Goal: Task Accomplishment & Management: Manage account settings

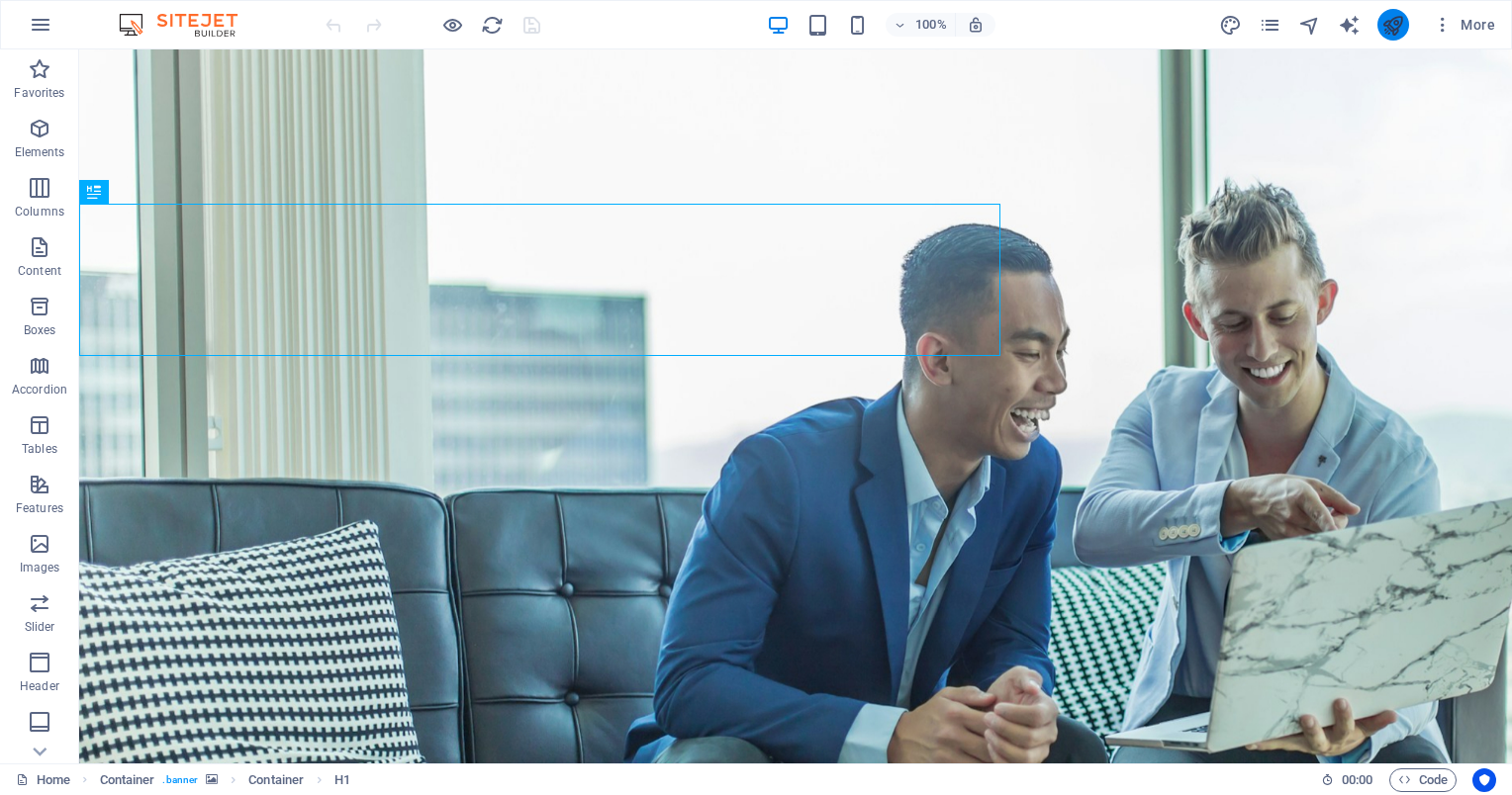
click at [1394, 24] on icon "publish" at bounding box center [1393, 25] width 23 height 23
click at [968, 26] on icon "button" at bounding box center [975, 25] width 18 height 18
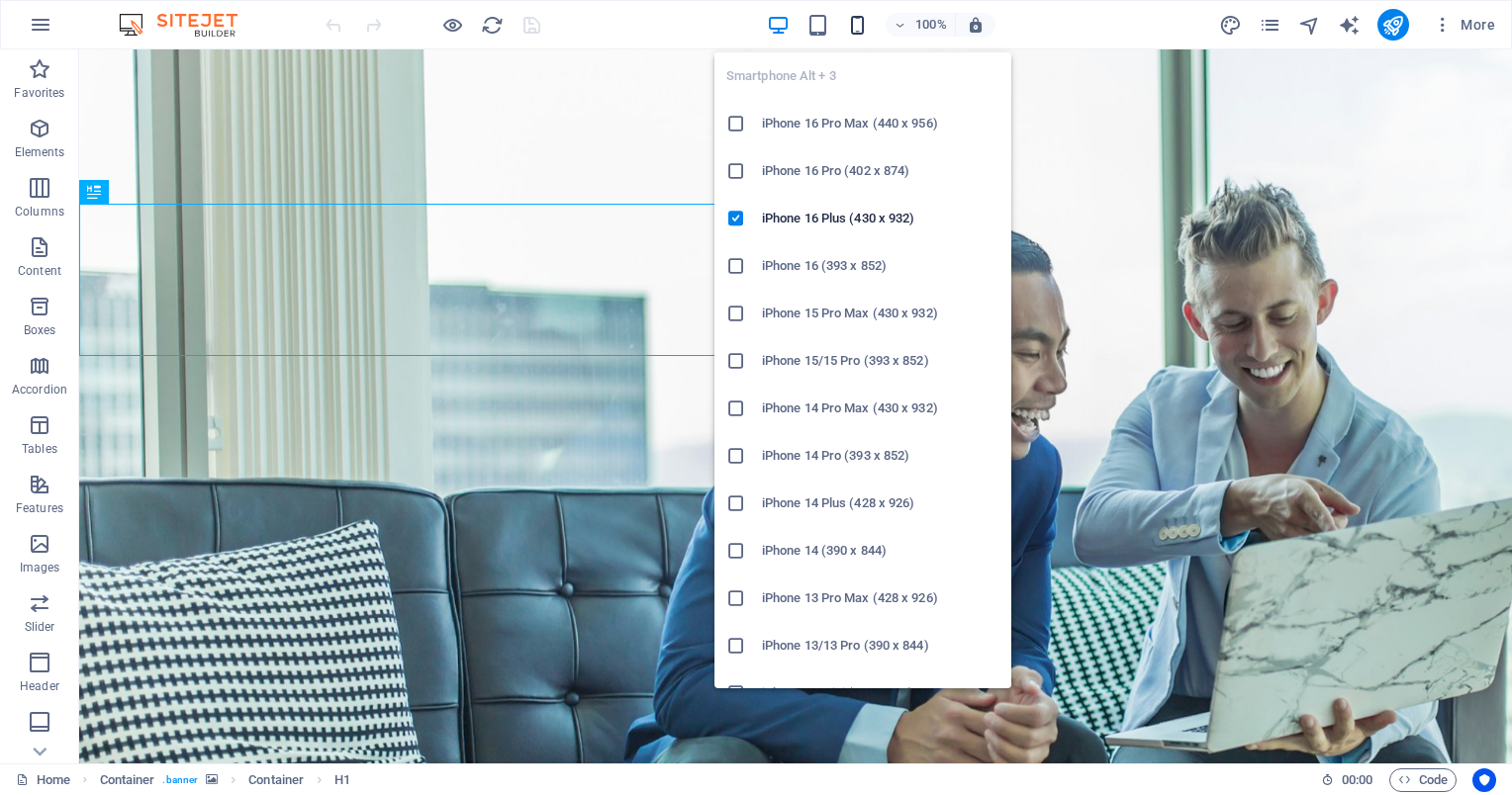
click at [851, 35] on icon "button" at bounding box center [857, 25] width 23 height 23
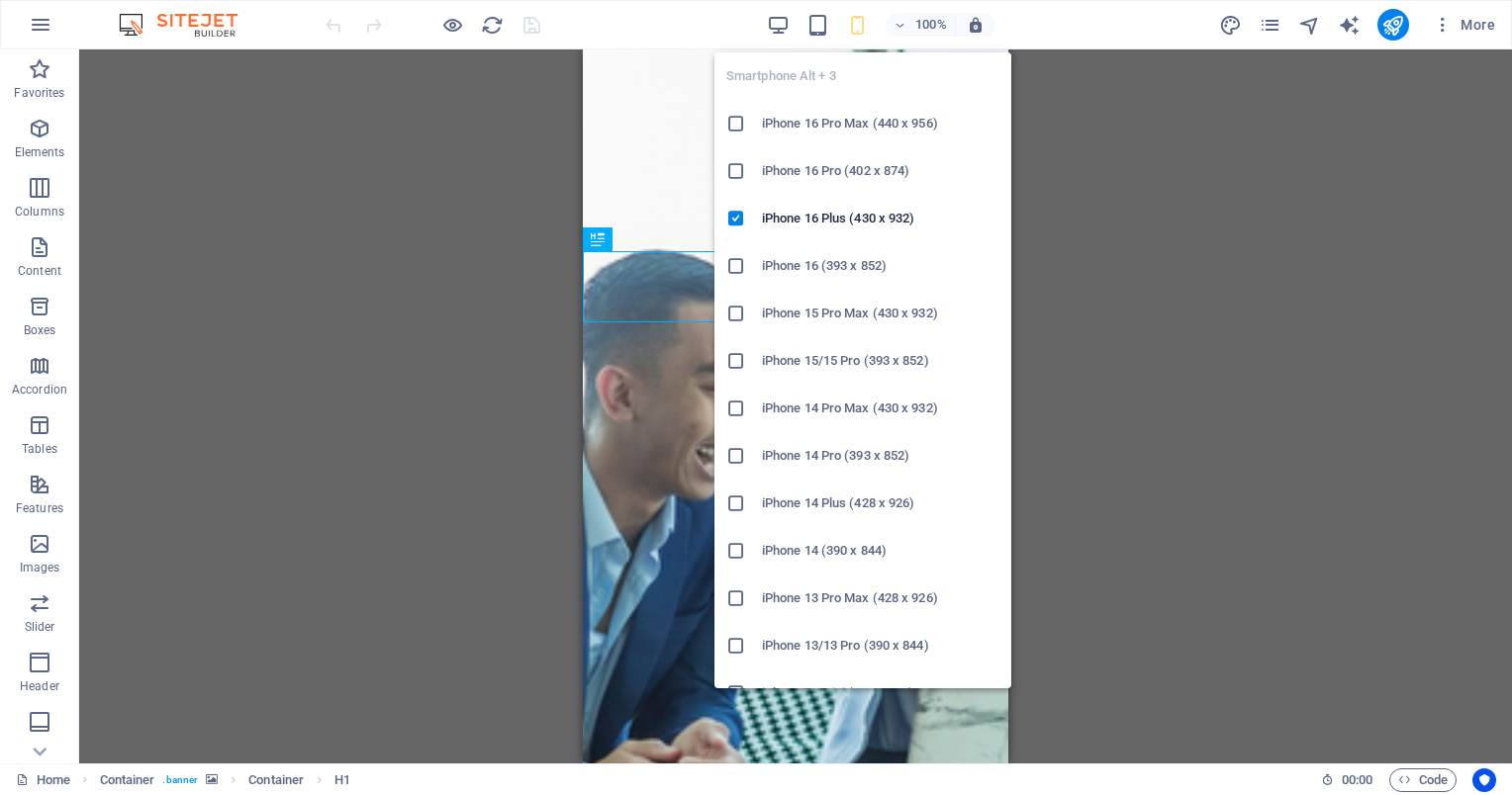
click at [1092, 224] on div "Drag here to replace the existing content. Press “Ctrl” if you want to create a…" at bounding box center [795, 407] width 1432 height 714
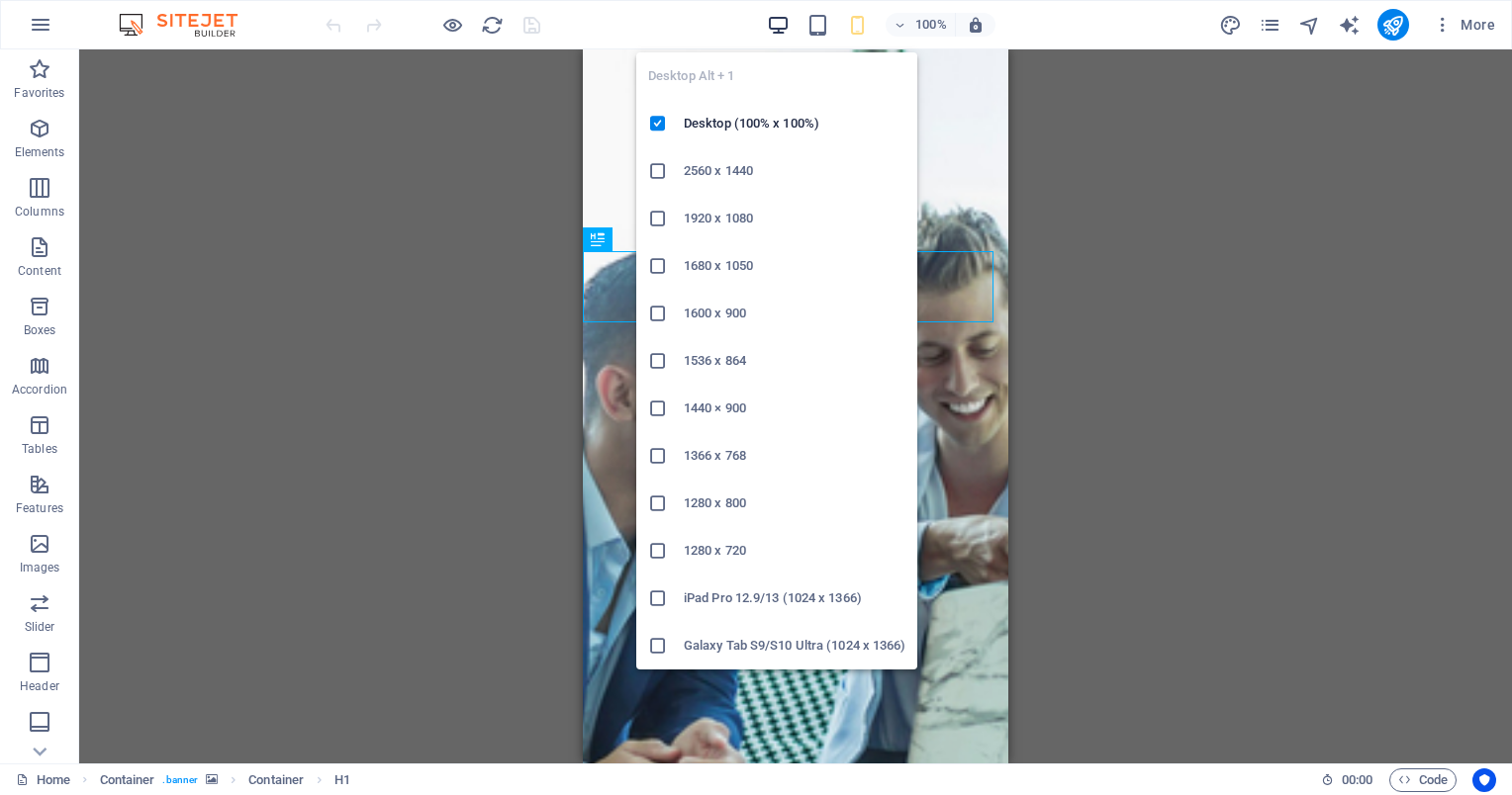
click at [775, 24] on icon "button" at bounding box center [777, 25] width 23 height 23
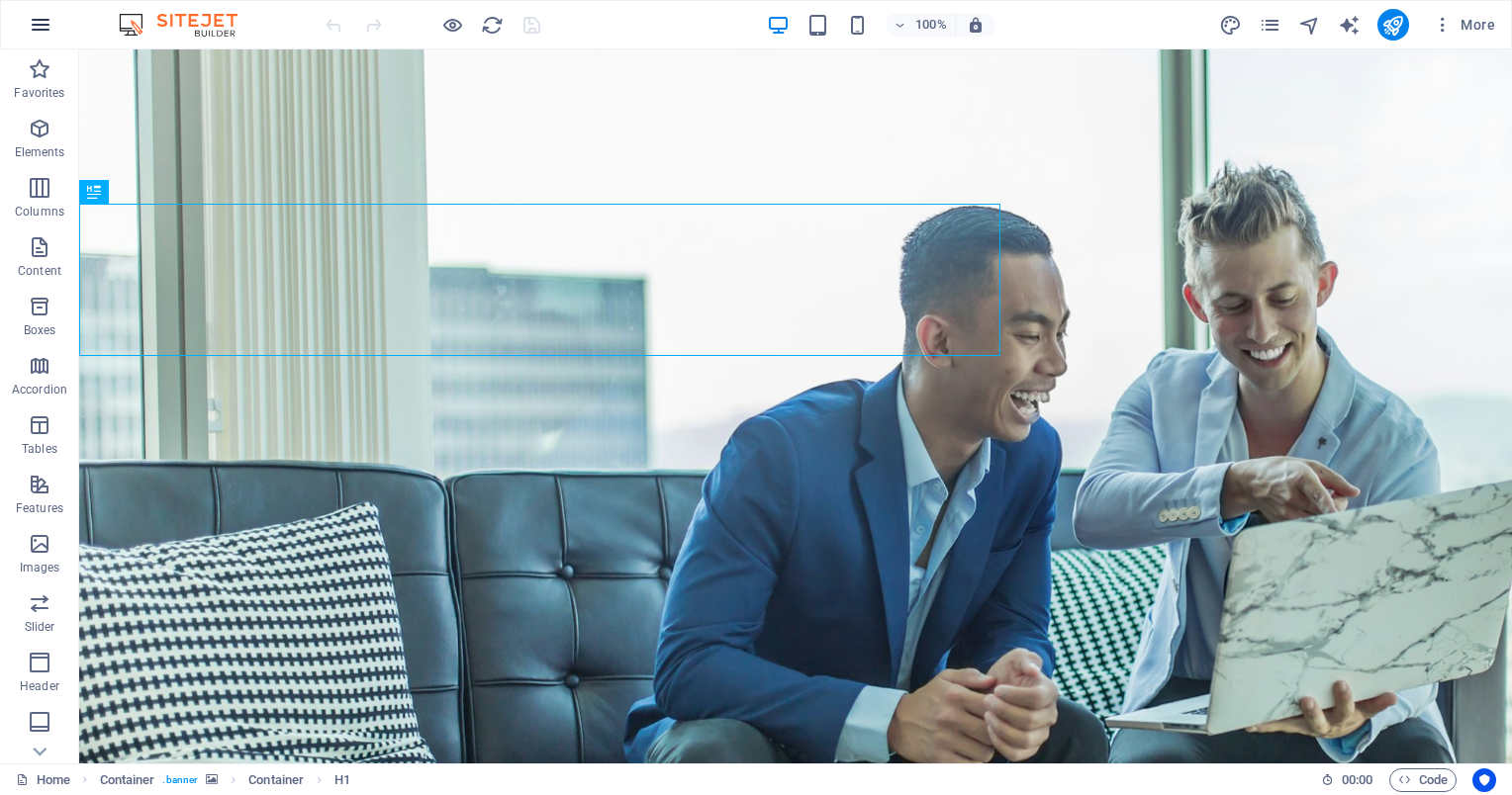
click at [42, 21] on icon "button" at bounding box center [41, 25] width 24 height 24
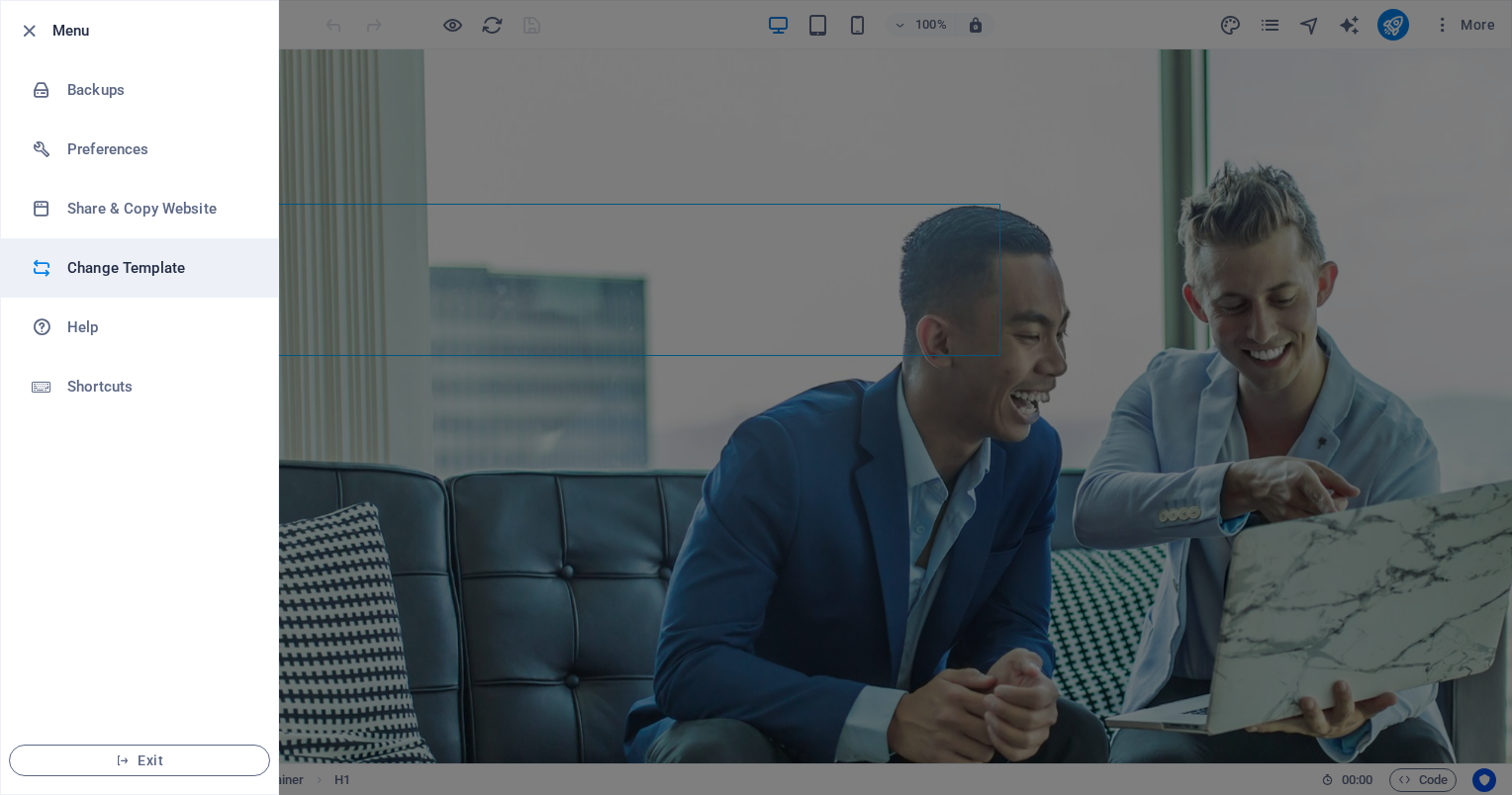
click at [56, 262] on div at bounding box center [50, 268] width 36 height 20
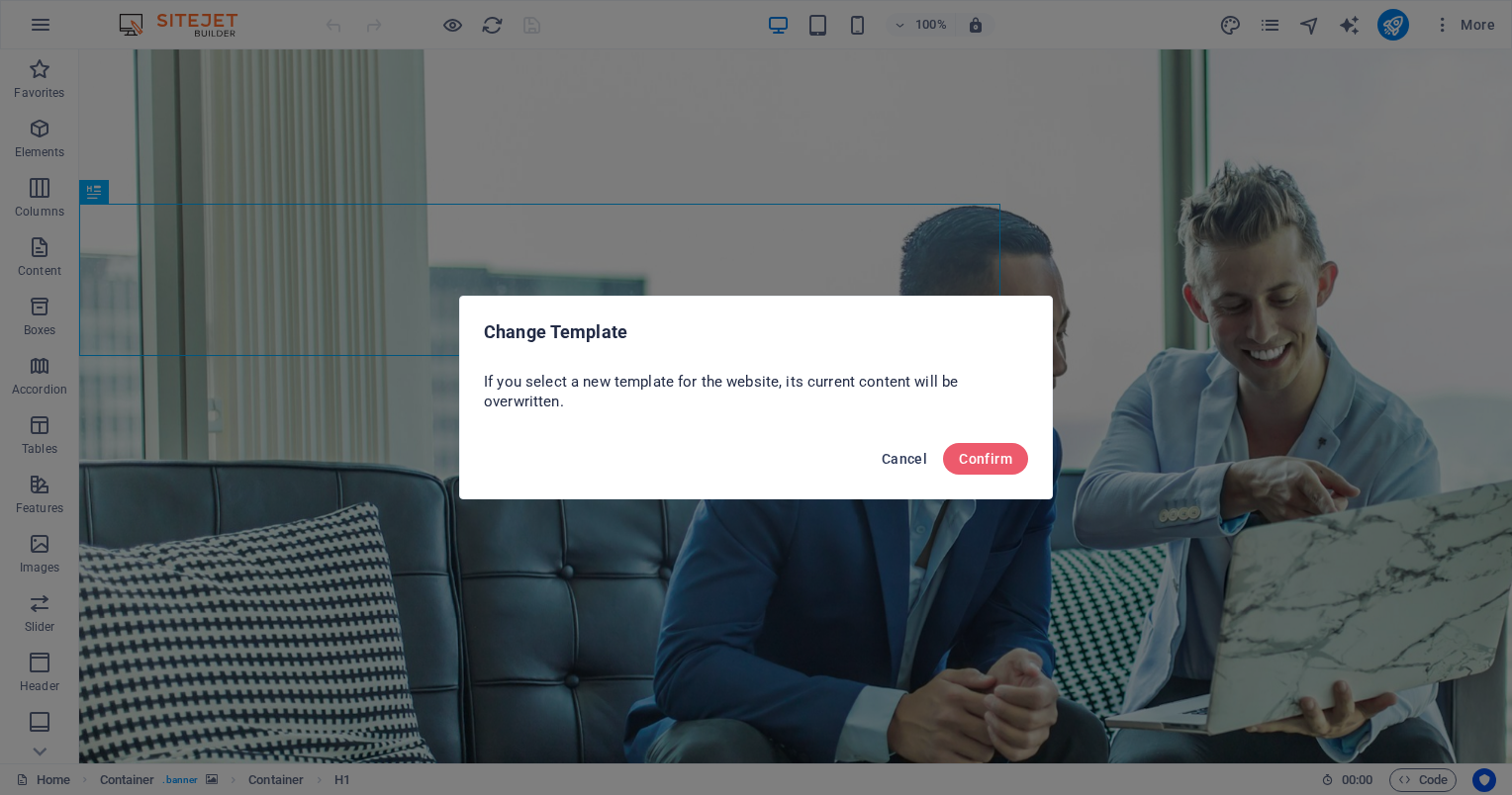
click at [895, 470] on button "Cancel" at bounding box center [905, 459] width 62 height 32
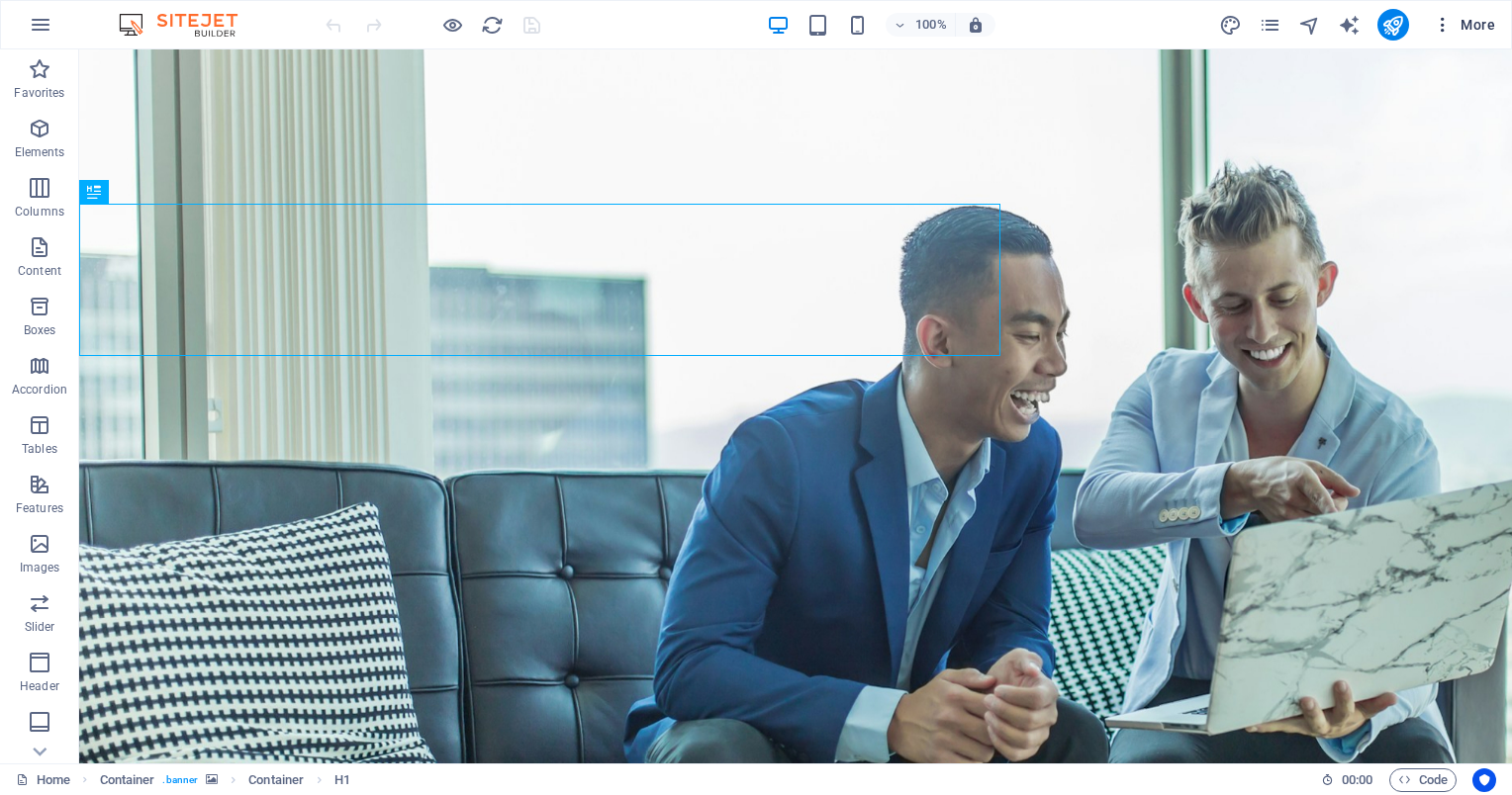
click at [1445, 24] on icon "button" at bounding box center [1442, 25] width 20 height 20
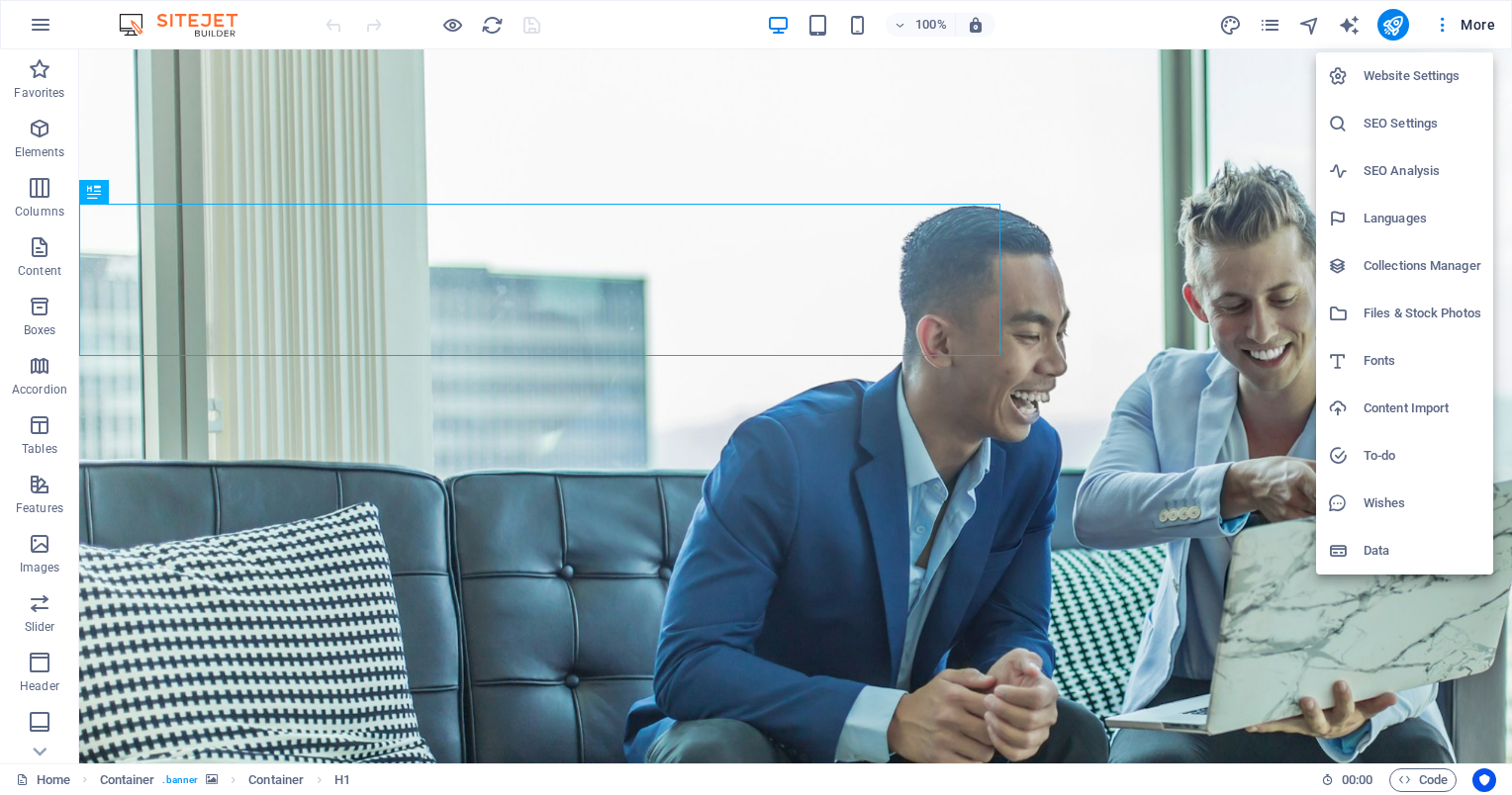
click at [1282, 653] on div at bounding box center [756, 397] width 1512 height 795
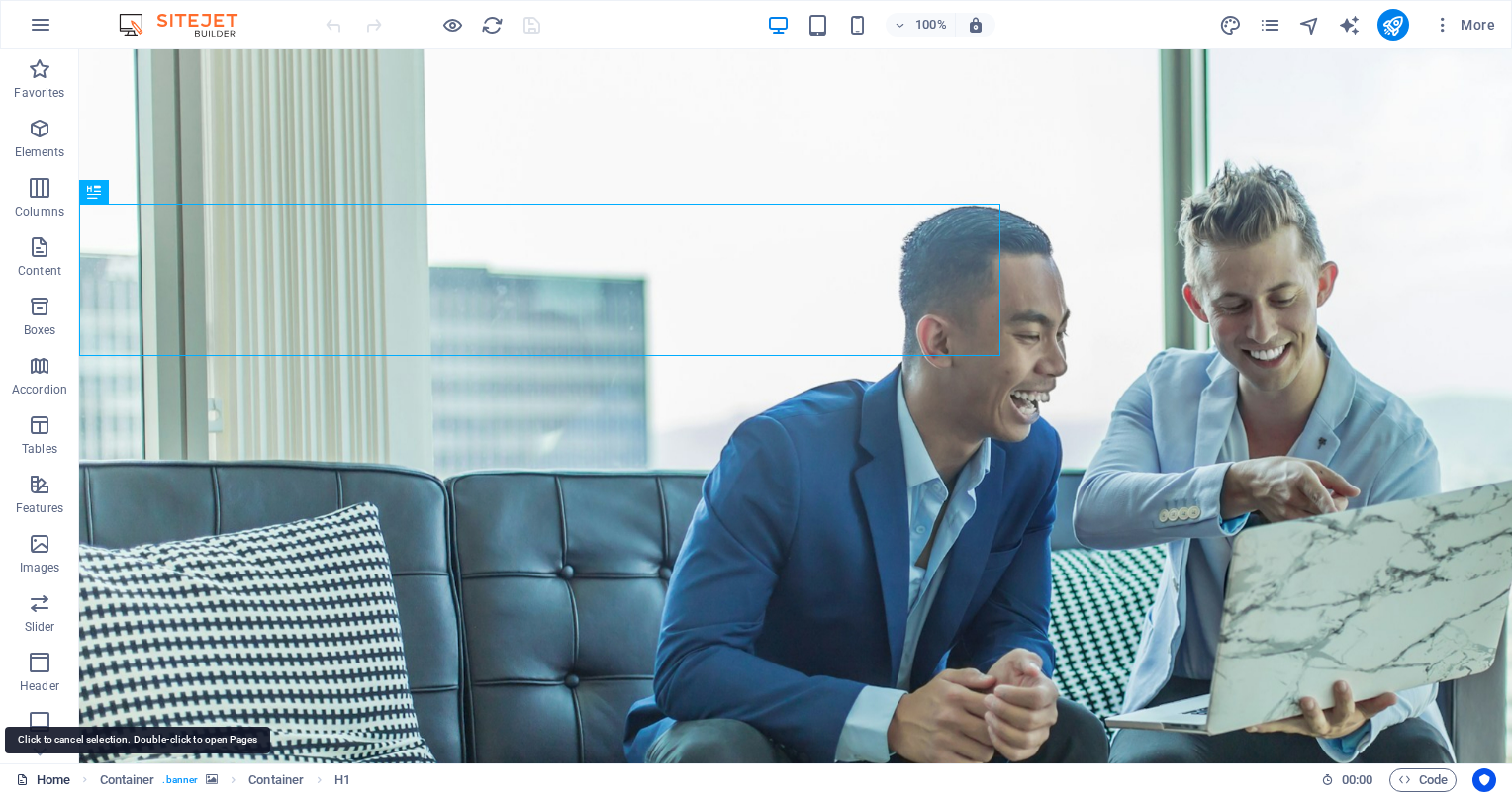
click at [61, 781] on link "Home" at bounding box center [43, 780] width 55 height 24
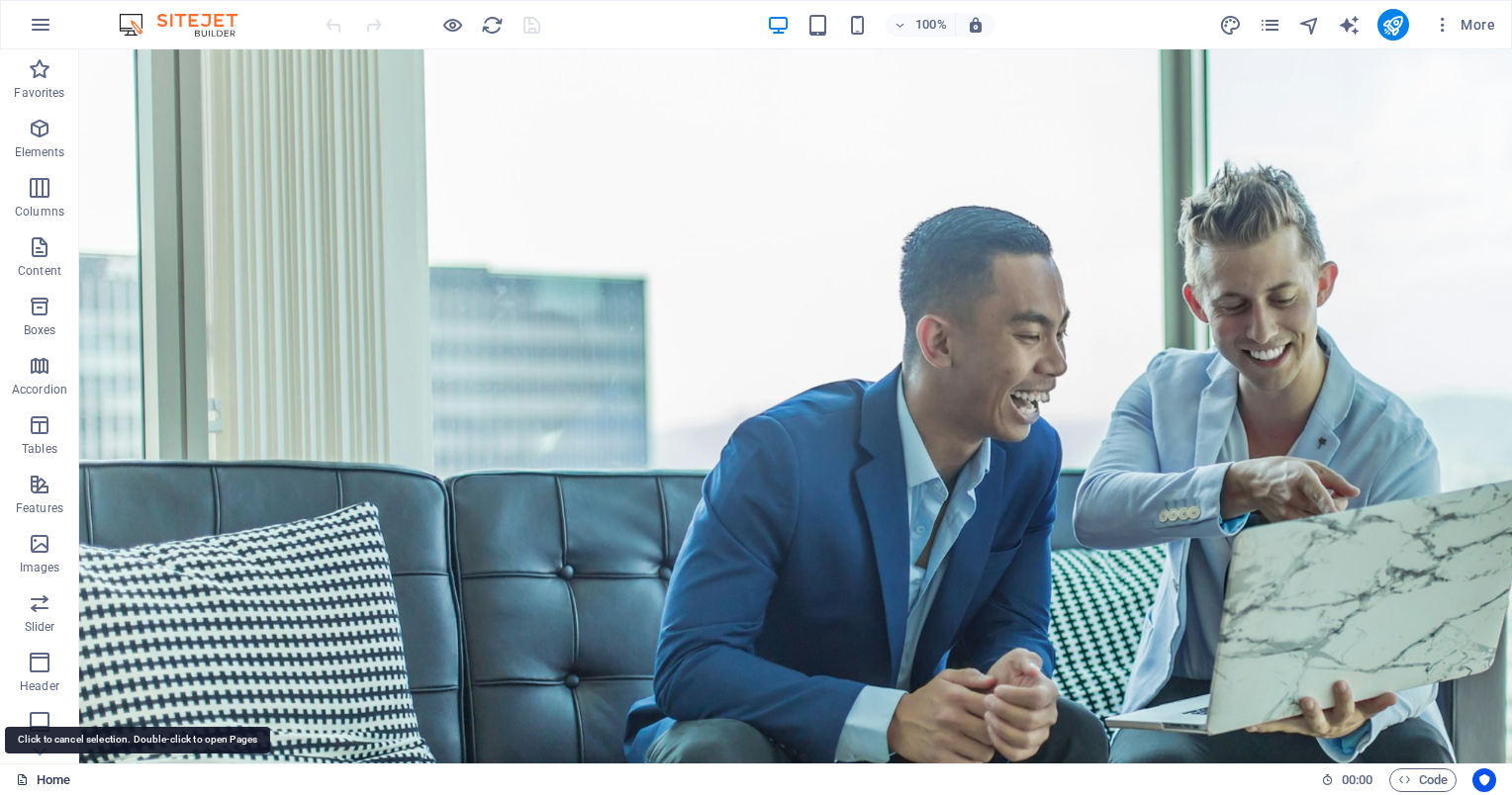
click at [60, 781] on link "Home" at bounding box center [43, 780] width 55 height 24
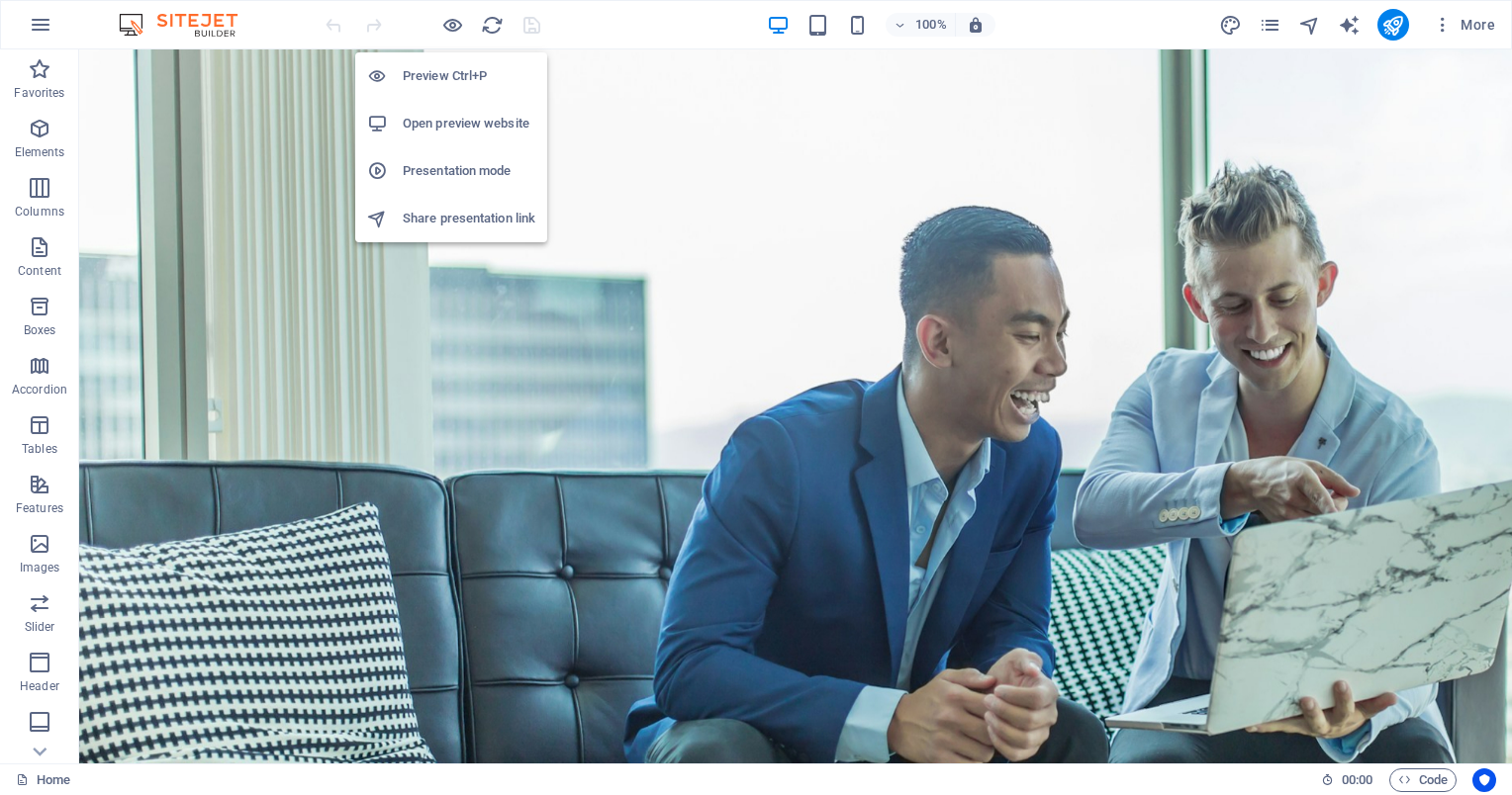
click at [487, 130] on h6 "Open preview website" at bounding box center [469, 123] width 132 height 24
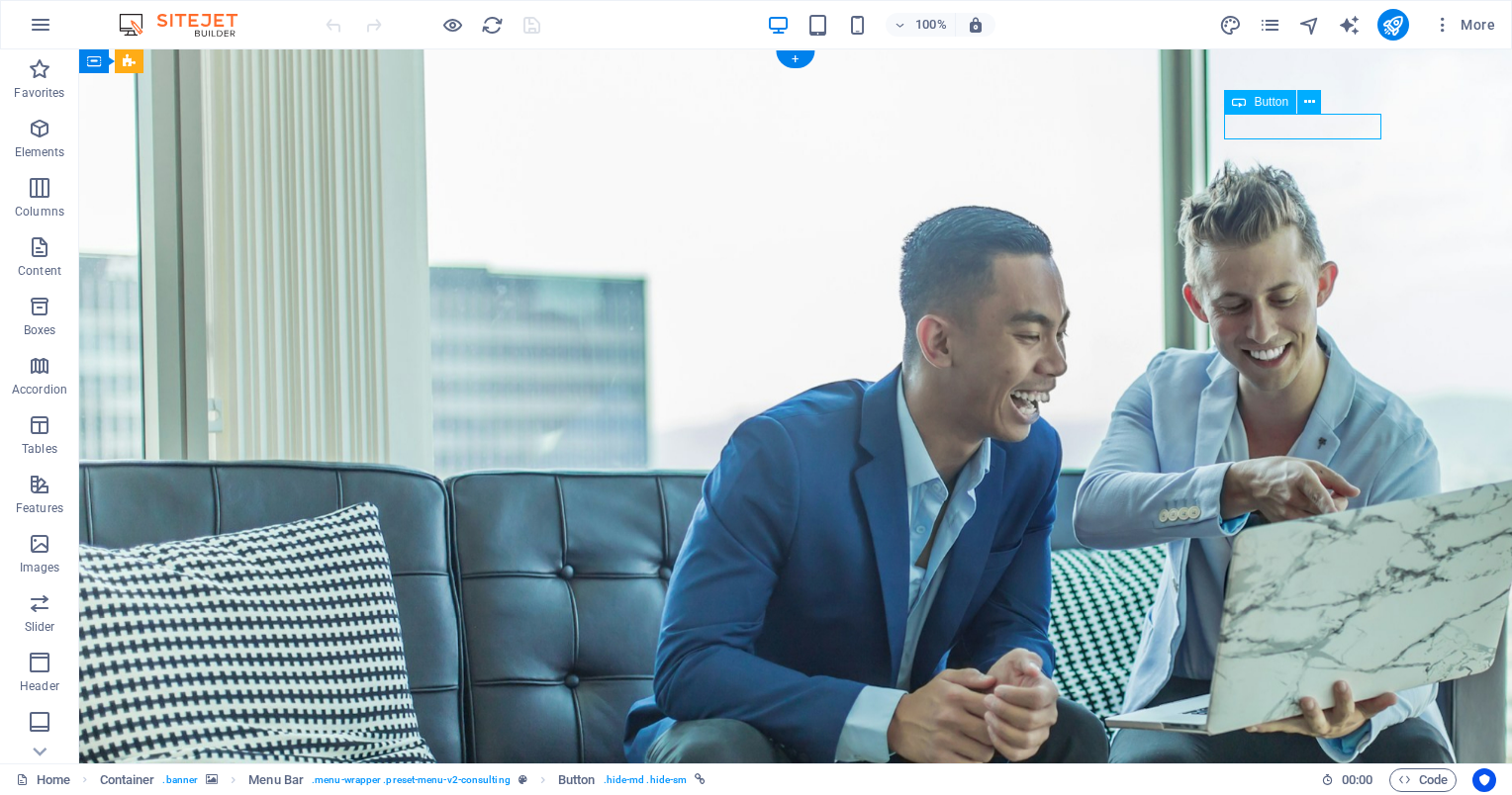
select select "px"
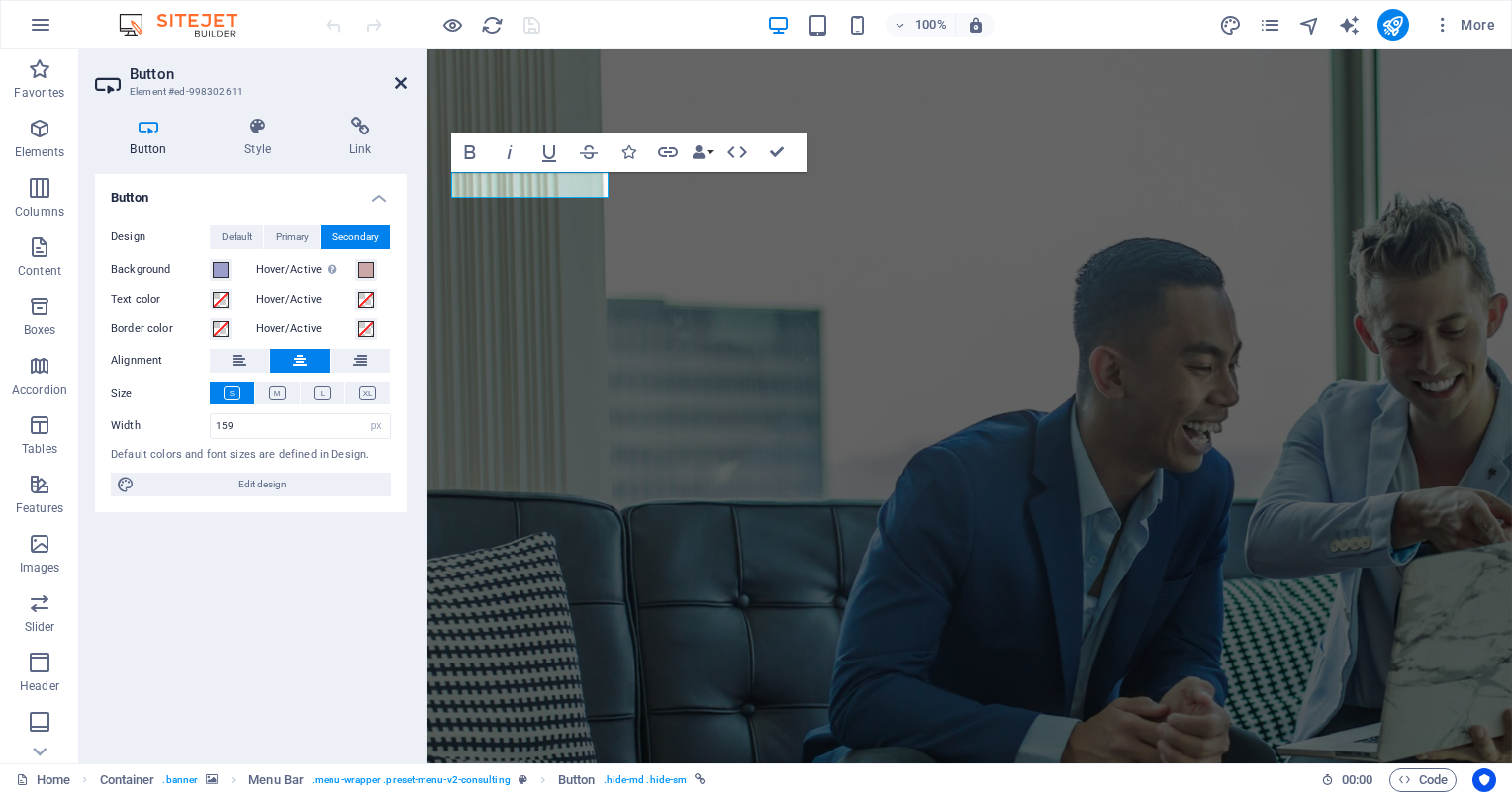
click at [400, 82] on icon at bounding box center [401, 84] width 12 height 16
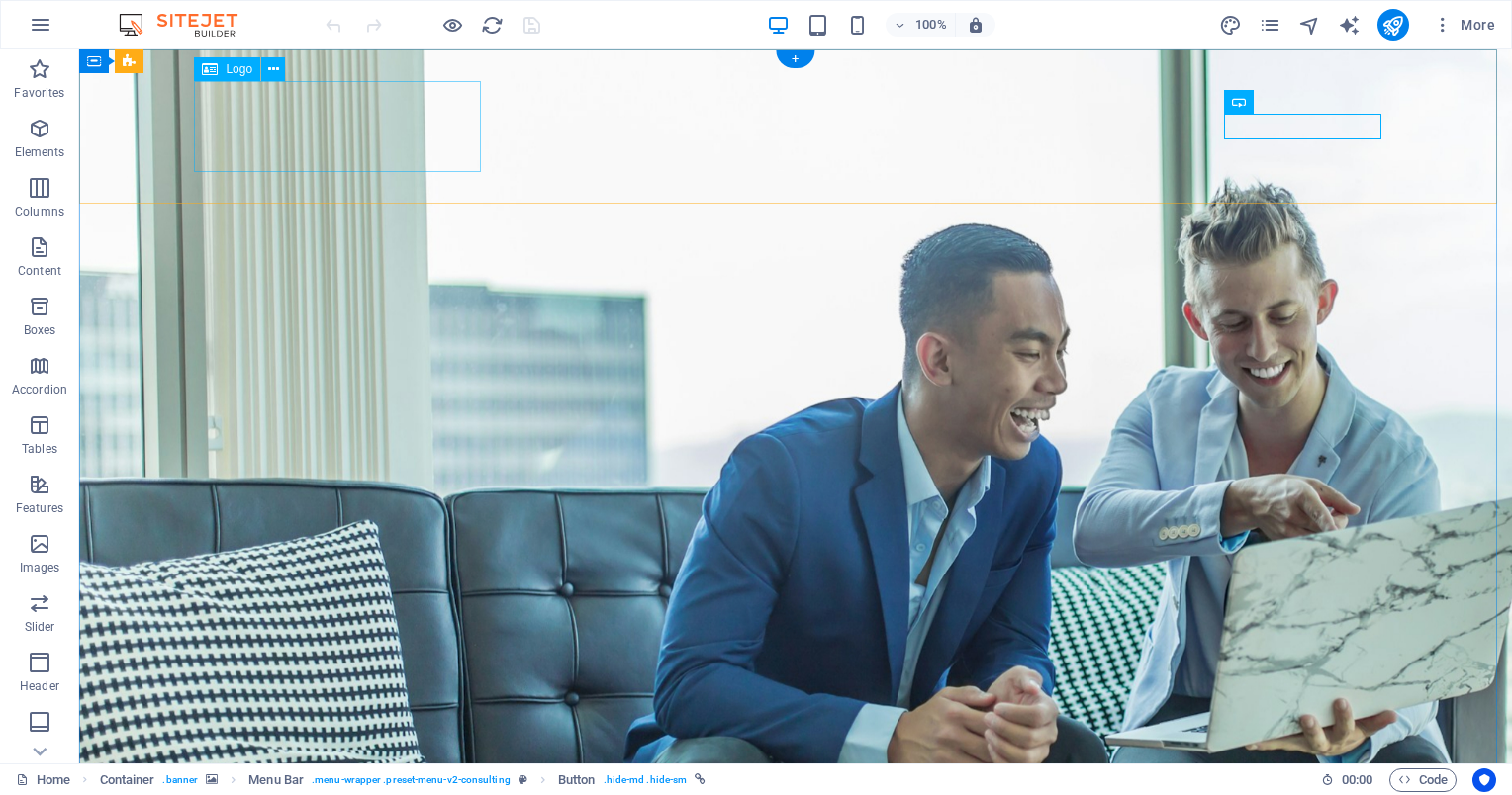
drag, startPoint x: 325, startPoint y: 121, endPoint x: 213, endPoint y: 115, distance: 112.2
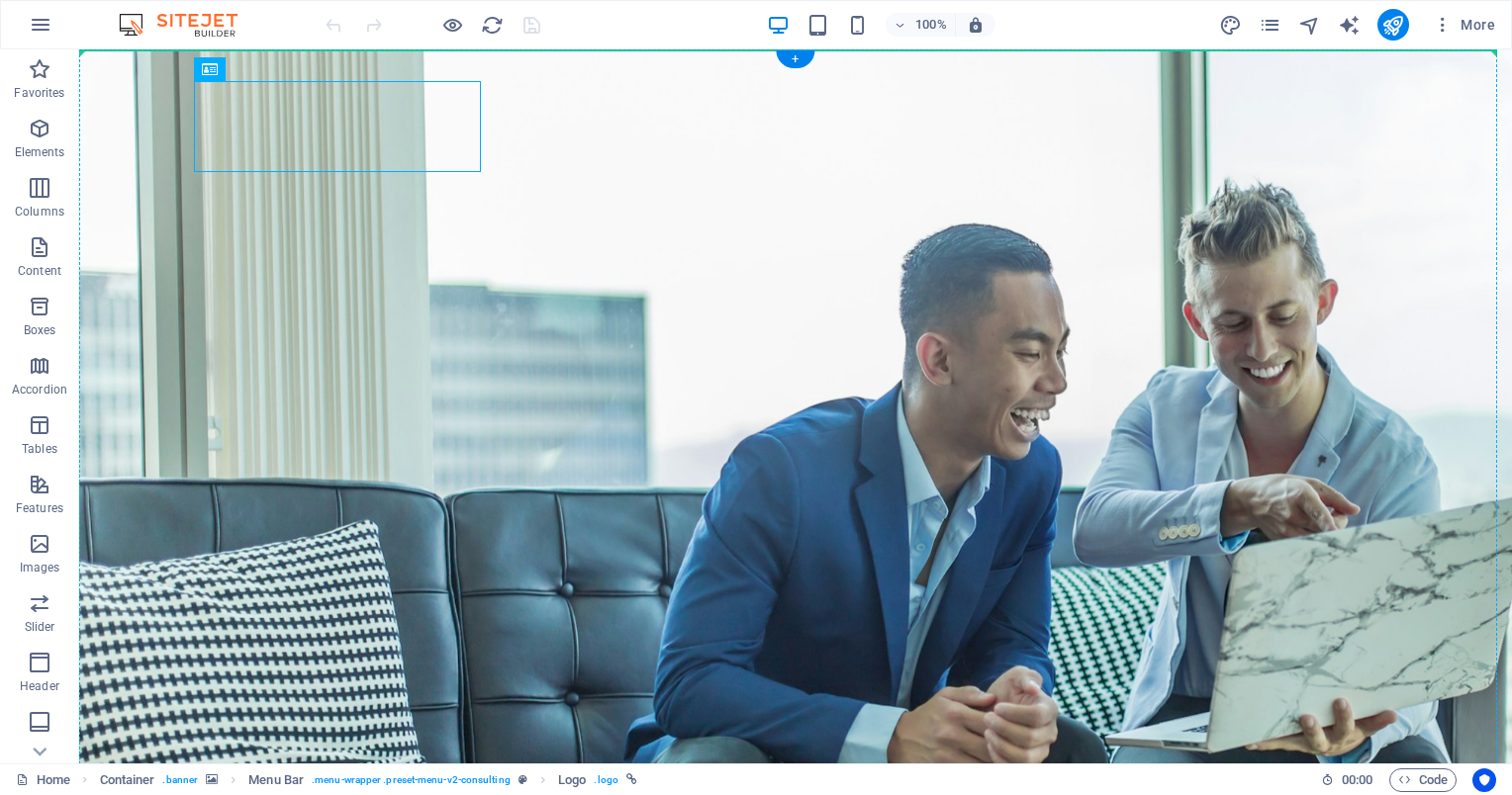
drag, startPoint x: 218, startPoint y: 110, endPoint x: 165, endPoint y: 106, distance: 53.2
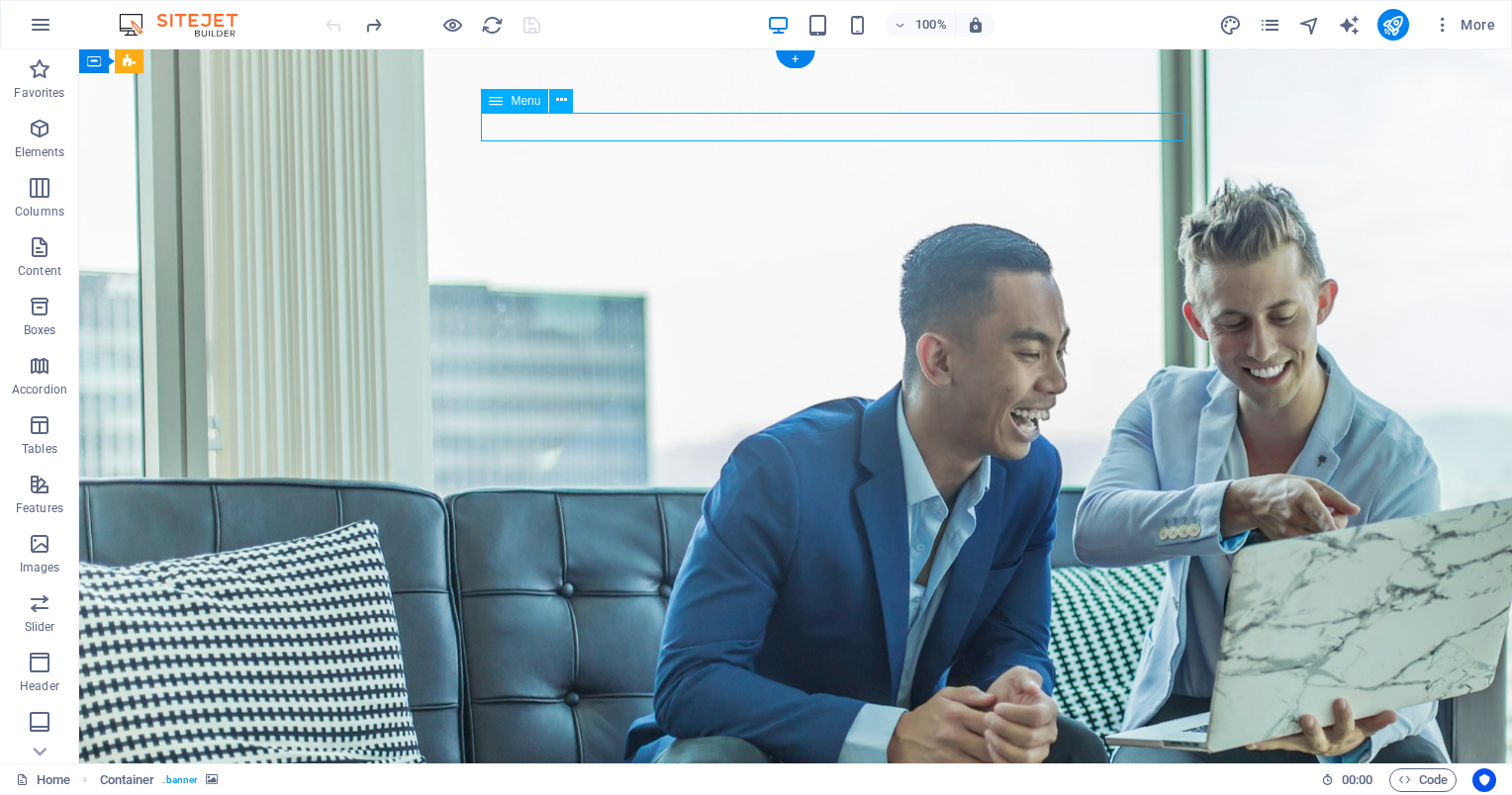
click at [530, 101] on span "Menu" at bounding box center [526, 100] width 30 height 12
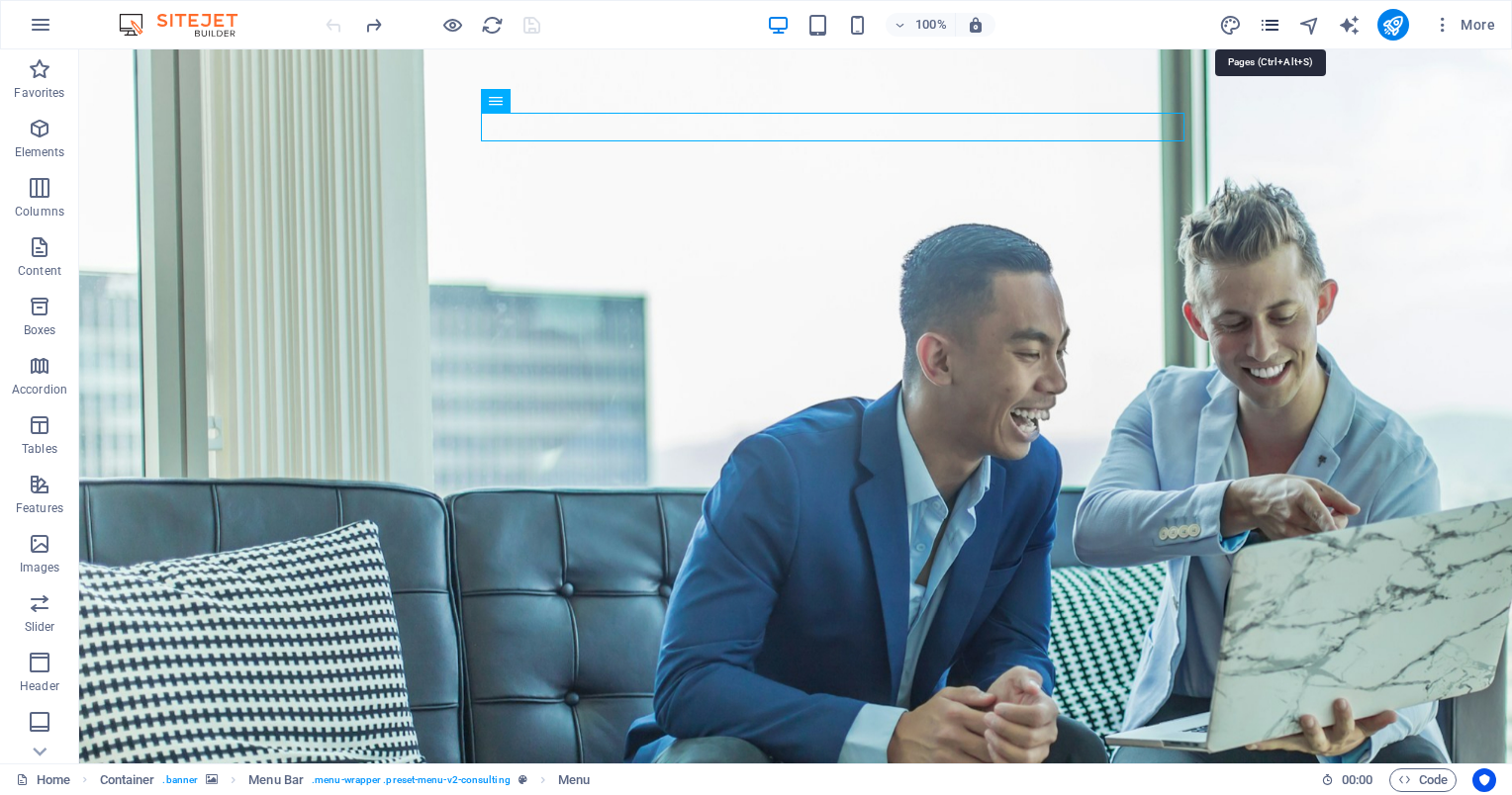
click at [1271, 27] on icon "pages" at bounding box center [1269, 25] width 23 height 23
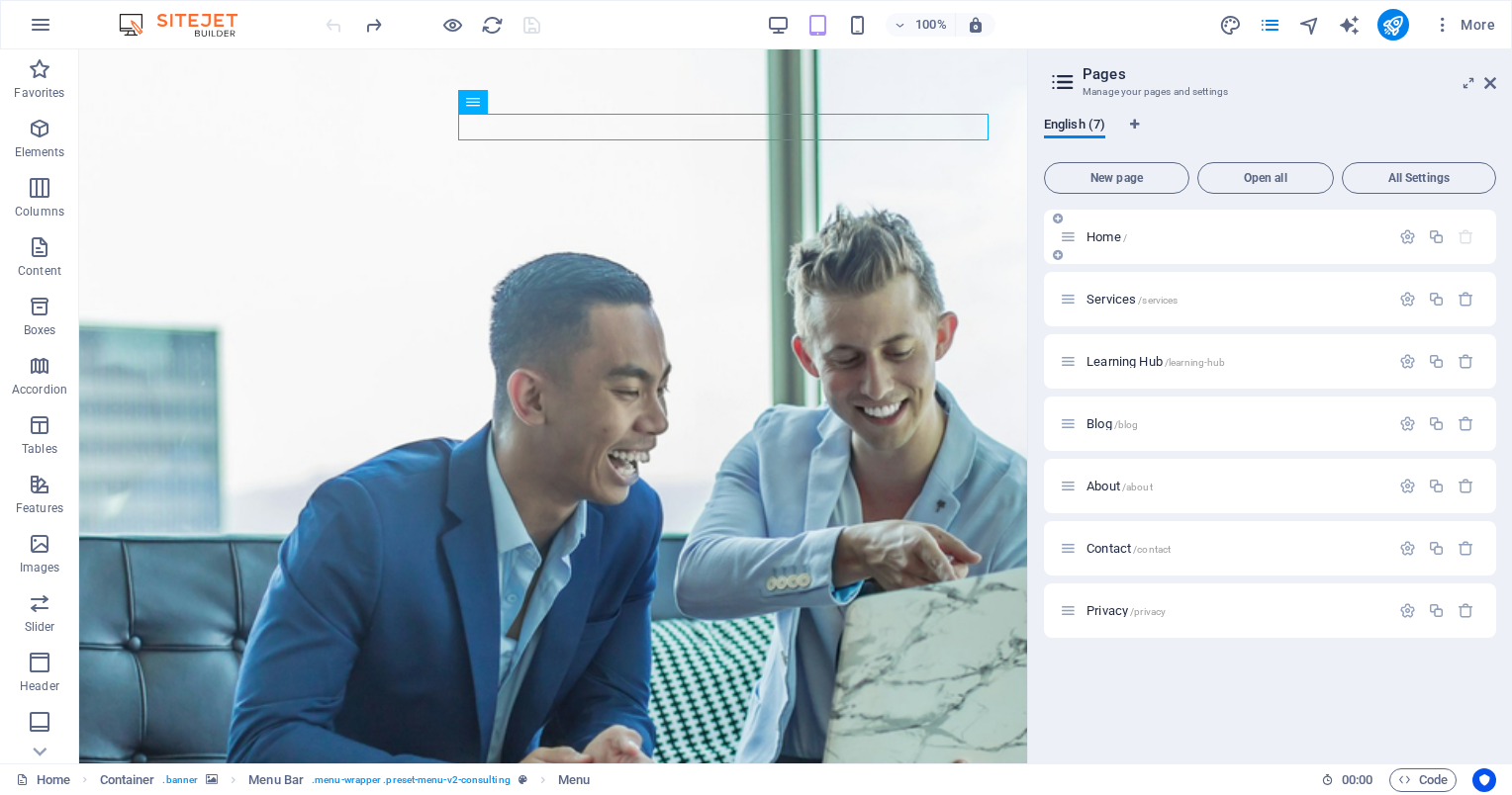
click at [1063, 242] on icon at bounding box center [1068, 237] width 17 height 17
click at [1074, 246] on div "Home /" at bounding box center [1224, 237] width 329 height 23
click at [1061, 239] on icon at bounding box center [1068, 237] width 17 height 17
click at [1073, 240] on icon at bounding box center [1068, 237] width 17 height 17
click at [1076, 304] on icon at bounding box center [1068, 298] width 17 height 17
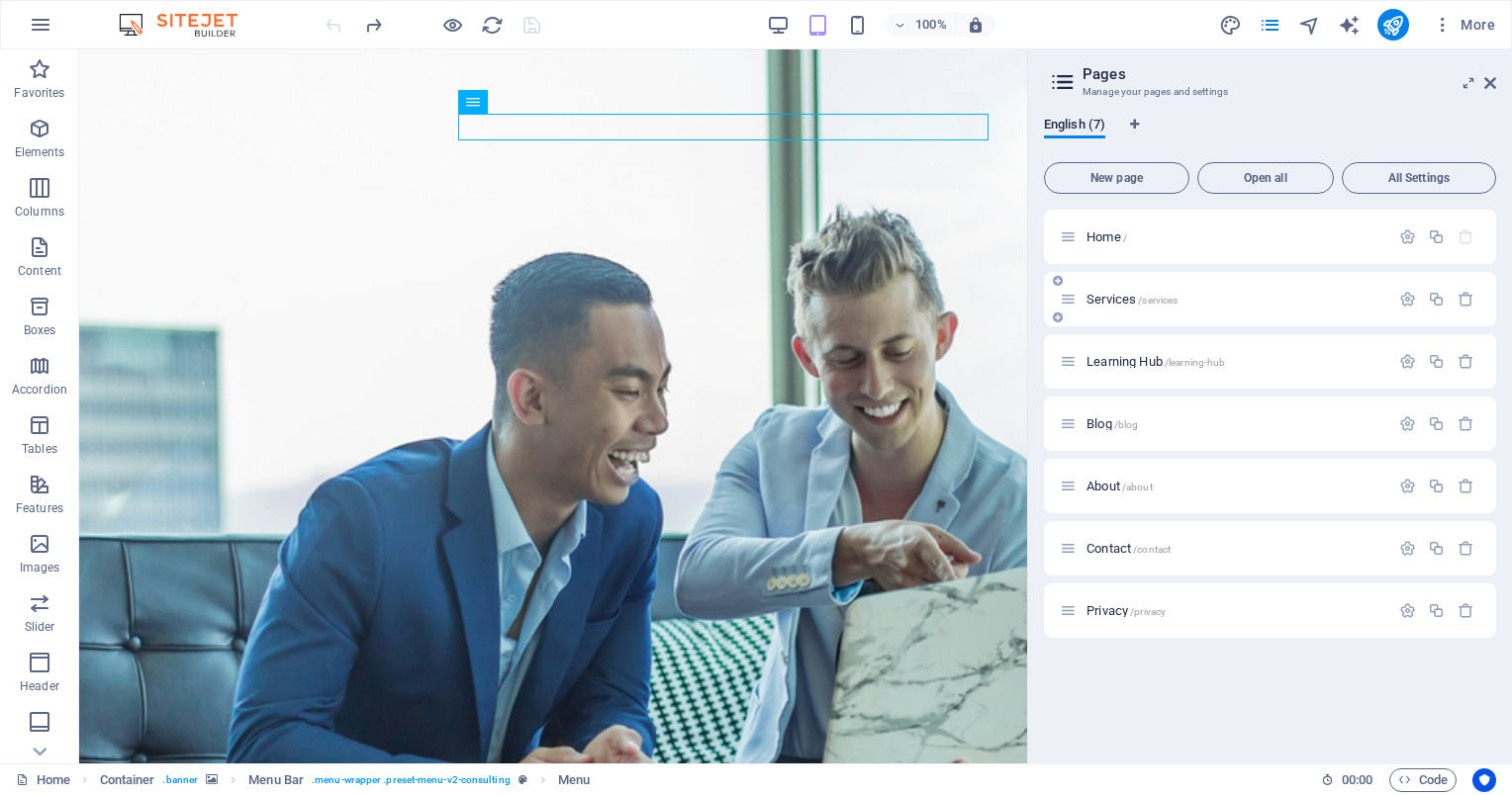
click at [1100, 304] on span "Services /services" at bounding box center [1132, 298] width 91 height 15
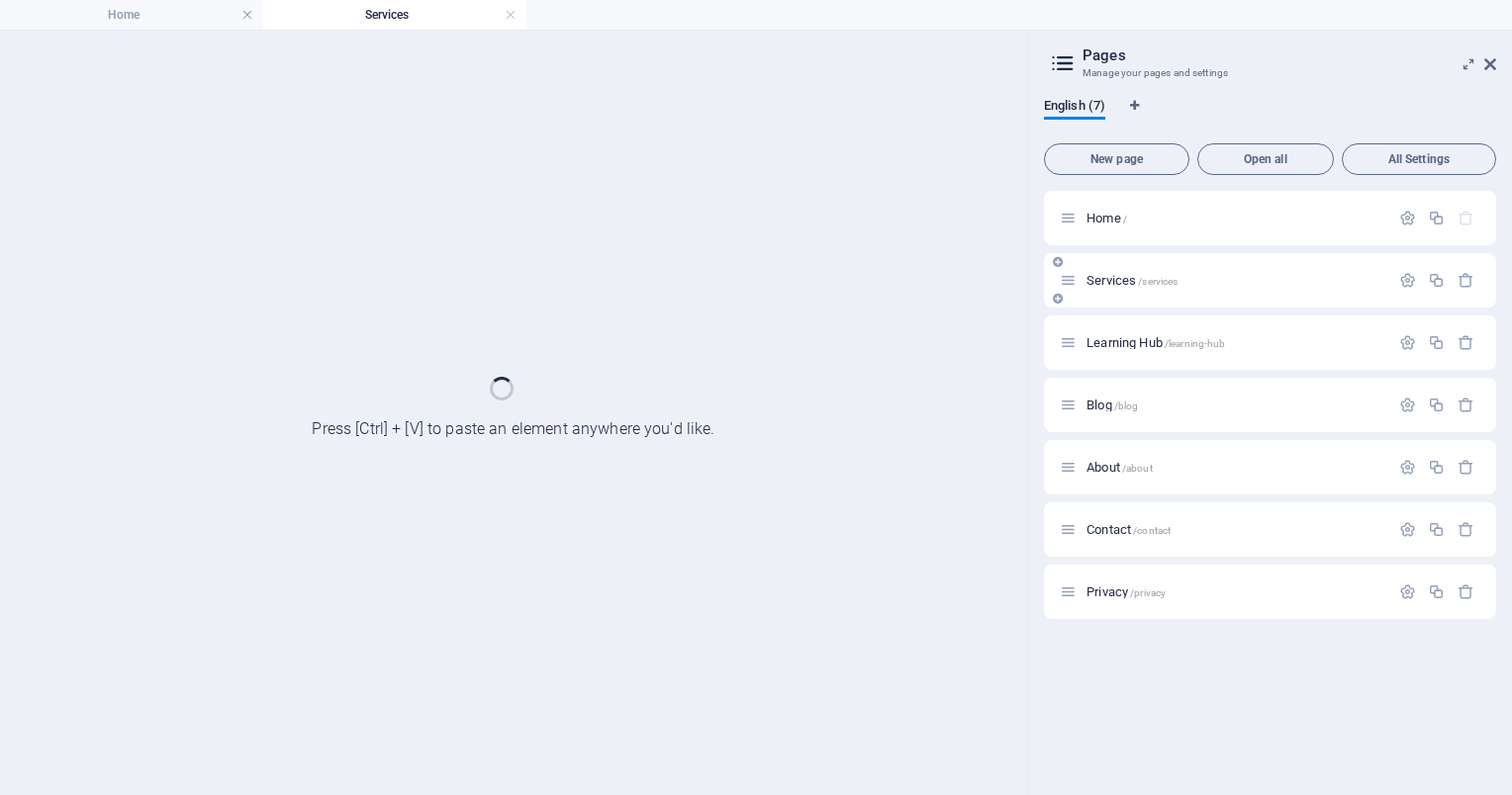
click at [1100, 304] on div "Services /services" at bounding box center [1270, 280] width 452 height 55
click at [1128, 277] on span "Services /services" at bounding box center [1132, 280] width 91 height 15
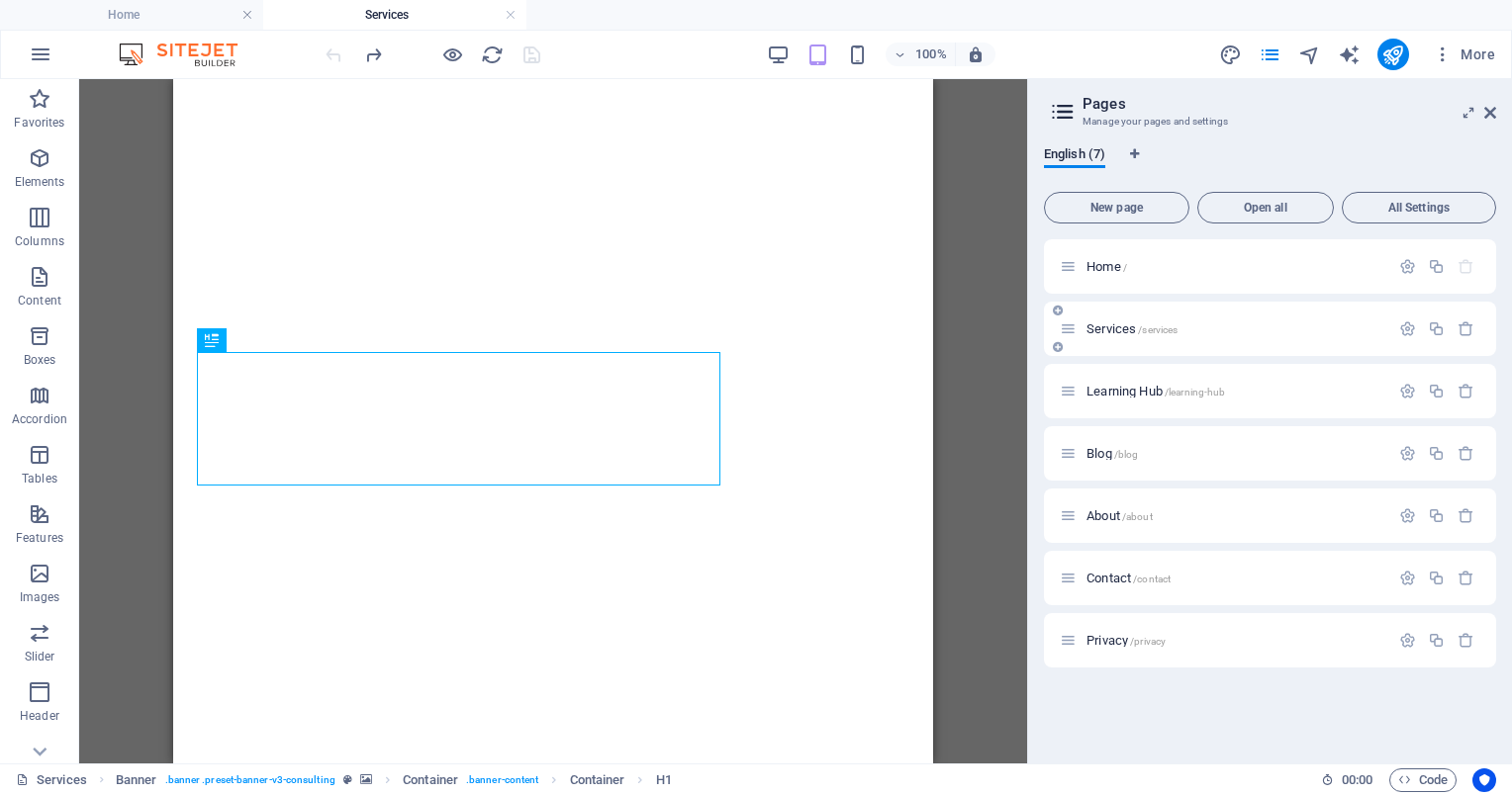
click at [1110, 324] on span "Services /services" at bounding box center [1132, 328] width 91 height 15
click at [1410, 329] on icon "button" at bounding box center [1407, 328] width 17 height 17
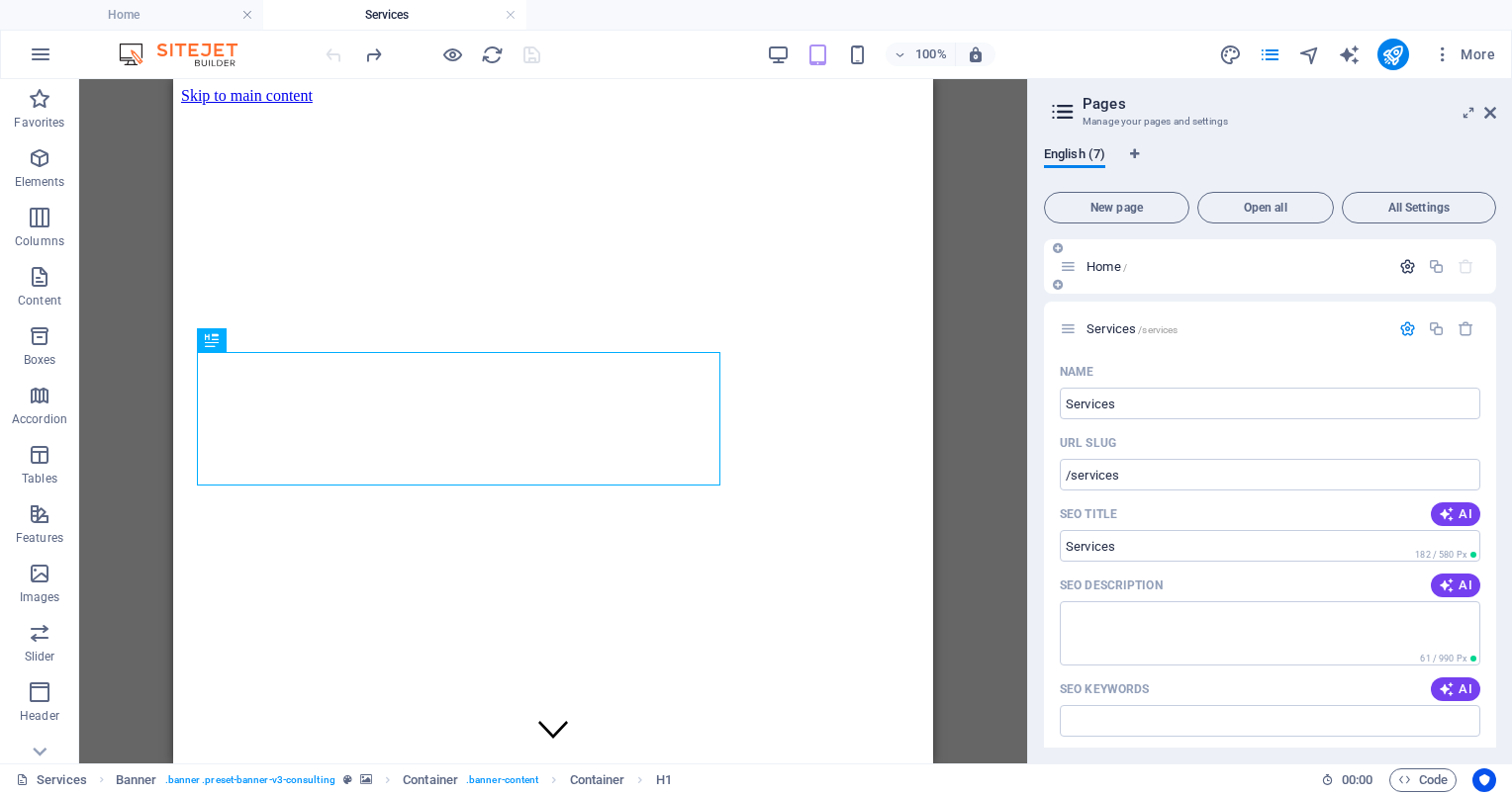
click at [1400, 263] on icon "button" at bounding box center [1407, 266] width 17 height 17
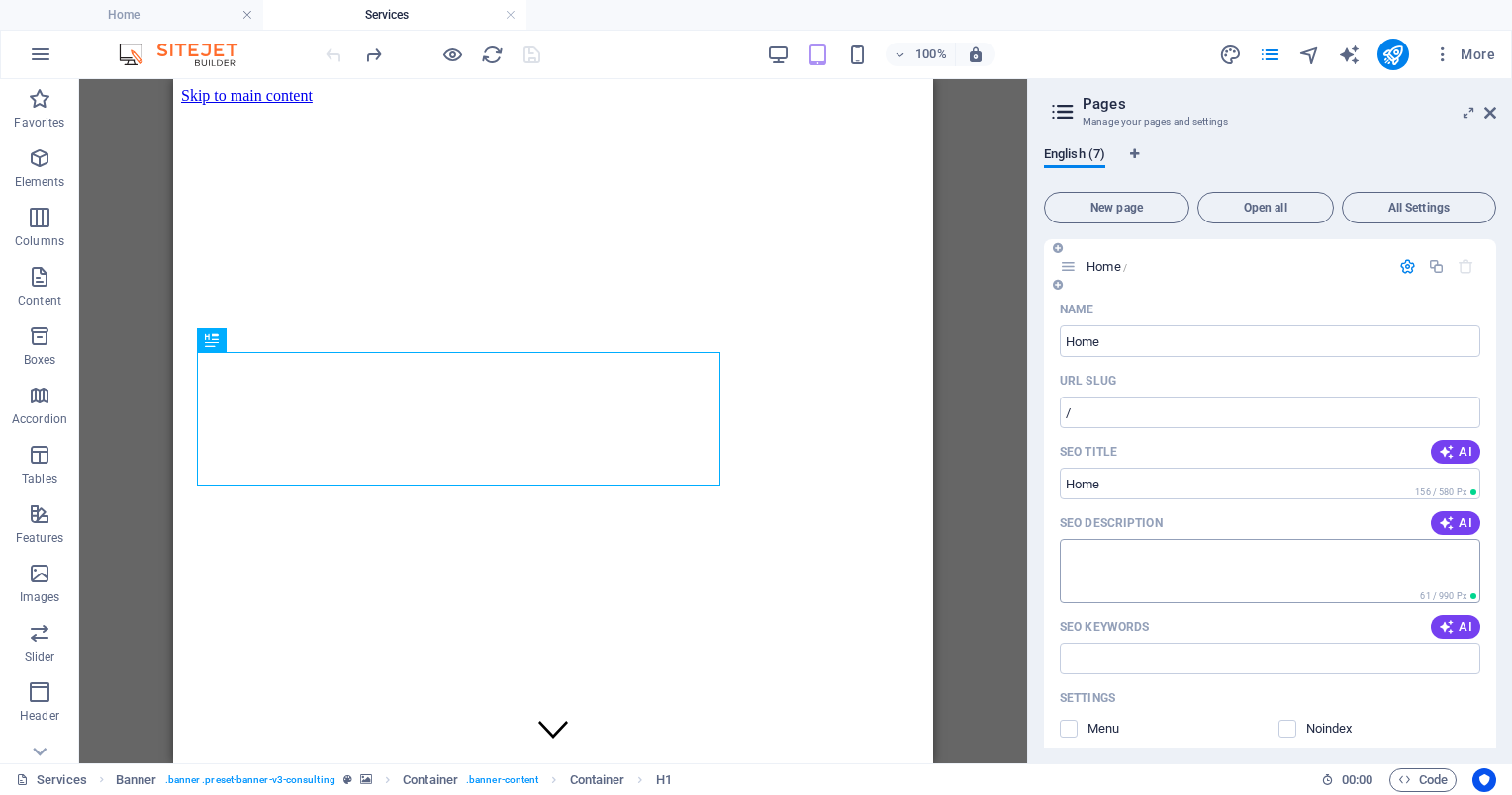
click at [1164, 565] on textarea "SEO Description" at bounding box center [1270, 571] width 420 height 65
paste textarea "Paul Digital Consultant – Chuyên gia ERP & BI với hơn 10 năm kinh nghiệm. Giải …"
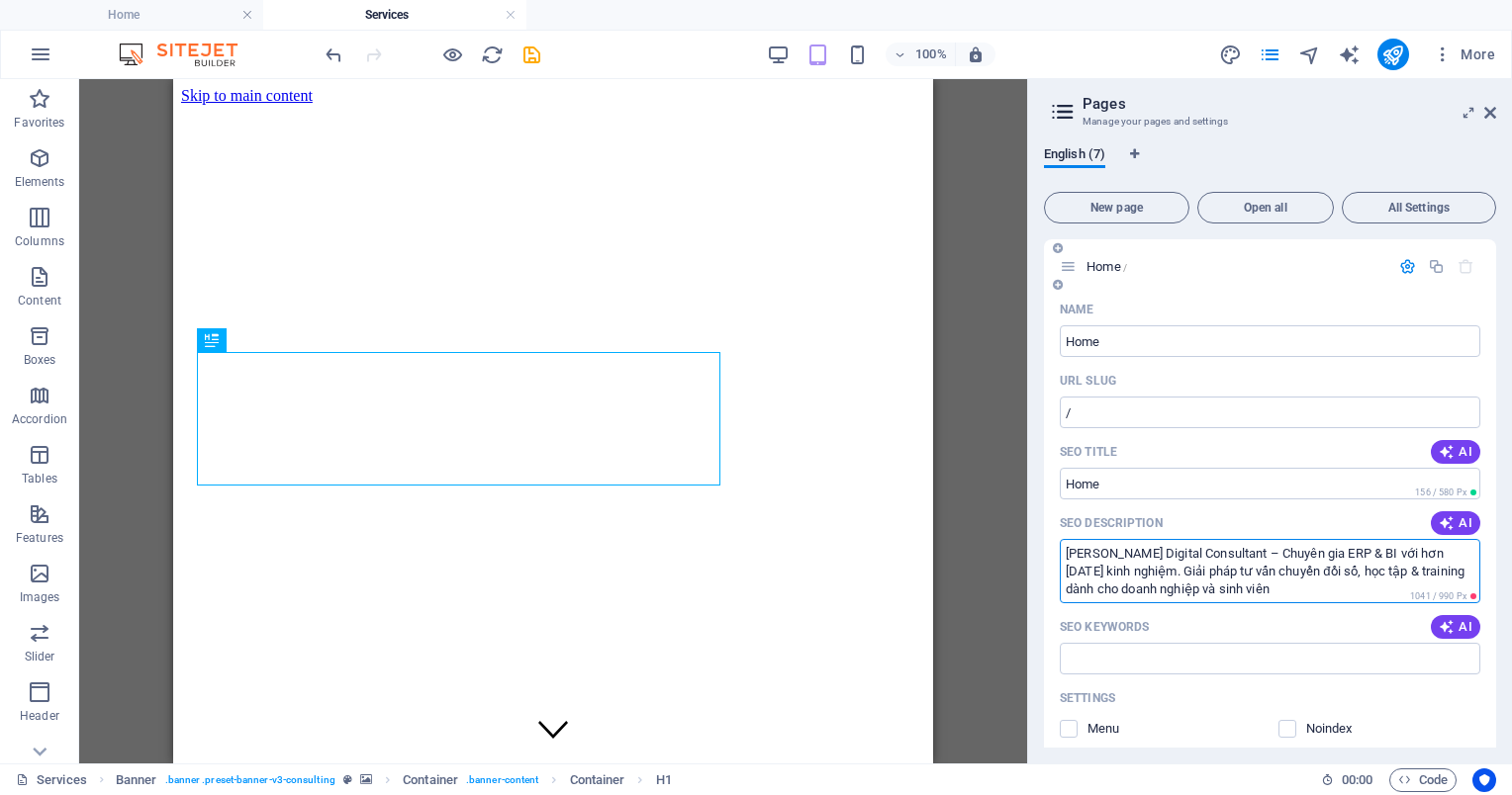
type textarea "Paul Digital Consultant – Chuyên gia ERP & BI với hơn 10 năm kinh nghiệm. Giải …"
click at [1230, 656] on input "SEO Keywords" at bounding box center [1270, 659] width 420 height 32
paste input "Paul Digital, ERP Consultant, BI Consultant, Digital Transformation, Tư vấn ERP…"
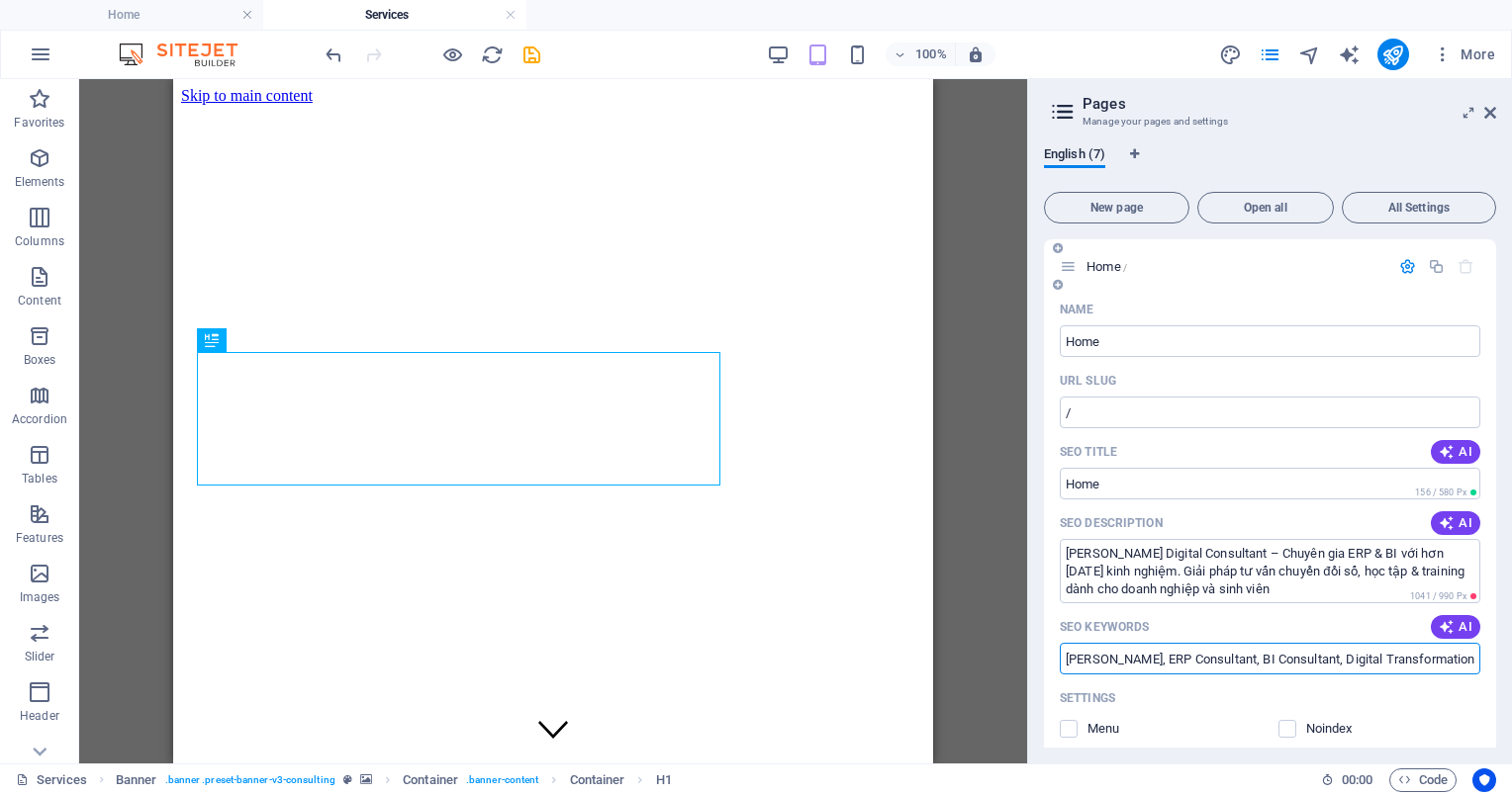
type input "Paul Digital, ERP Consultant, BI Consultant, Digital Transformation, Tư vấn ERP…"
click at [1404, 265] on icon "button" at bounding box center [1407, 266] width 17 height 17
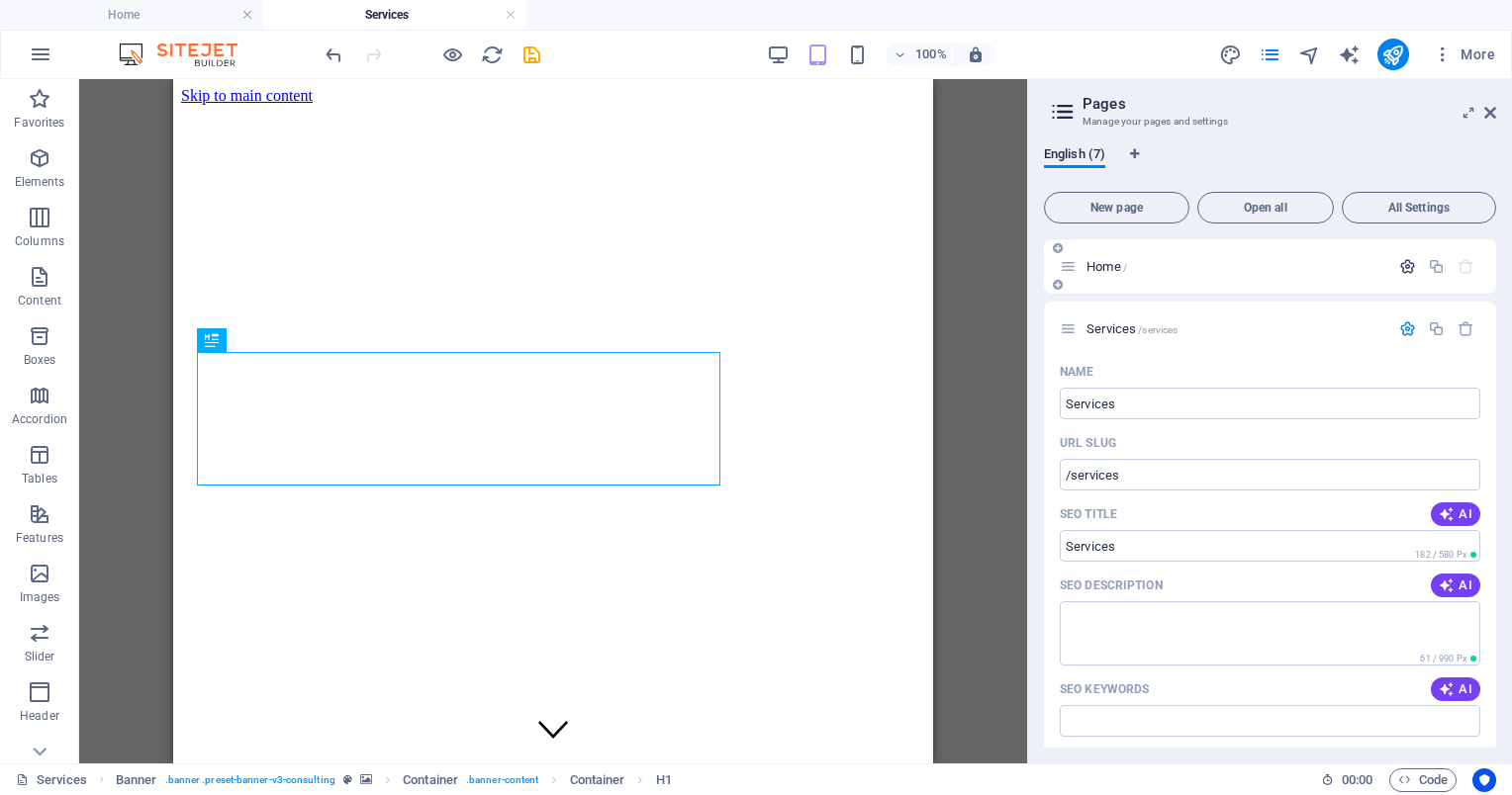
click at [1404, 265] on icon "button" at bounding box center [1407, 266] width 17 height 17
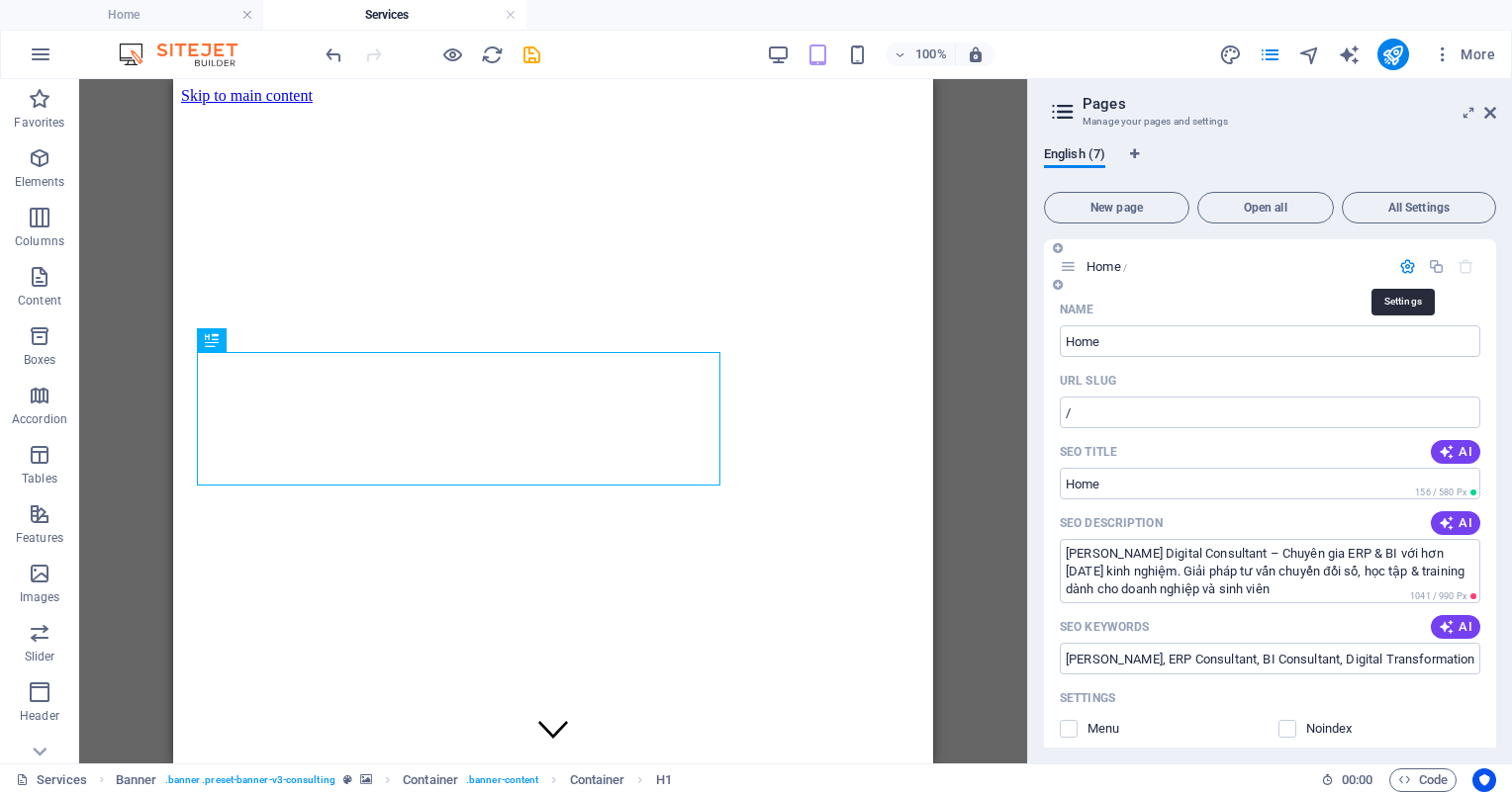
click at [1404, 265] on icon "button" at bounding box center [1407, 266] width 17 height 17
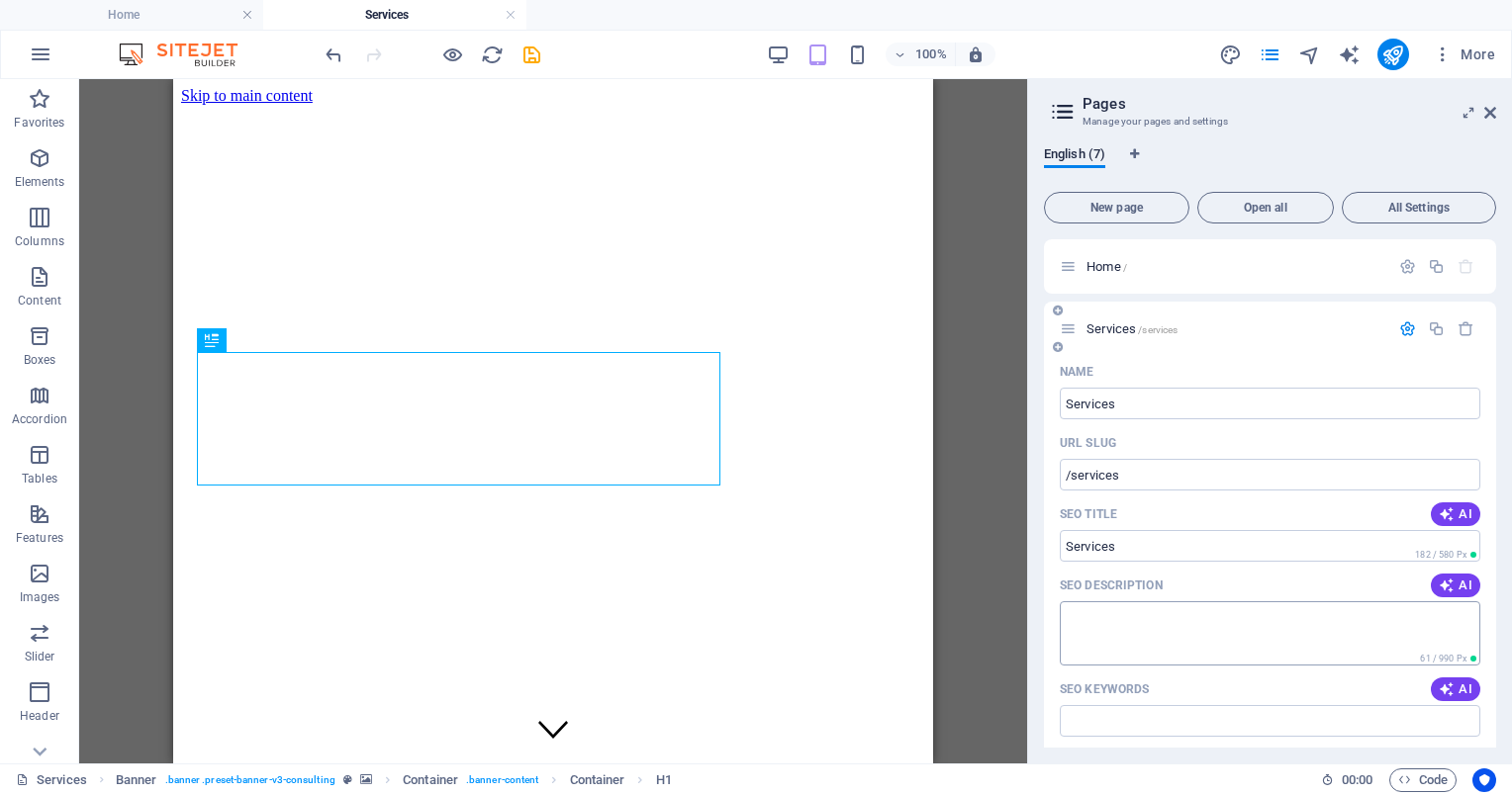
click at [1208, 637] on textarea "SEO Description" at bounding box center [1270, 633] width 420 height 65
paste textarea "Dịch vụ tư vấn ERP, BI, Data Analytics và đào tạo doanh nghiệp. Paul Digital cu…"
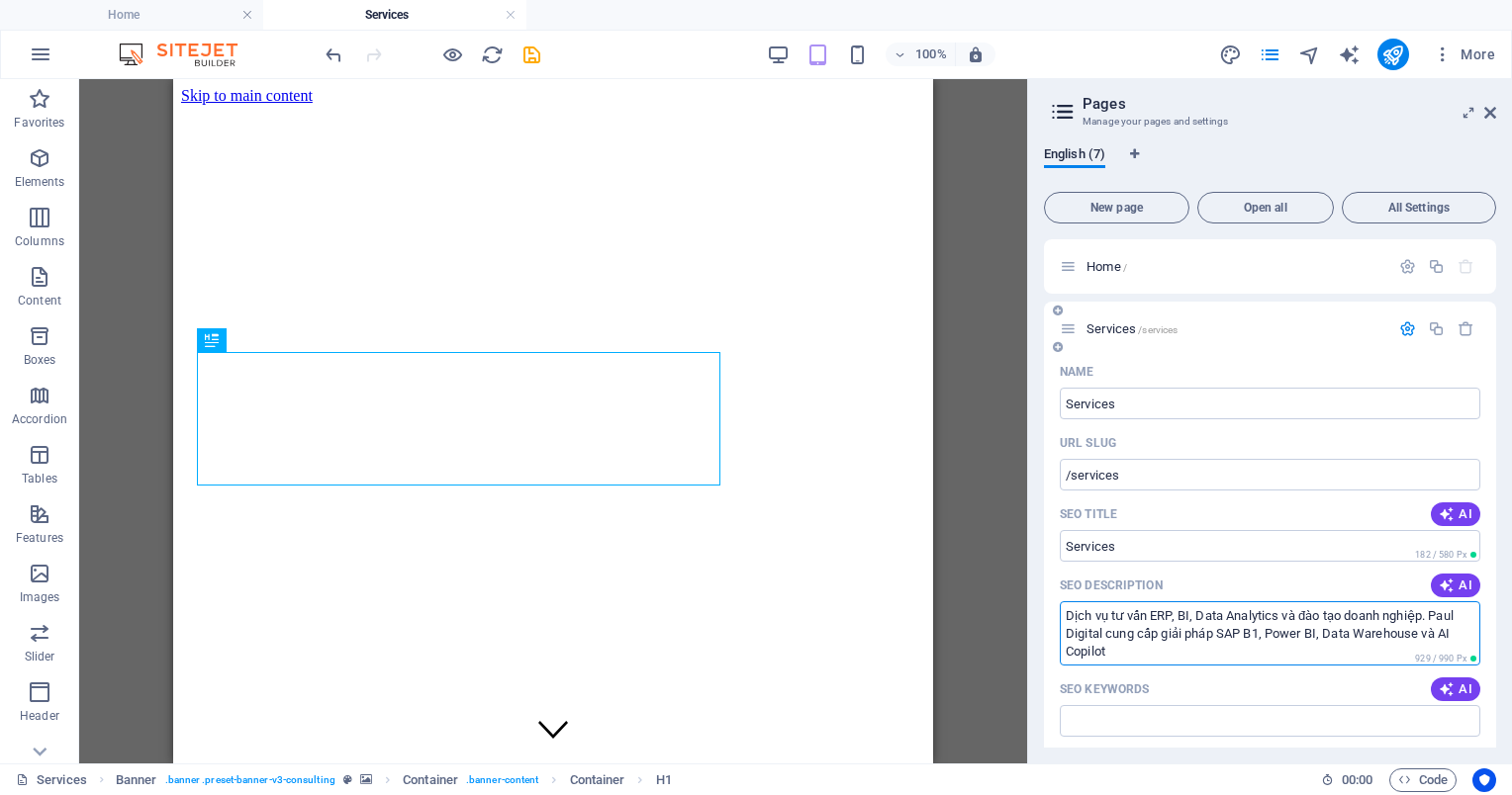
type textarea "Dịch vụ tư vấn ERP, BI, Data Analytics và đào tạo doanh nghiệp. Paul Digital cu…"
click at [1215, 719] on input "SEO Keywords" at bounding box center [1270, 721] width 420 height 32
paste input "ERP Consulting, BI Consulting, Power BI Training, SAP Business One, Data Analyt…"
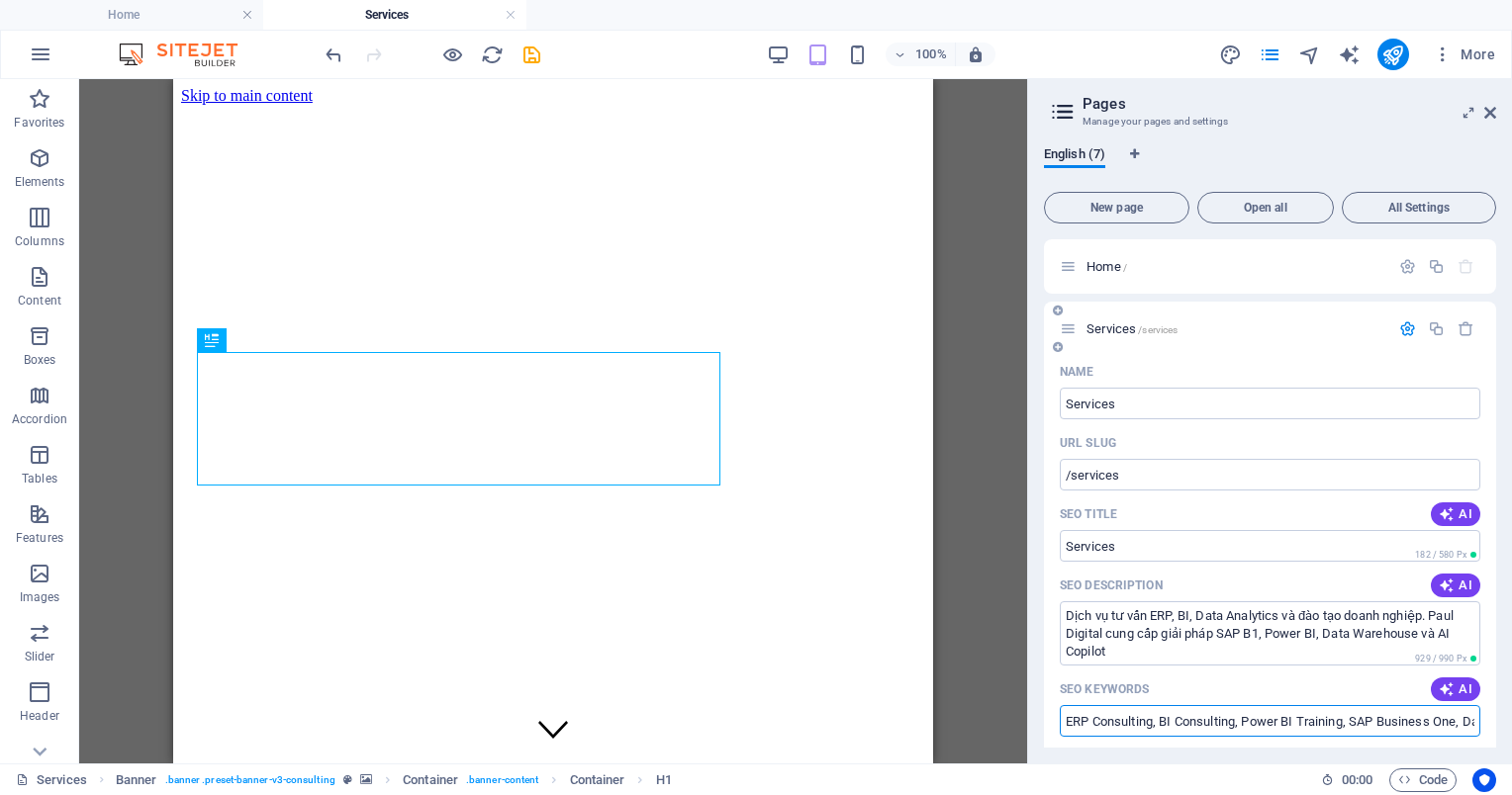
type input "ERP Consulting, BI Consulting, Power BI Training, SAP Business One, Data Analyt…"
click at [1410, 328] on icon "button" at bounding box center [1407, 328] width 17 height 17
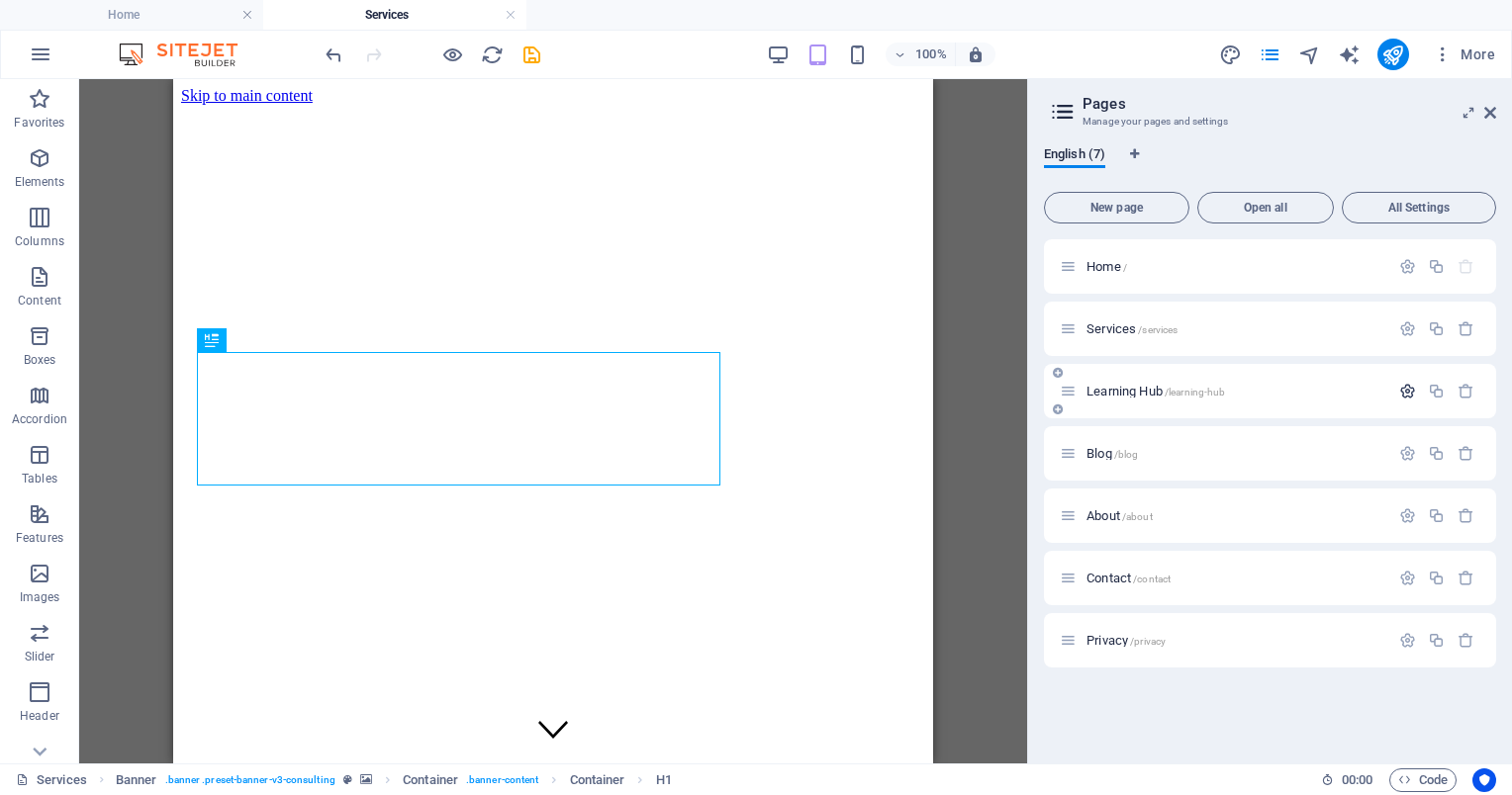
click at [1406, 393] on icon "button" at bounding box center [1407, 391] width 17 height 17
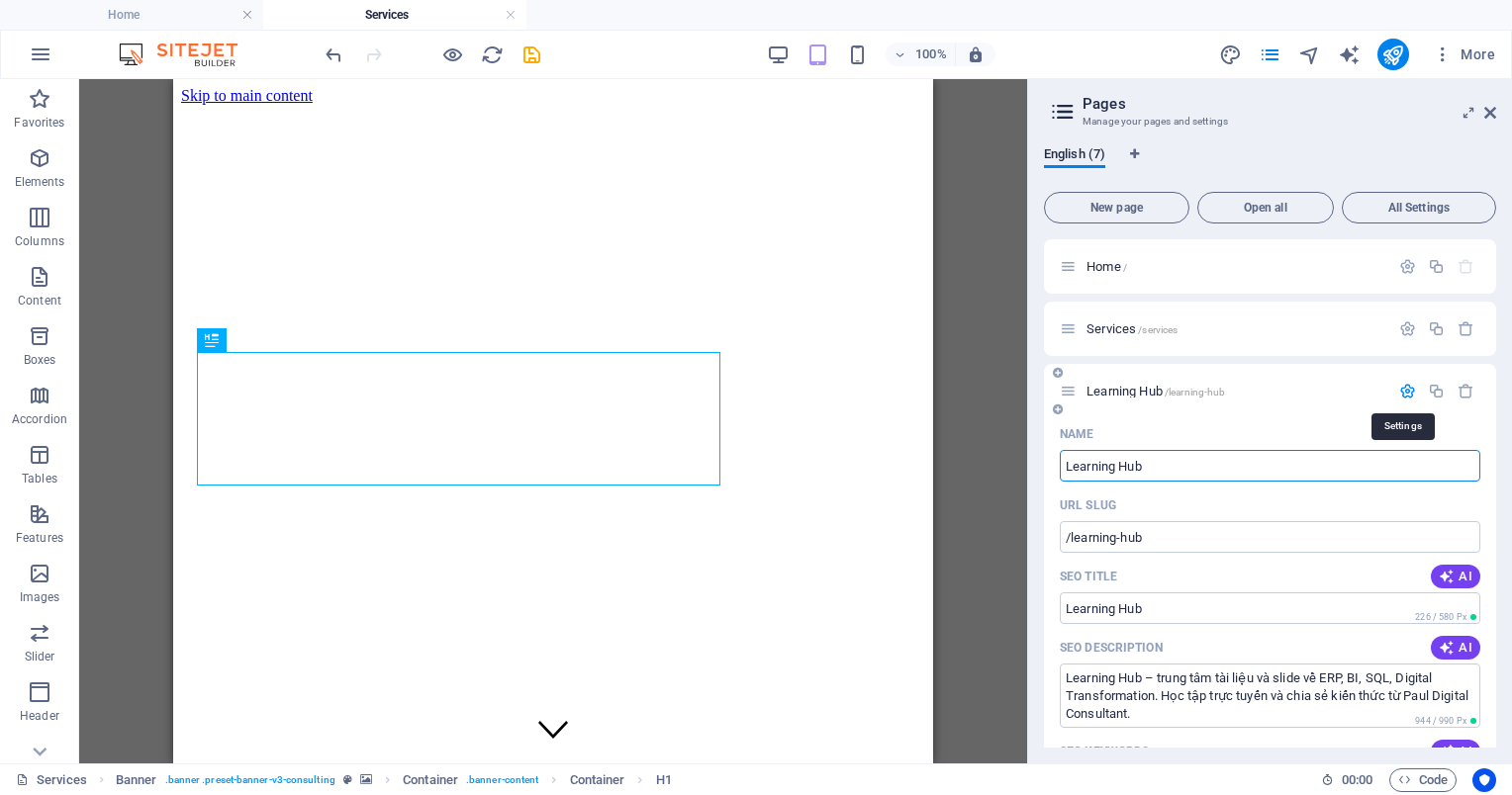
click at [1406, 393] on icon "button" at bounding box center [1407, 391] width 17 height 17
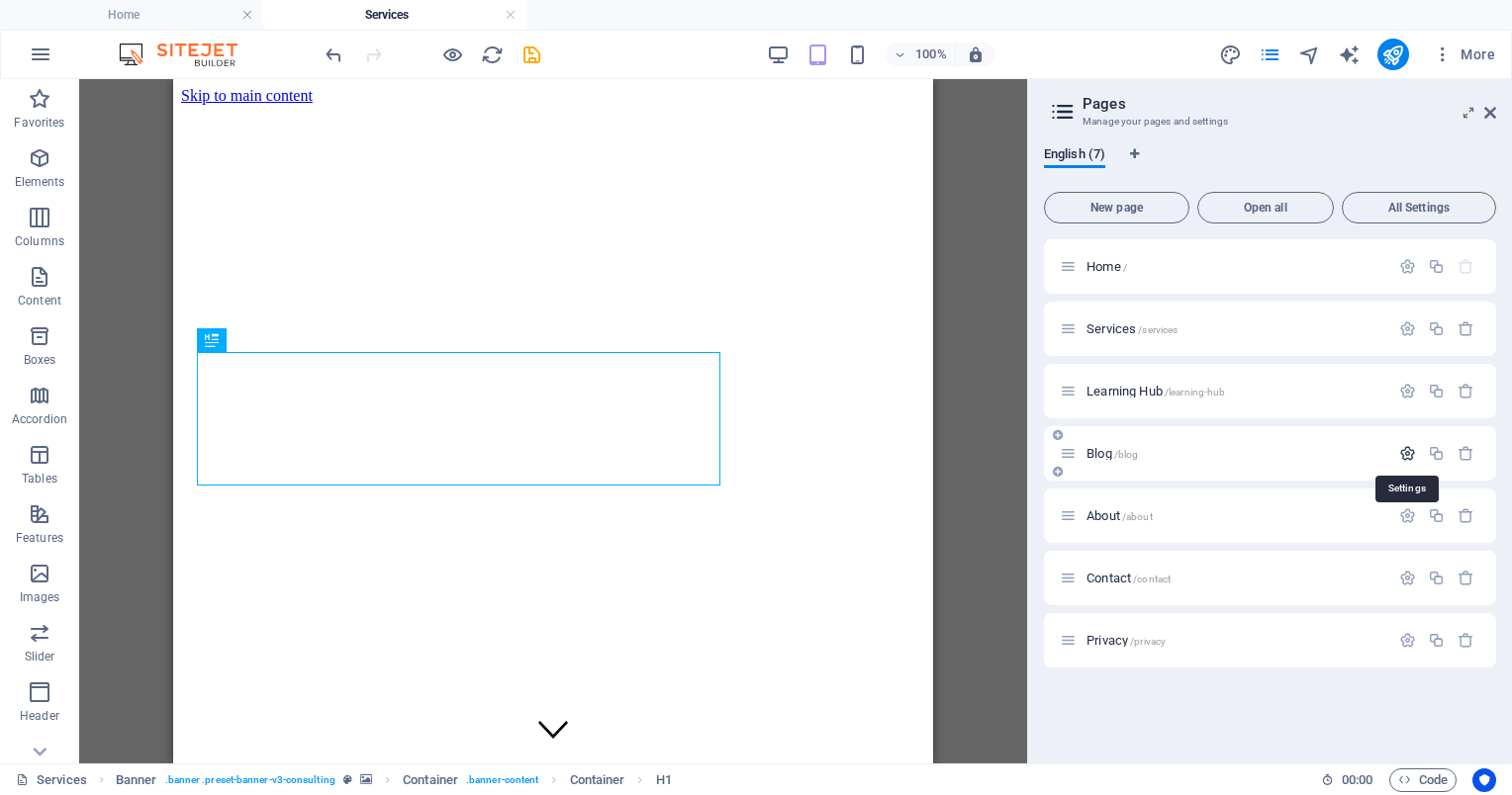
click at [1410, 454] on icon "button" at bounding box center [1407, 453] width 17 height 17
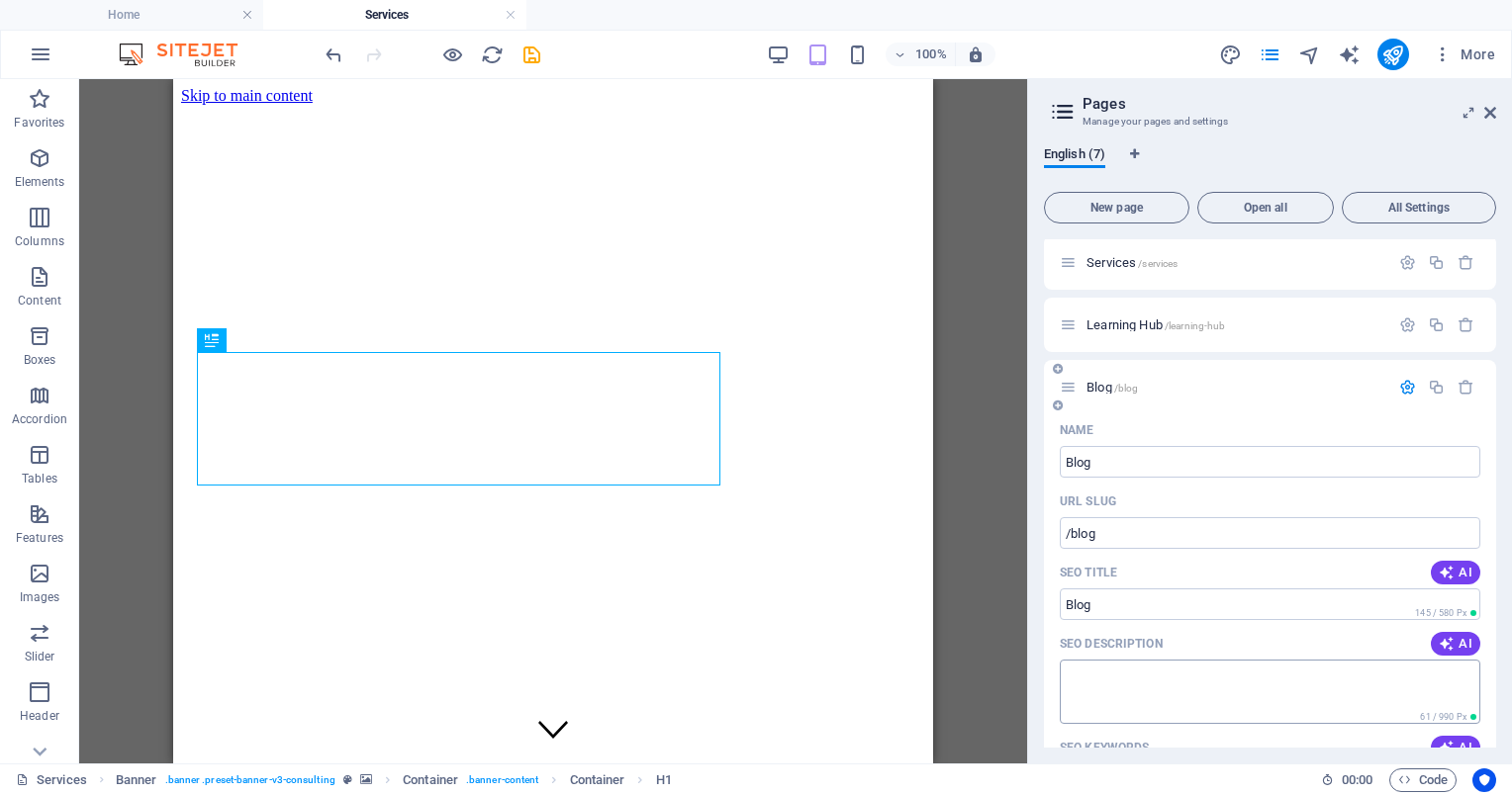
scroll to position [99, 0]
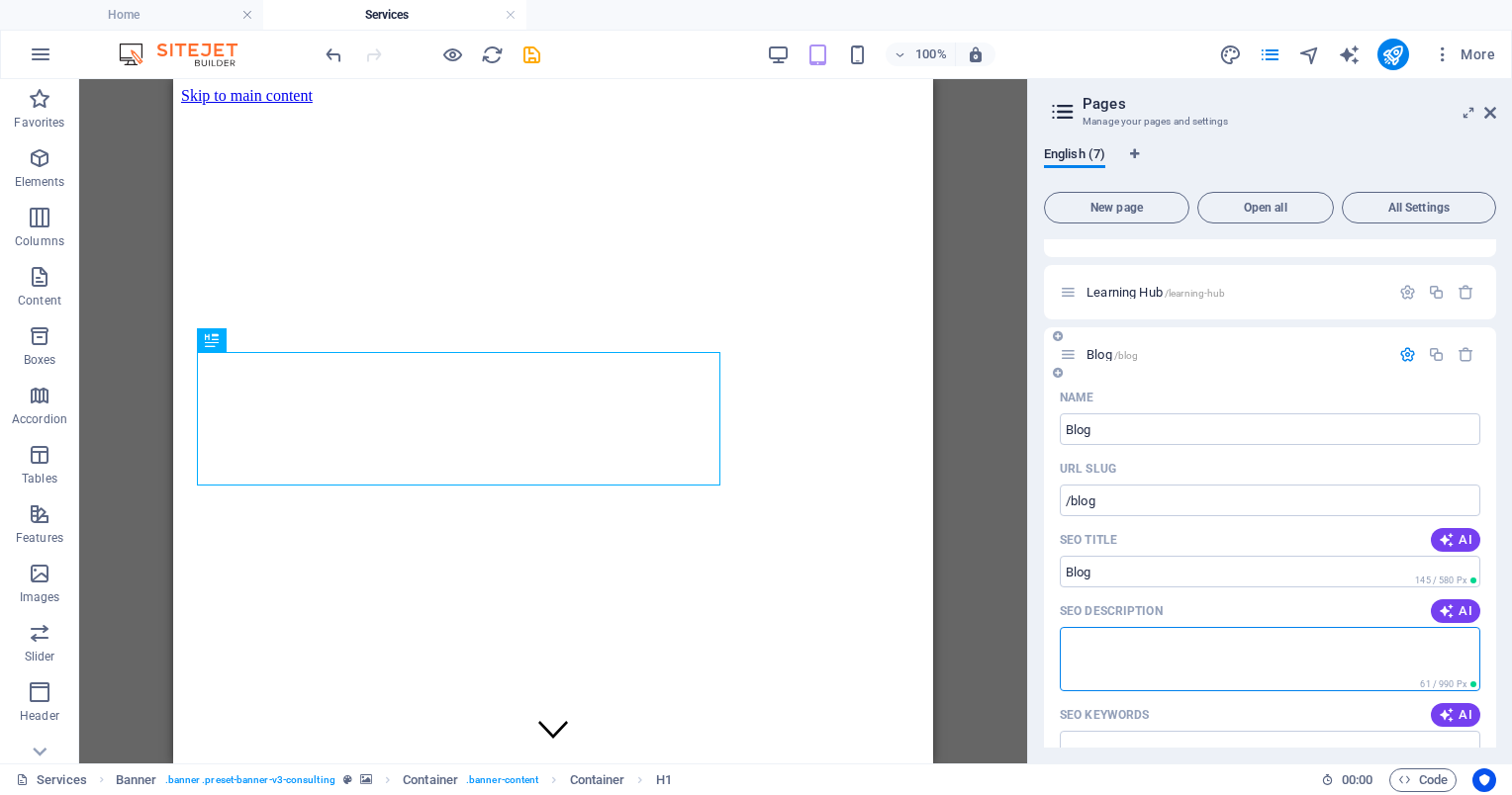
click at [1149, 654] on textarea "SEO Description" at bounding box center [1270, 659] width 420 height 65
paste textarea "Blog Paul Digital – chia sẻ kiến thức ERP, BI, Power BI, SQL và chuyển đổi số. …"
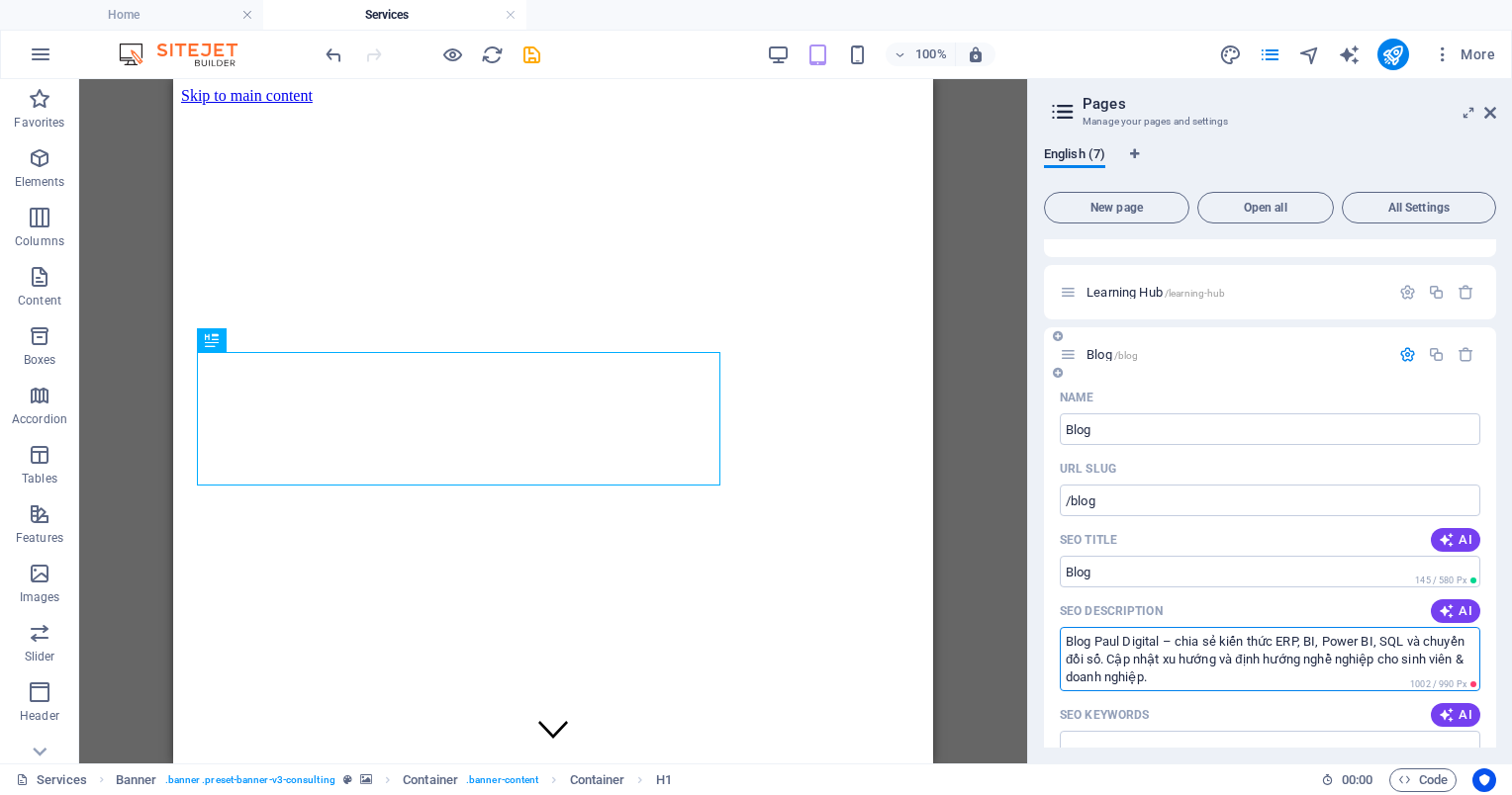
scroll to position [198, 0]
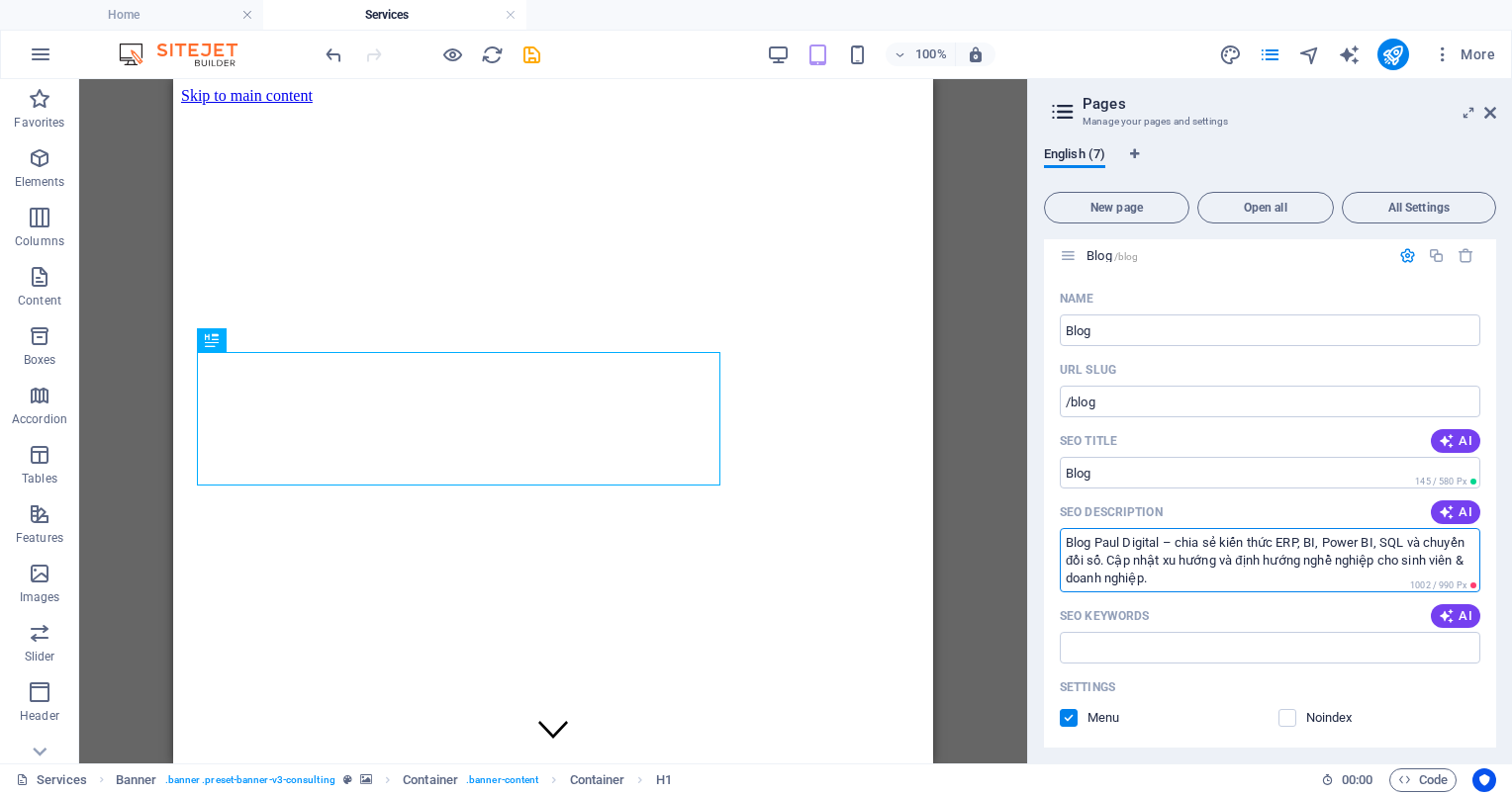
type textarea "Blog Paul Digital – chia sẻ kiến thức ERP, BI, Power BI, SQL và chuyển đổi số. …"
click at [1120, 657] on input "SEO Keywords" at bounding box center [1270, 648] width 420 height 32
paste input "ERP Blog, BI Blog, Power BI Blog, Digital Transformation Blog, Paul Digital Blog"
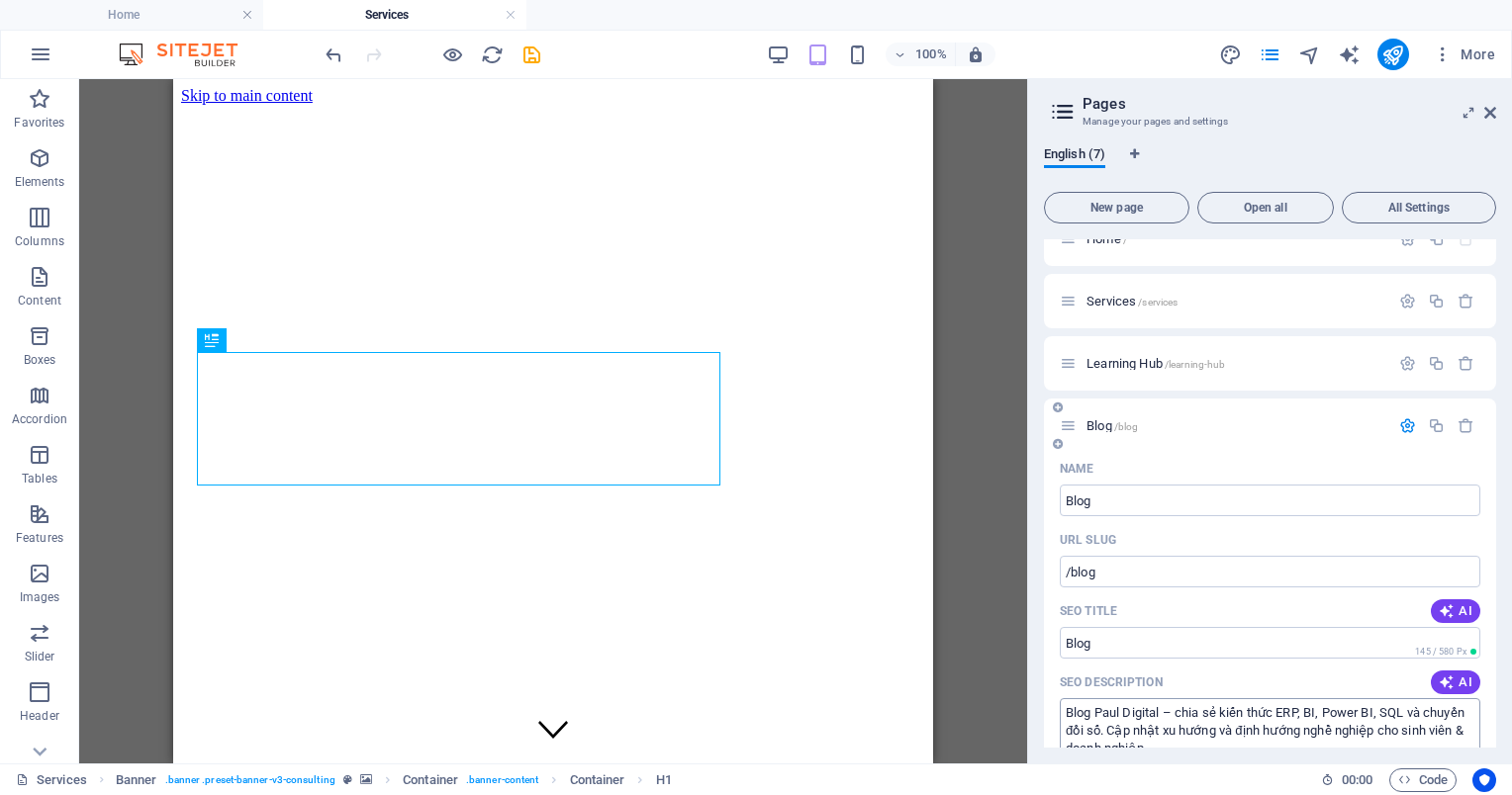
scroll to position [0, 0]
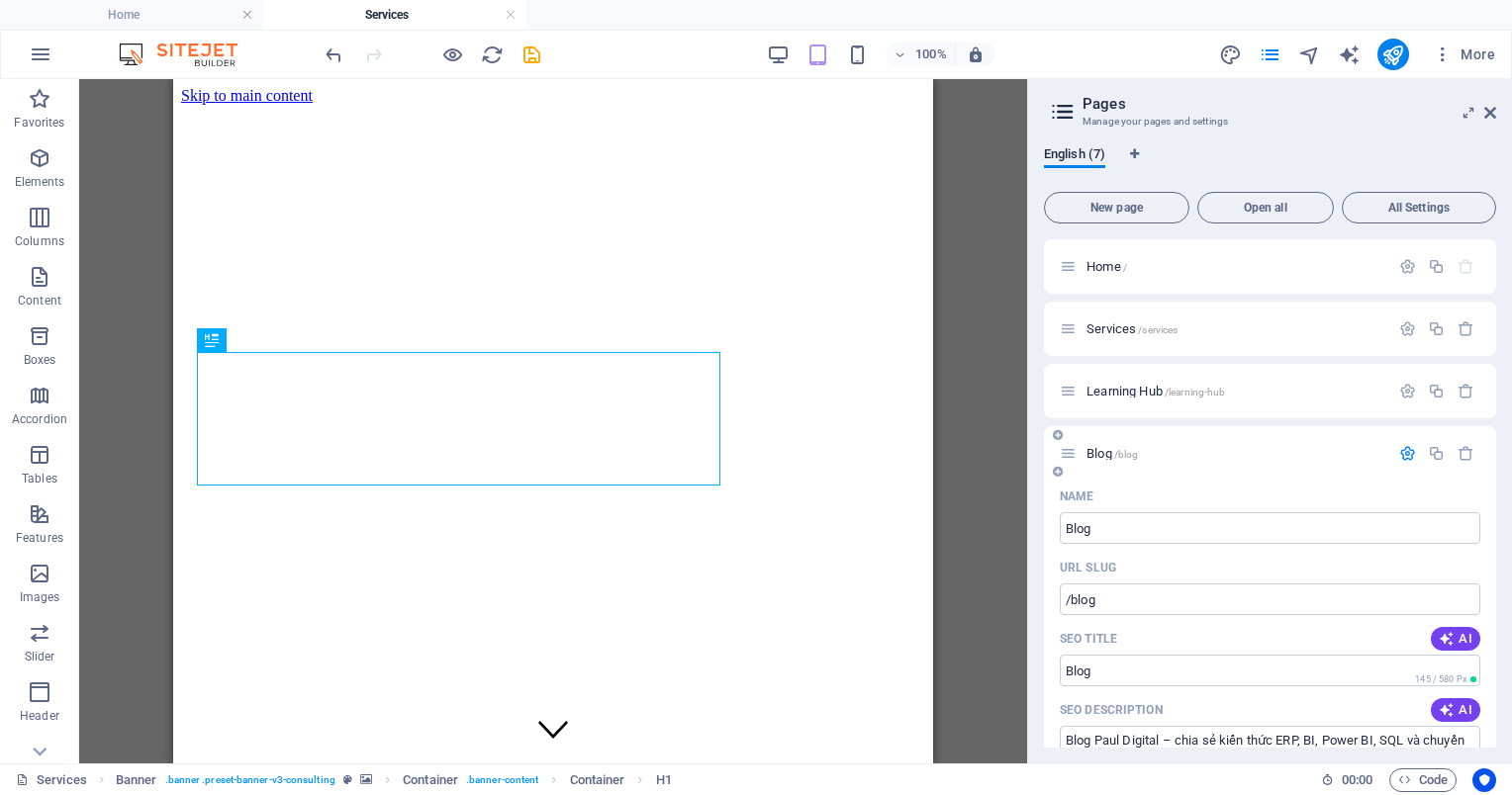
type input "ERP Blog, BI Blog, Power BI Blog, Digital Transformation Blog, Paul Digital Blog"
click at [1412, 455] on button "button" at bounding box center [1407, 453] width 29 height 17
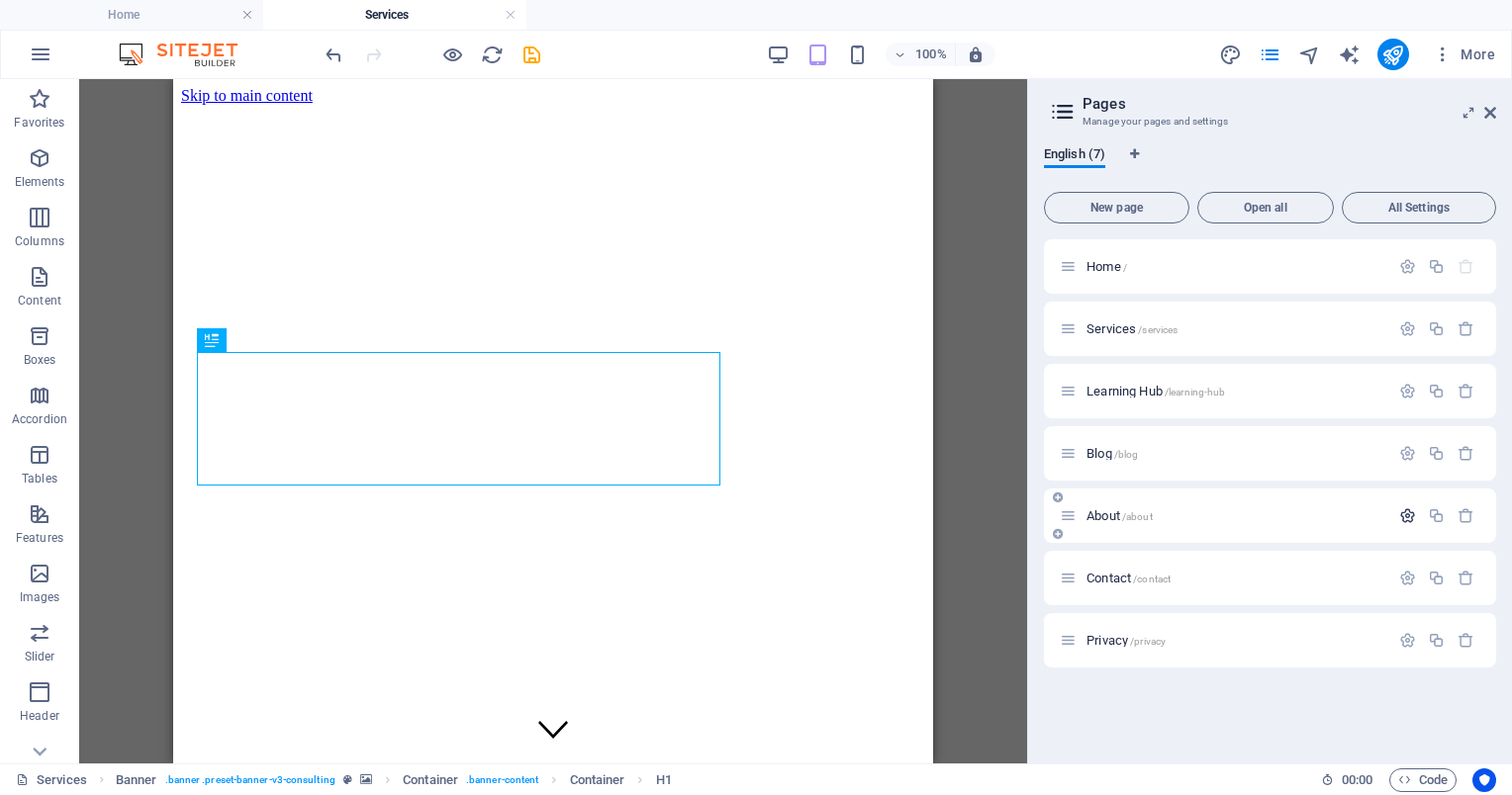
click at [1410, 511] on icon "button" at bounding box center [1407, 515] width 17 height 17
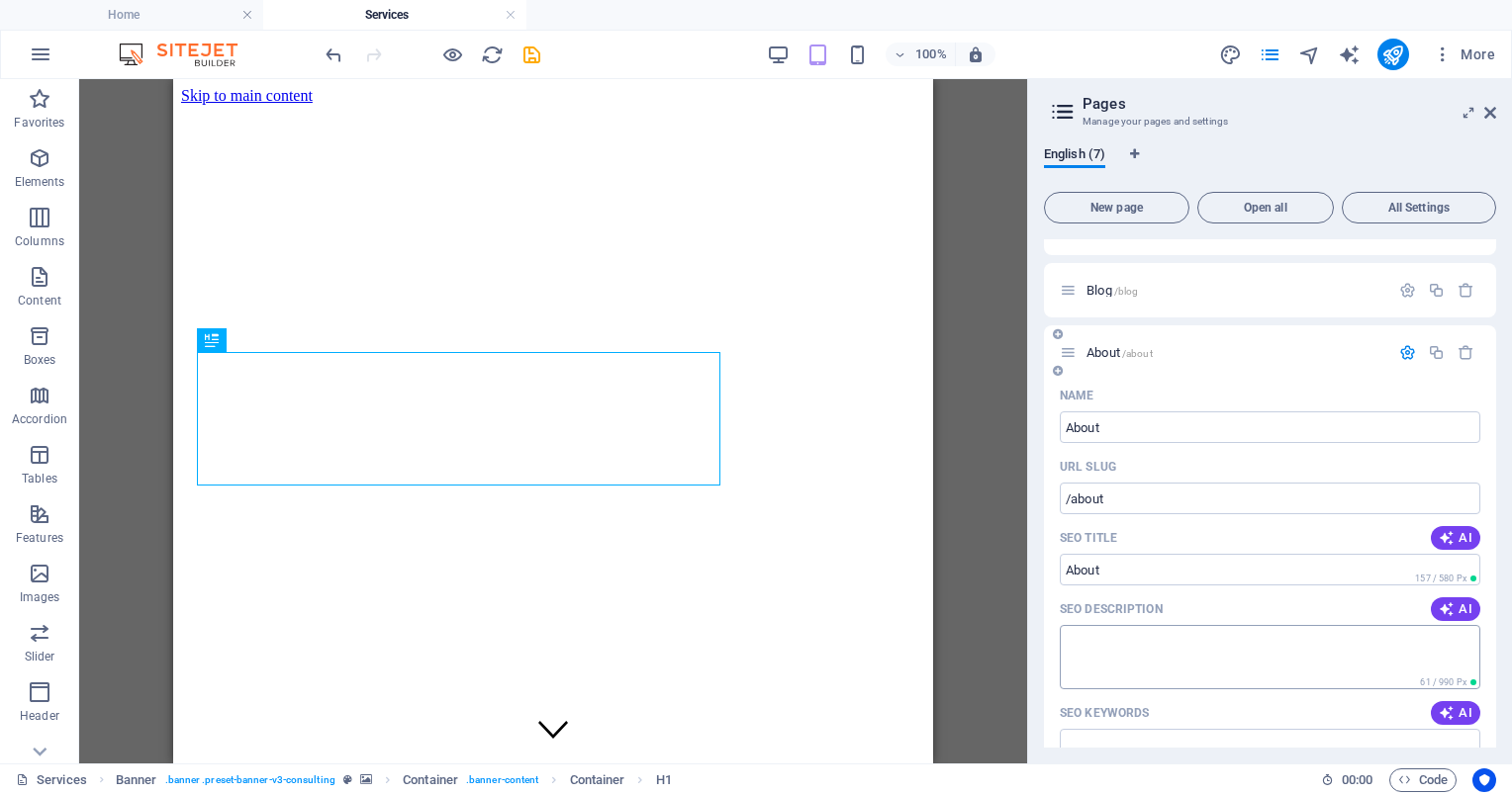
scroll to position [198, 0]
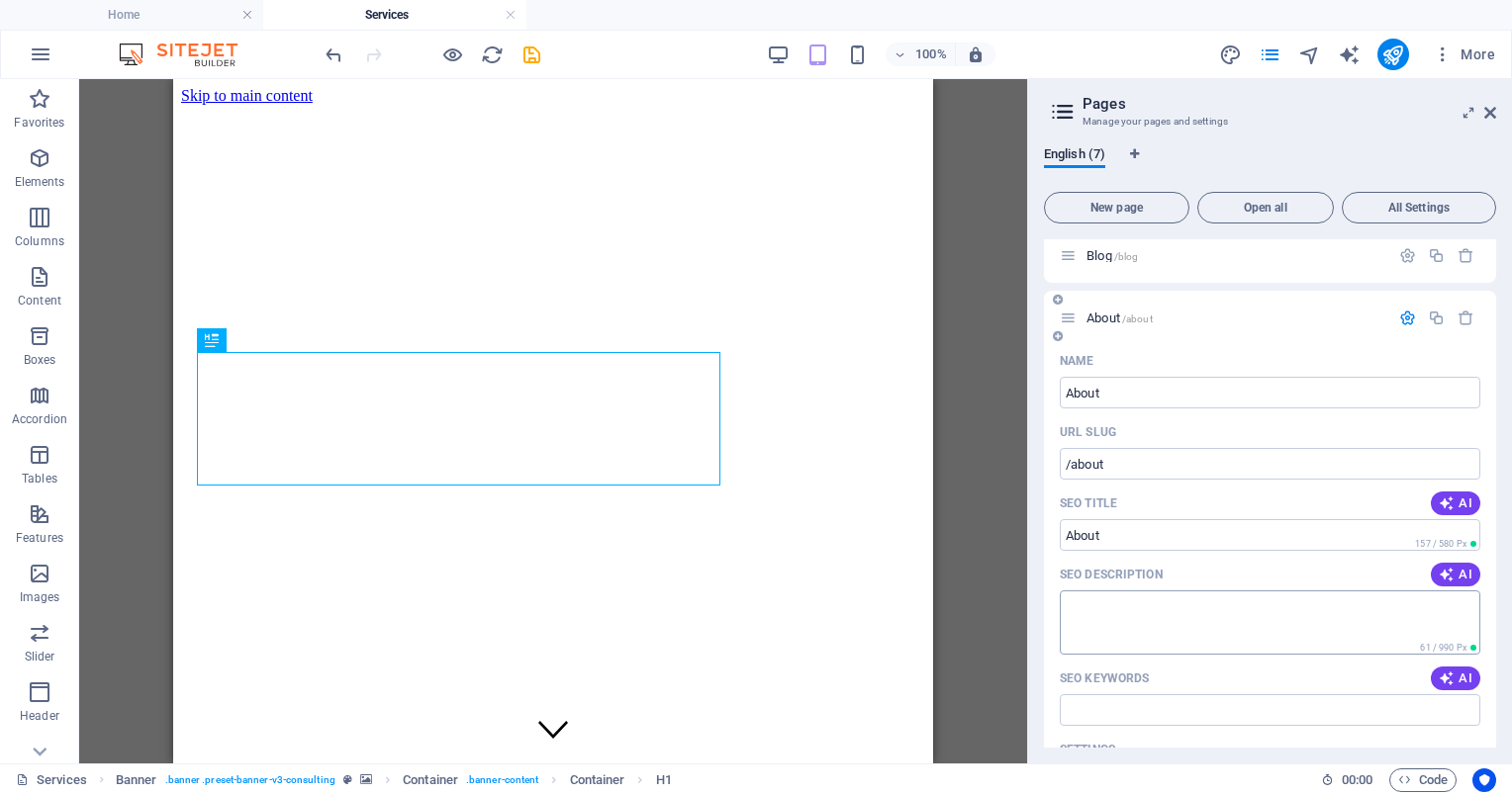
click at [1155, 631] on textarea "SEO Description" at bounding box center [1270, 622] width 420 height 65
paste textarea "Giới thiệu Paul Digital Consultant – hành trình từ .NET Developer đến chuyên gi…"
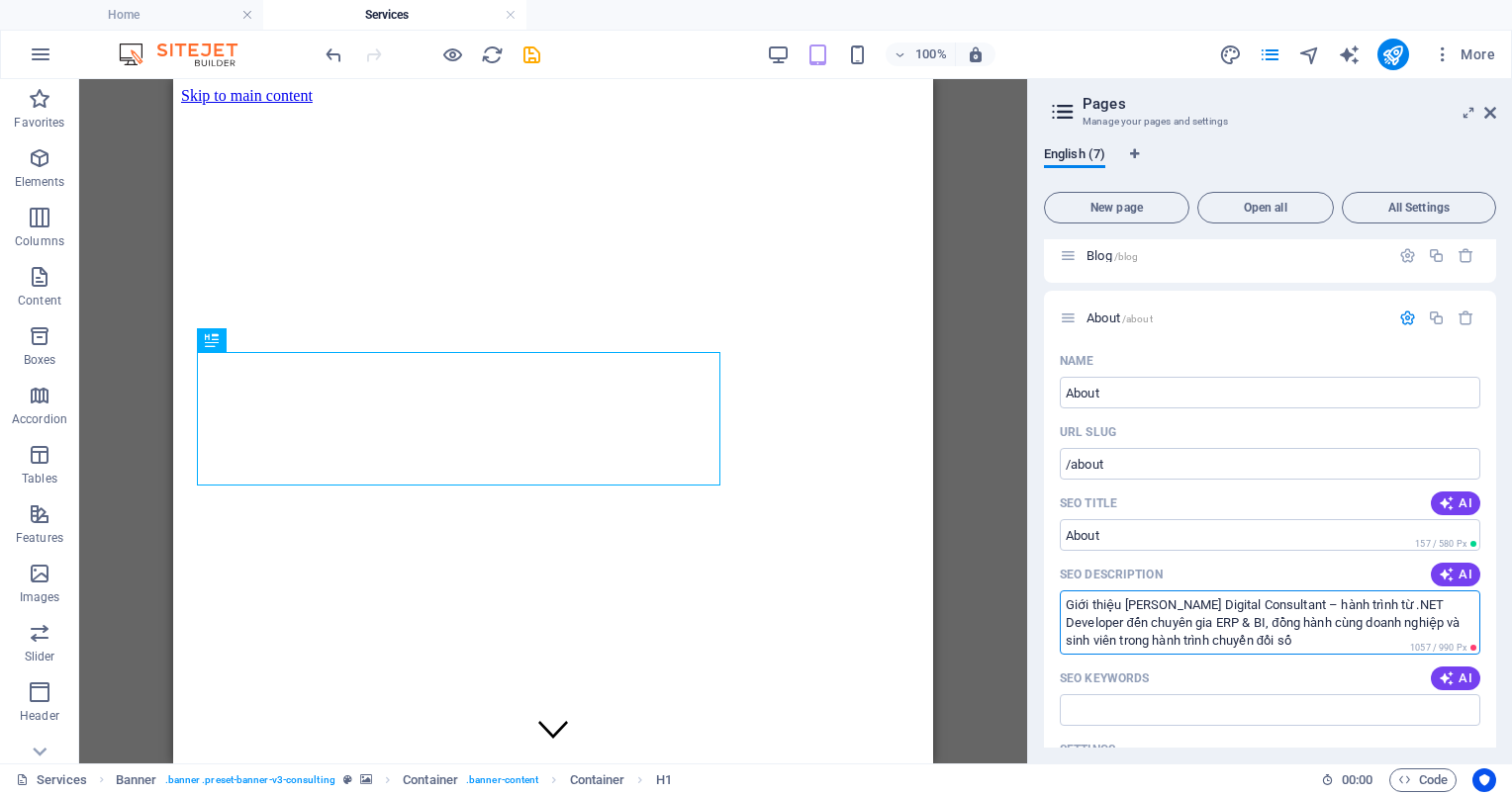
type textarea "Giới thiệu Paul Digital Consultant – hành trình từ .NET Developer đến chuyên gi…"
click at [1257, 697] on input "SEO Keywords" at bounding box center [1270, 710] width 420 height 32
paste input "Paul Digital, Nghia Nguyen, ERP Consultant, BI Expert, Digital Consultant Profi…"
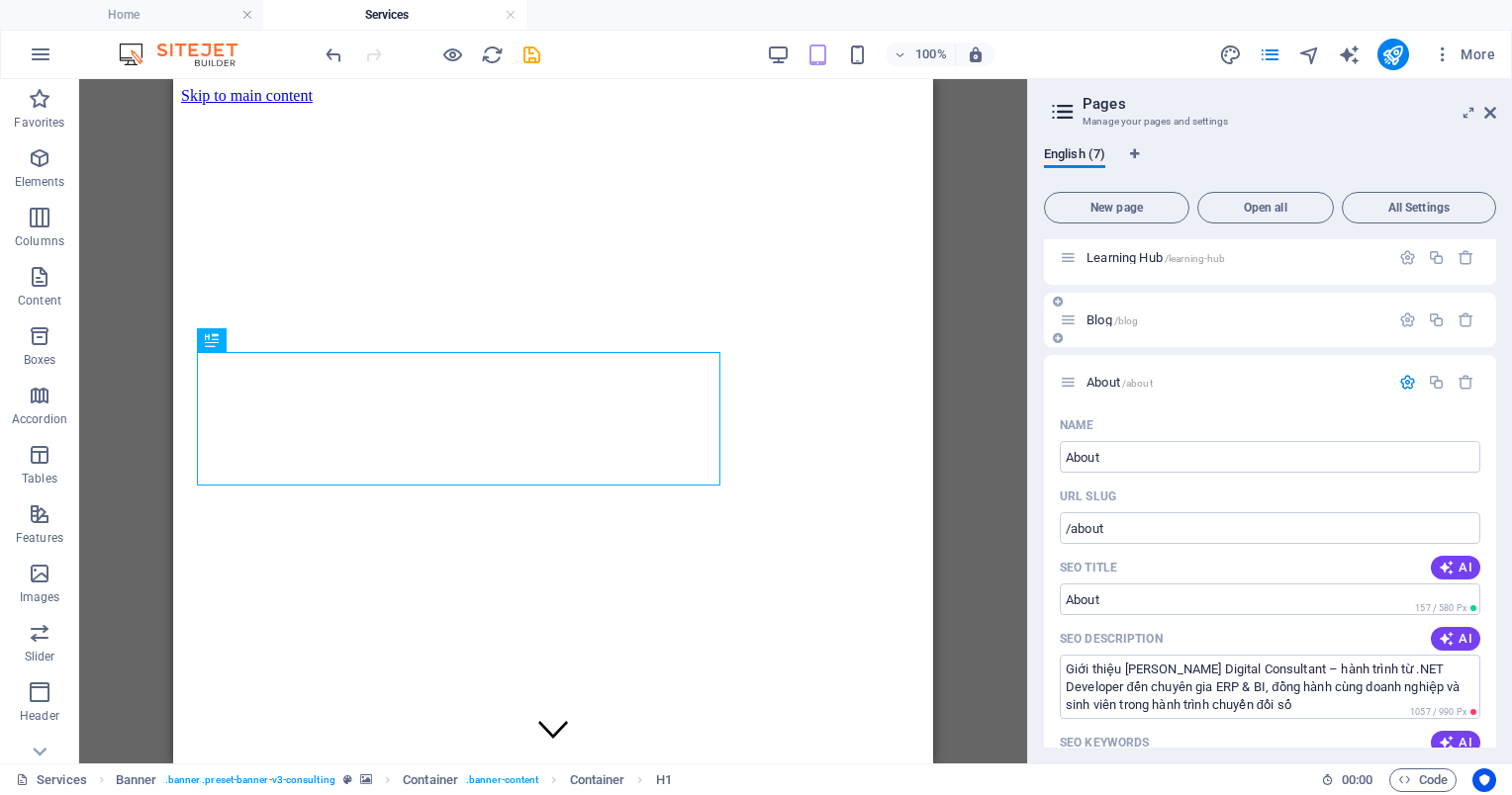
scroll to position [99, 0]
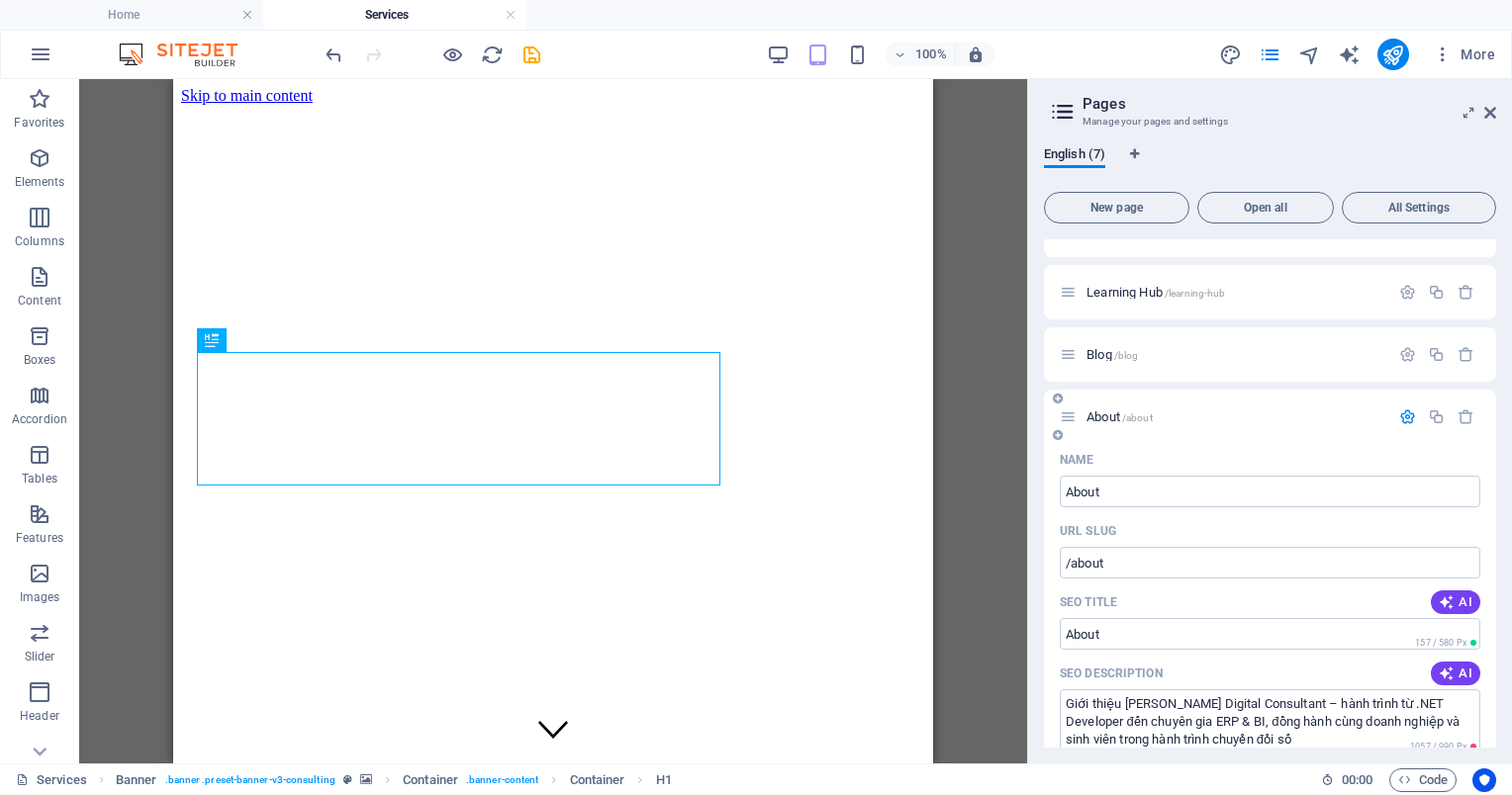
type input "Paul Digital, Nghia Nguyen, ERP Consultant, BI Expert, Digital Consultant Profi…"
click at [1405, 415] on icon "button" at bounding box center [1407, 417] width 17 height 17
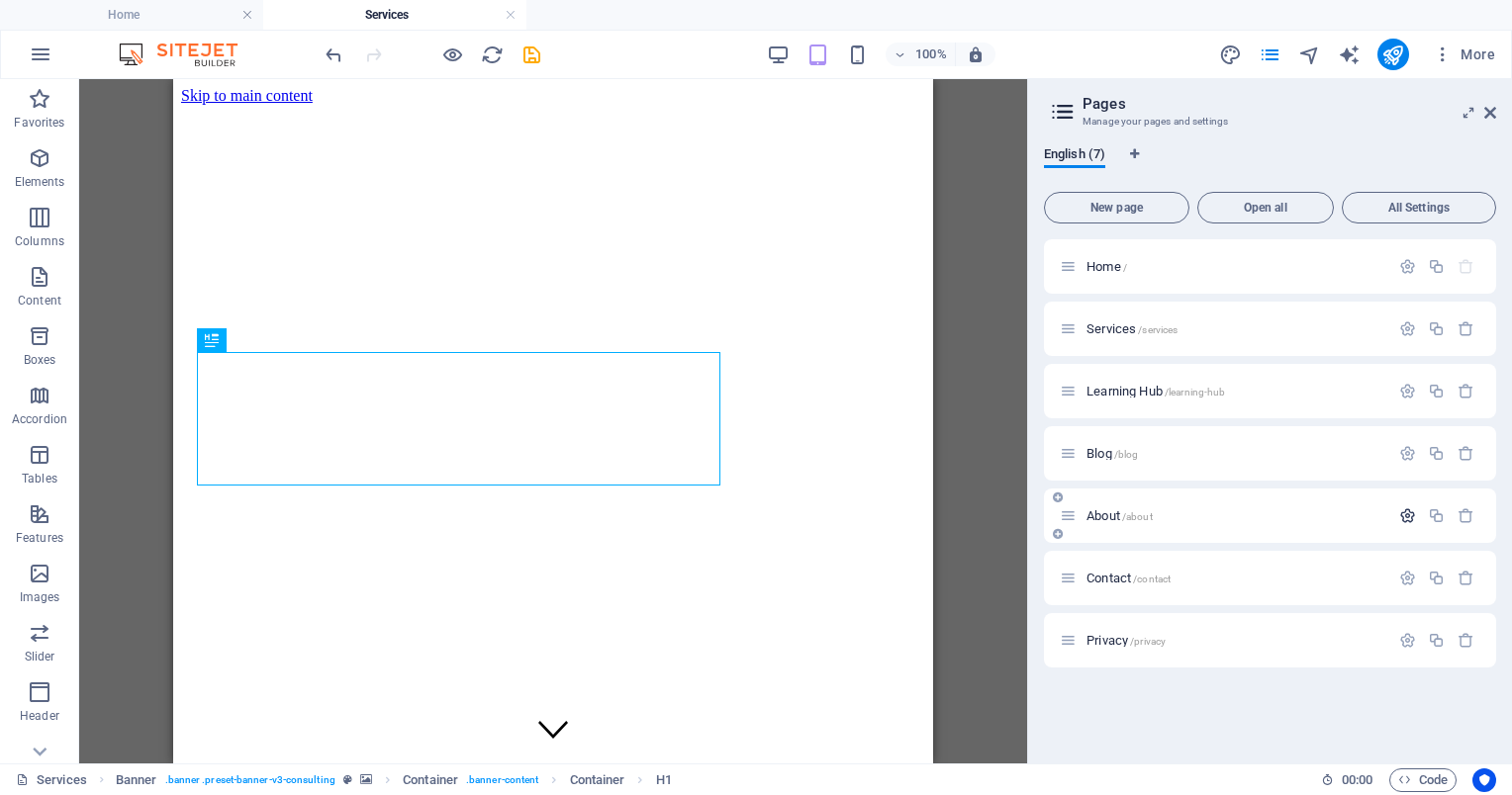
click at [1409, 517] on icon "button" at bounding box center [1407, 515] width 17 height 17
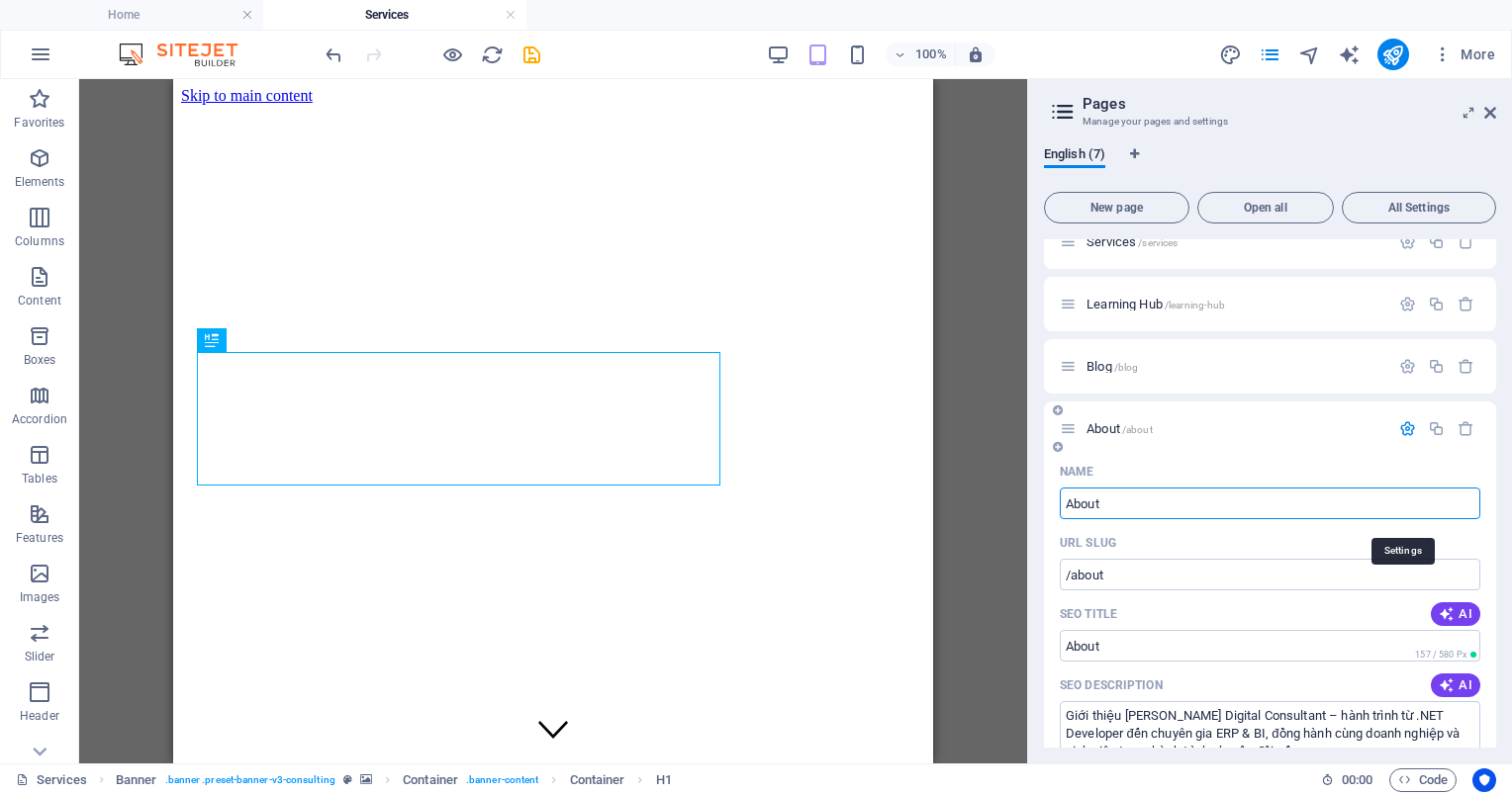
scroll to position [198, 0]
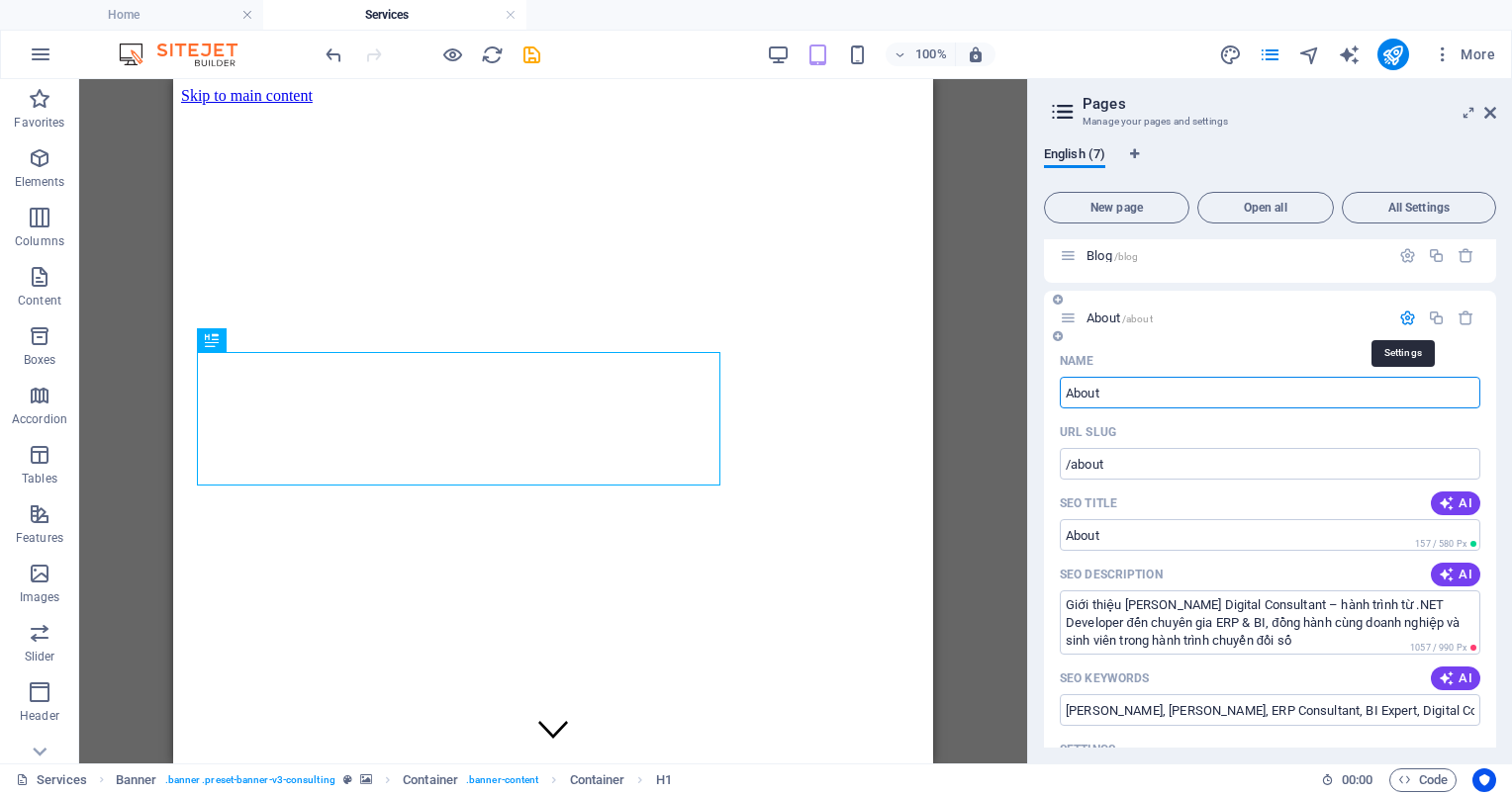
click at [1408, 312] on icon "button" at bounding box center [1407, 317] width 17 height 17
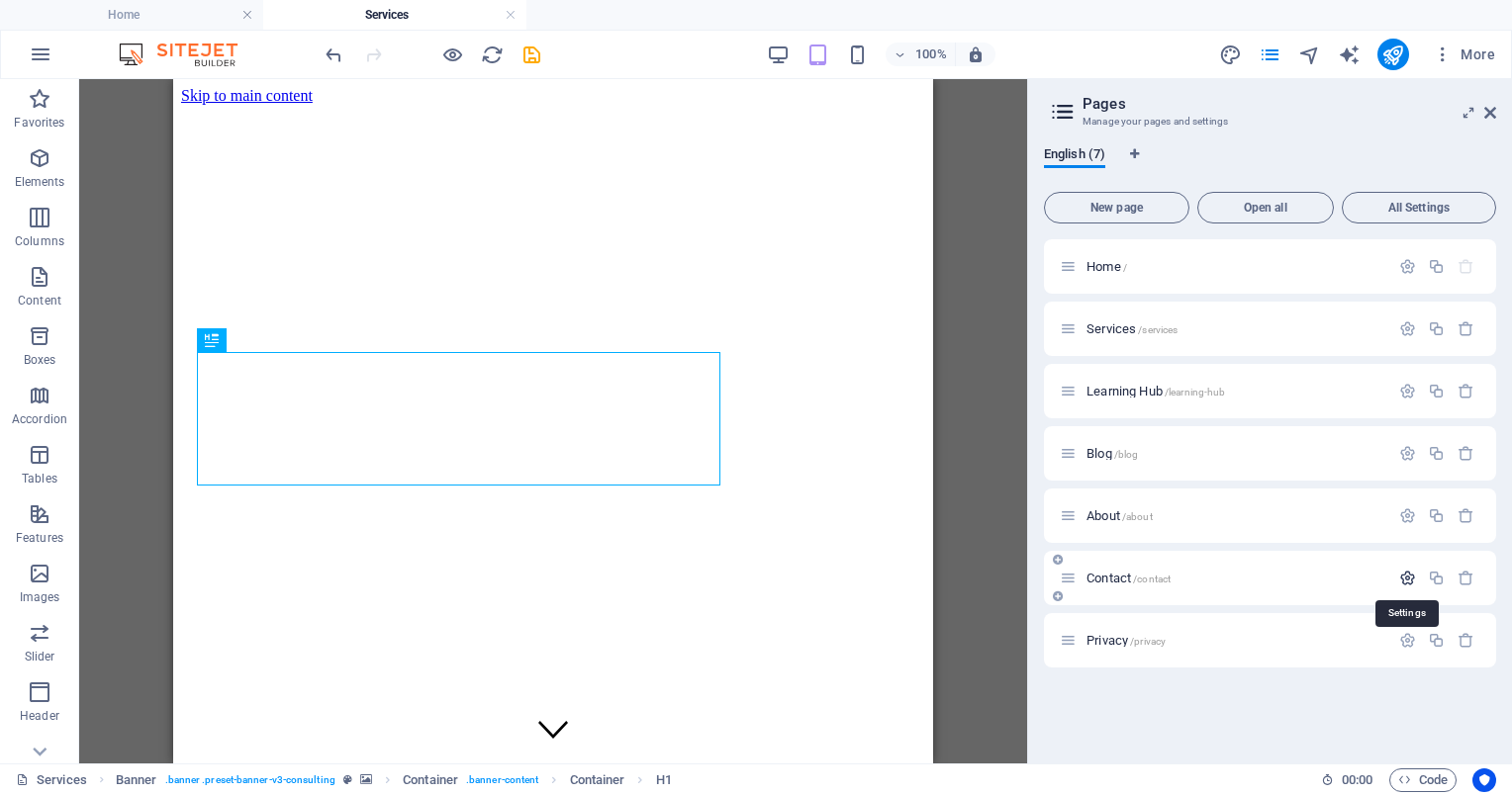
click at [1412, 574] on icon "button" at bounding box center [1407, 578] width 17 height 17
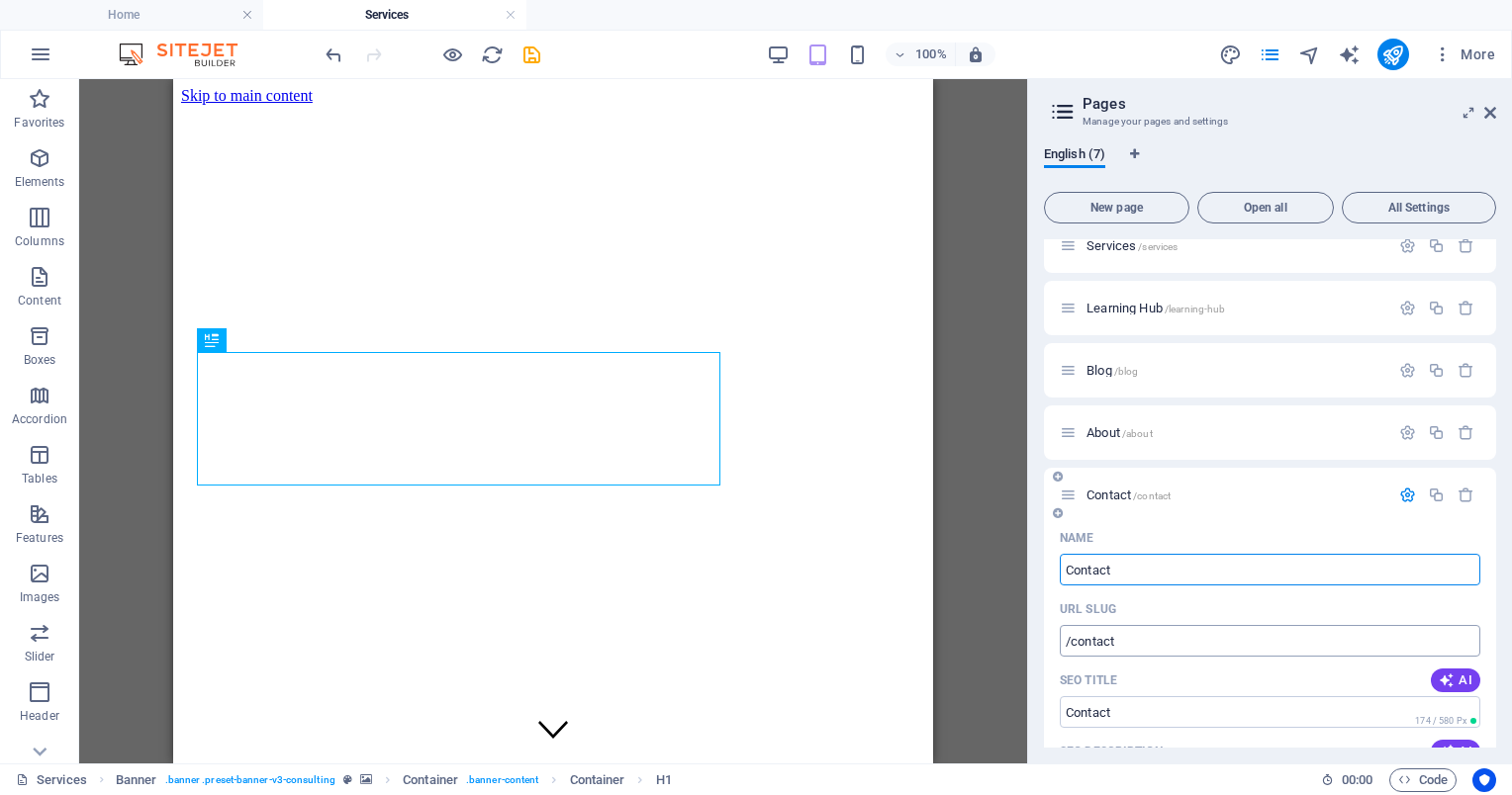
scroll to position [198, 0]
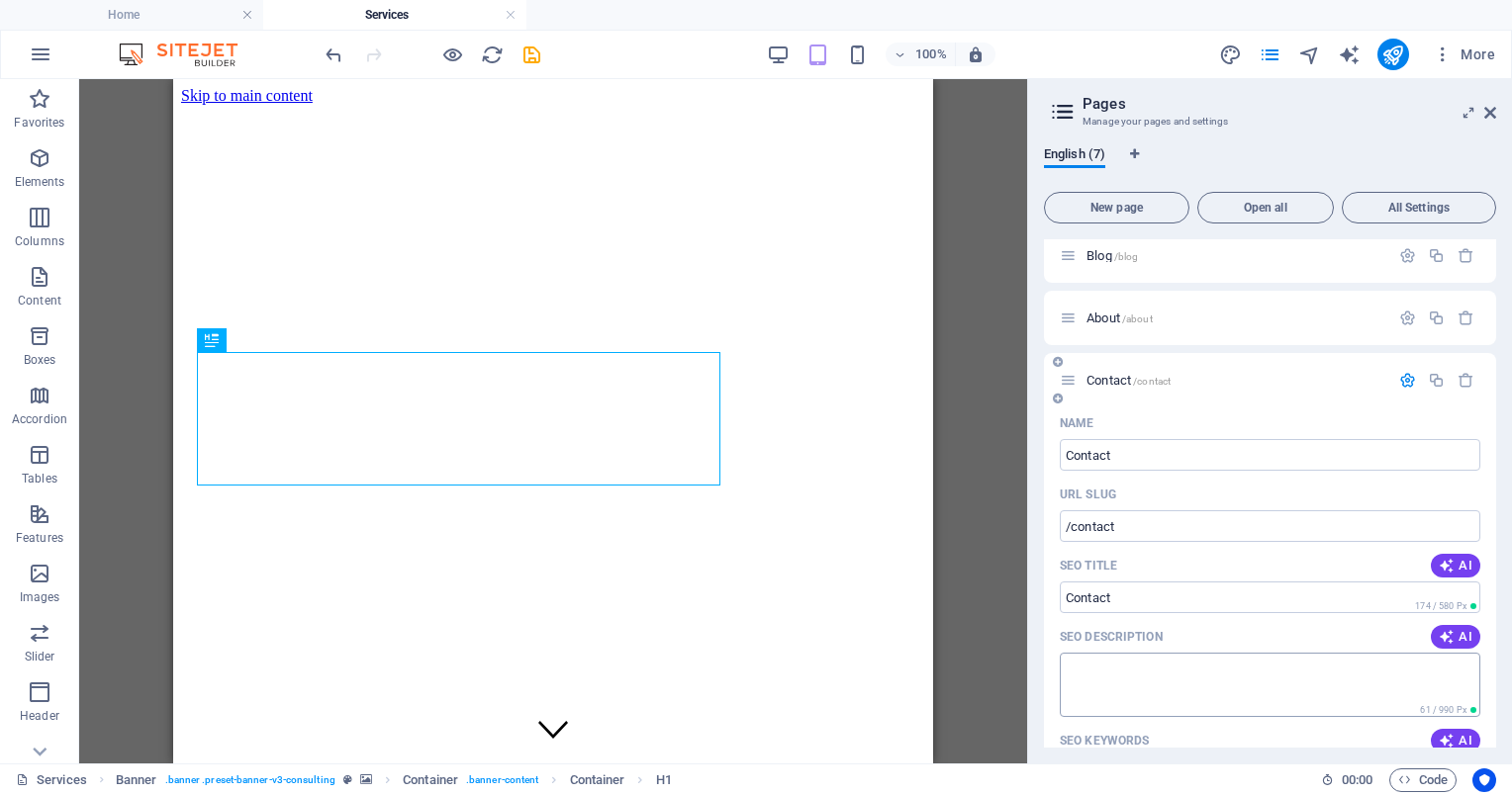
click at [1140, 671] on textarea "SEO Description" at bounding box center [1270, 685] width 420 height 65
paste textarea "Liên hệ Paul Digital Consultant – tư vấn ERP, BI, Digital Transformation. Kết n…"
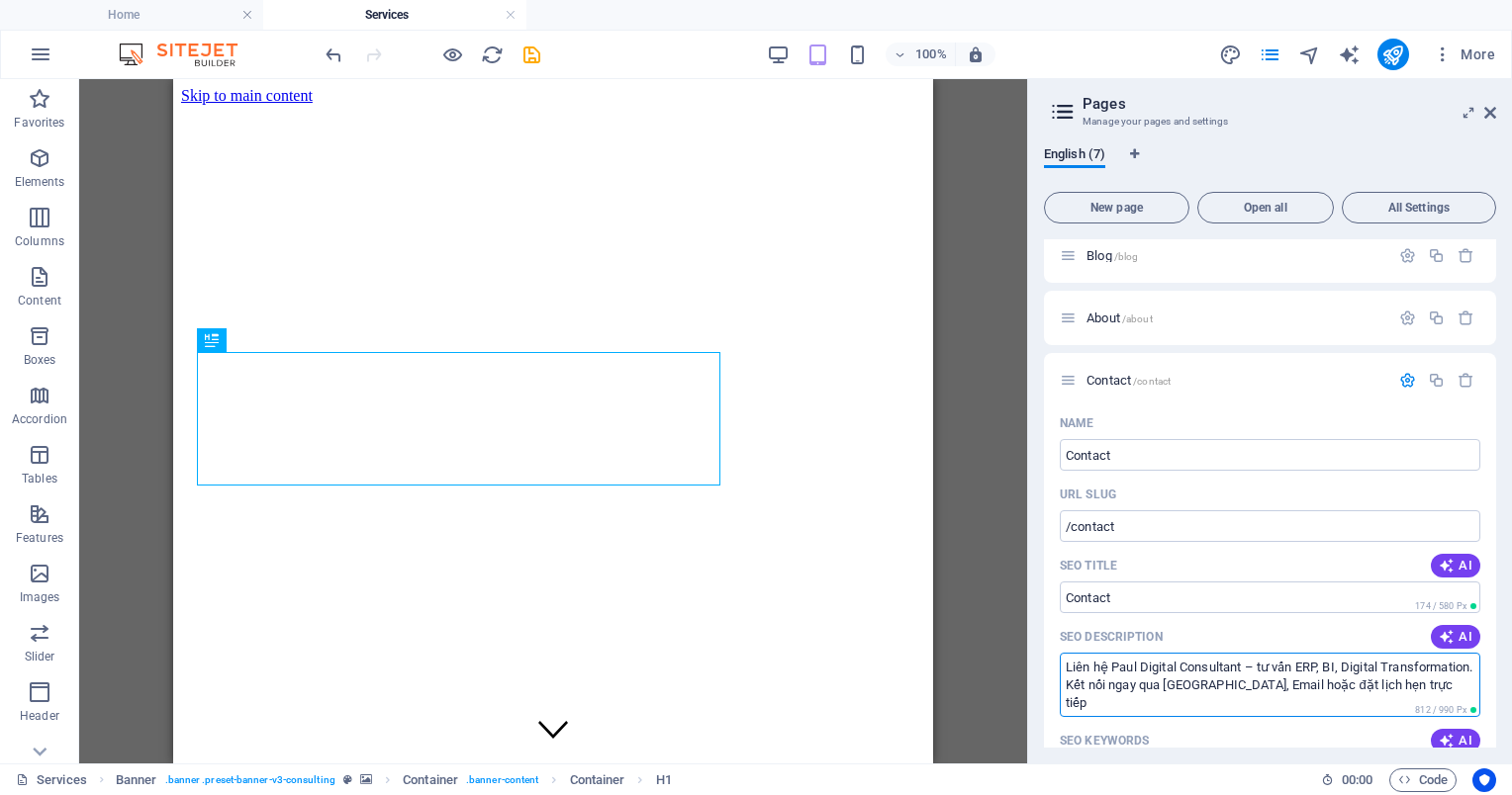
type textarea "Liên hệ Paul Digital Consultant – tư vấn ERP, BI, Digital Transformation. Kết n…"
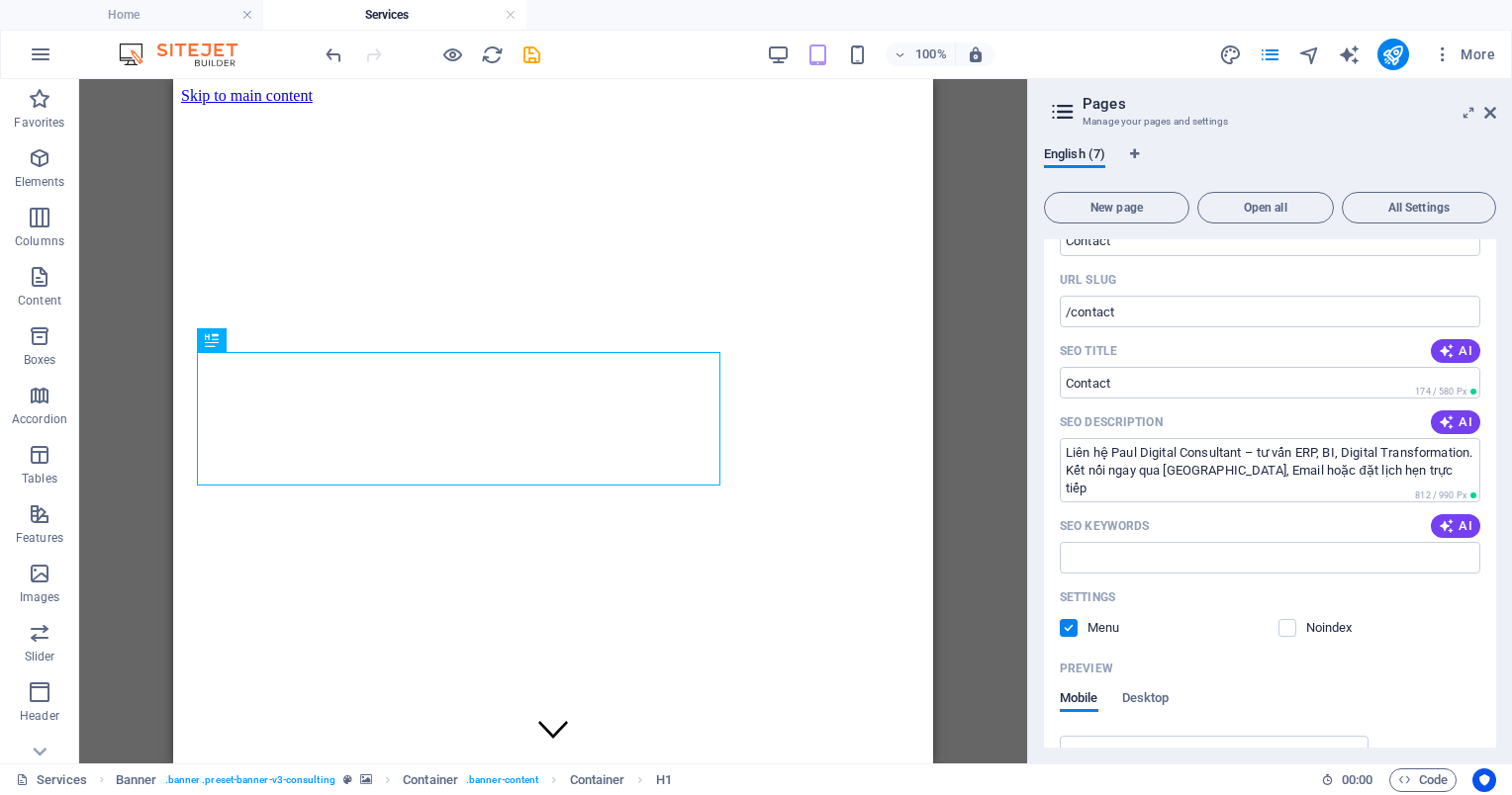
scroll to position [495, 0]
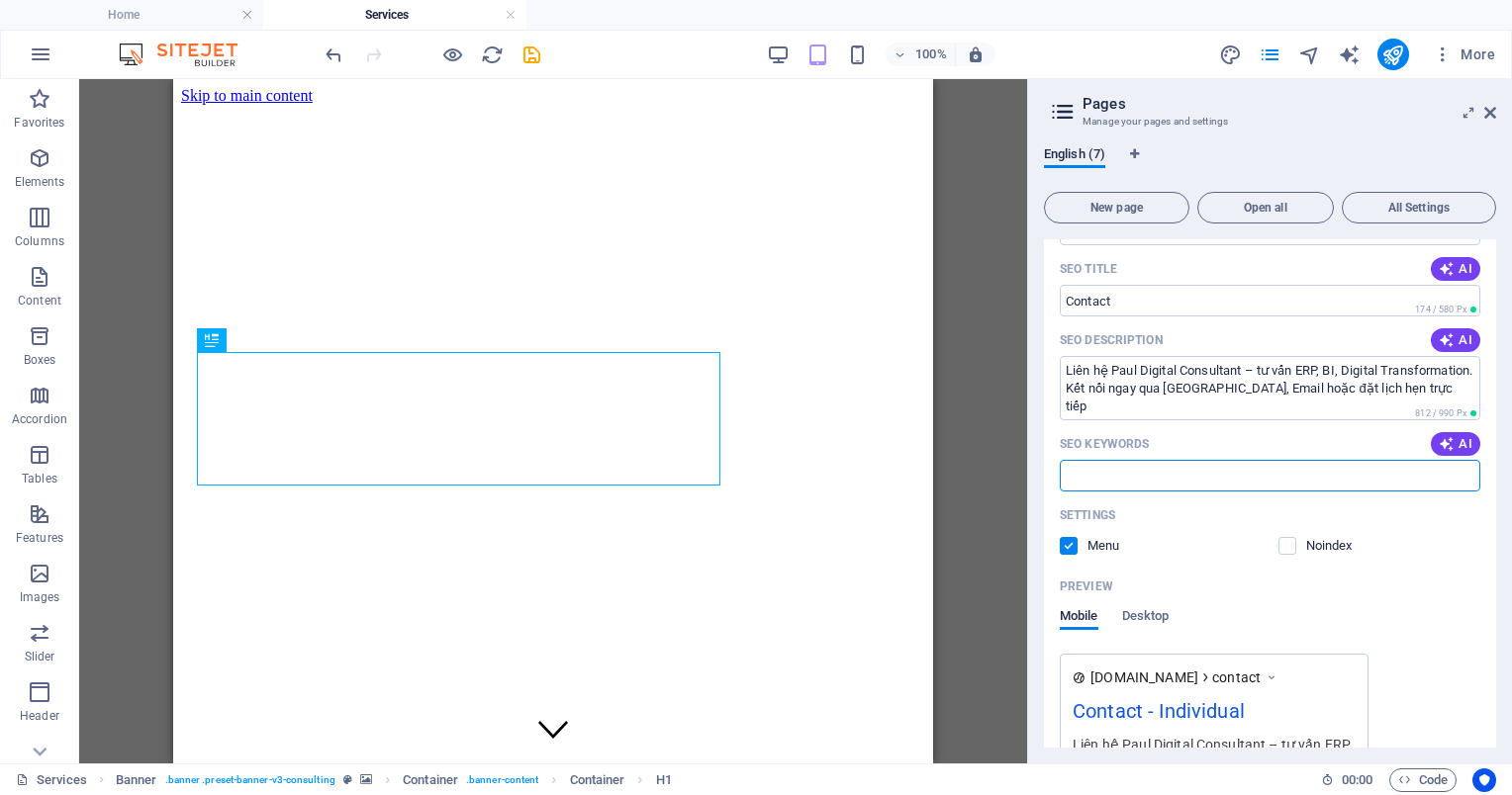
click at [1167, 465] on input "SEO Keywords" at bounding box center [1270, 476] width 420 height 32
paste input "Liên hệ ERP Consultant, Contact Paul Digital, Tư vấn ERP BI"
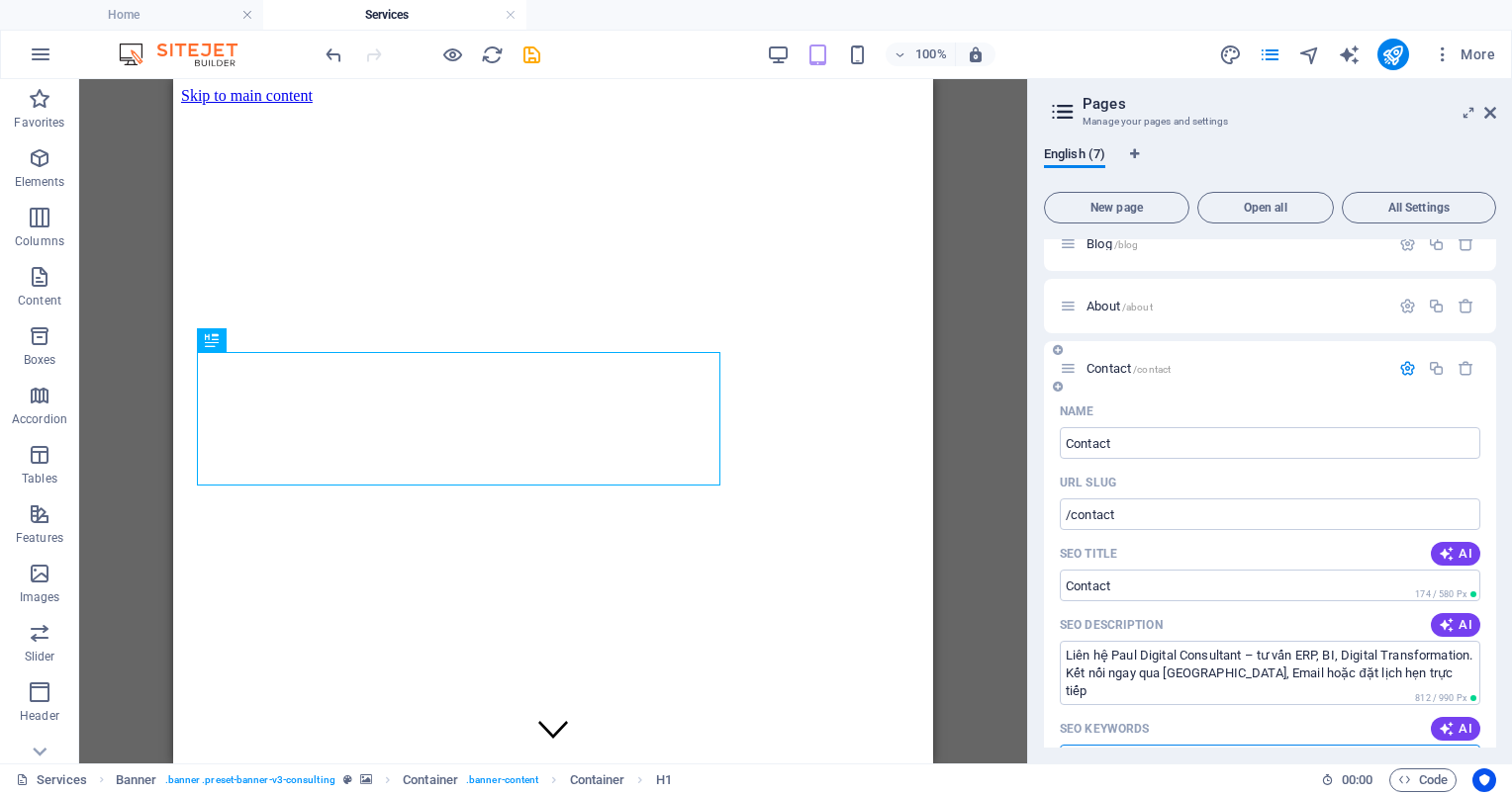
scroll to position [0, 0]
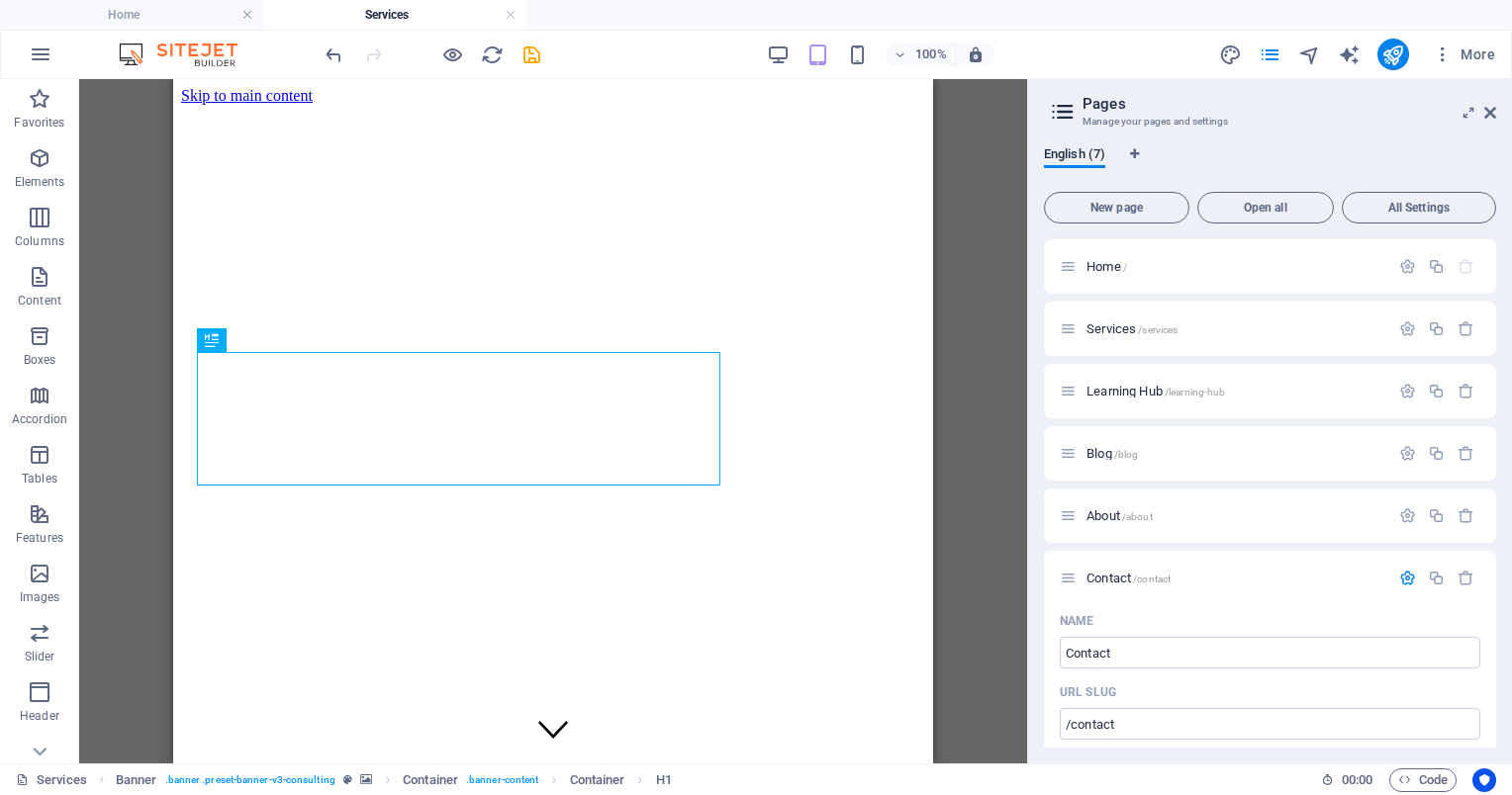
type input "Liên hệ ERP Consultant, Contact Paul Digital, Tư vấn ERP BI"
click at [1063, 115] on icon at bounding box center [1063, 111] width 30 height 28
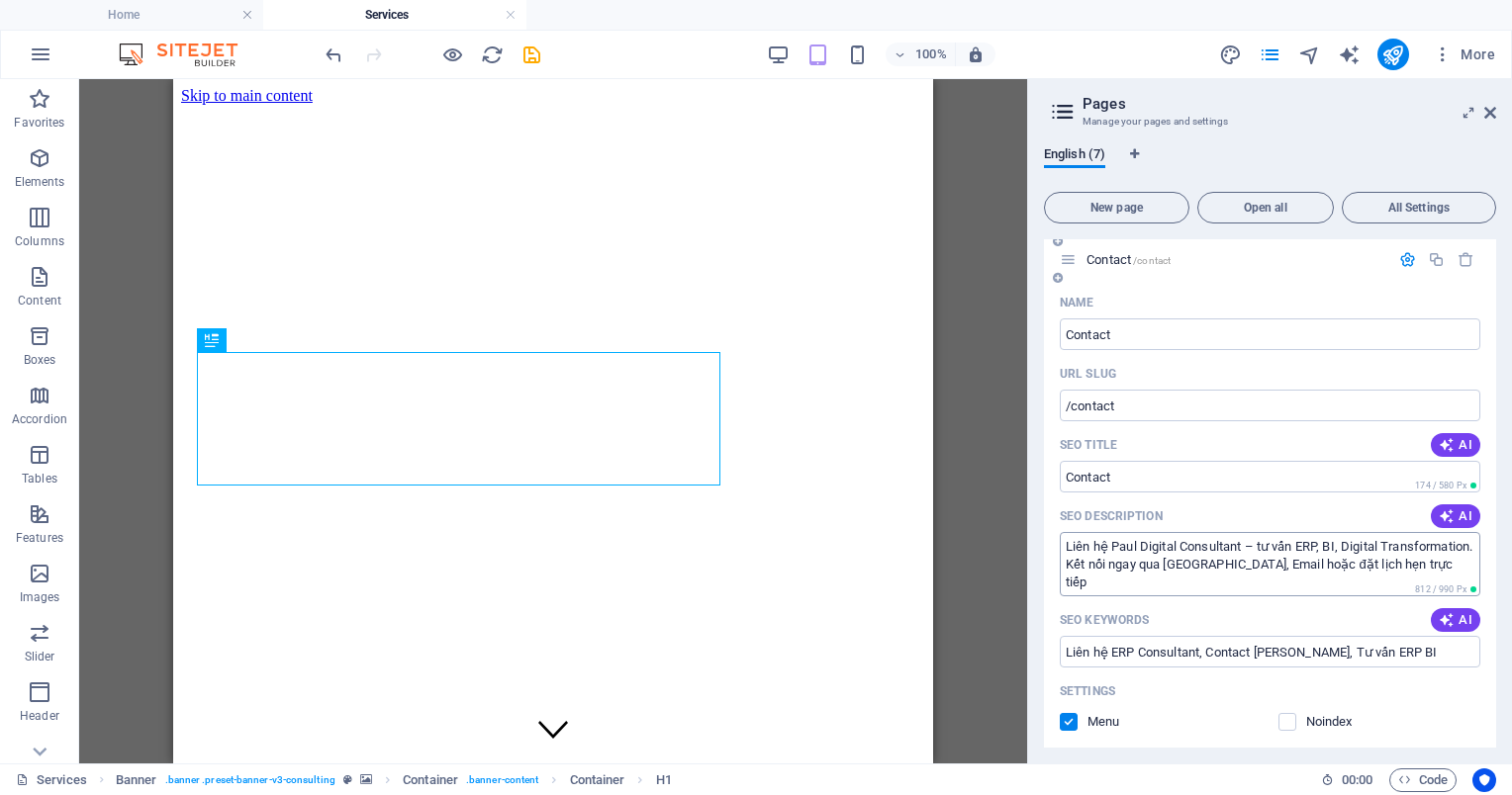
scroll to position [198, 0]
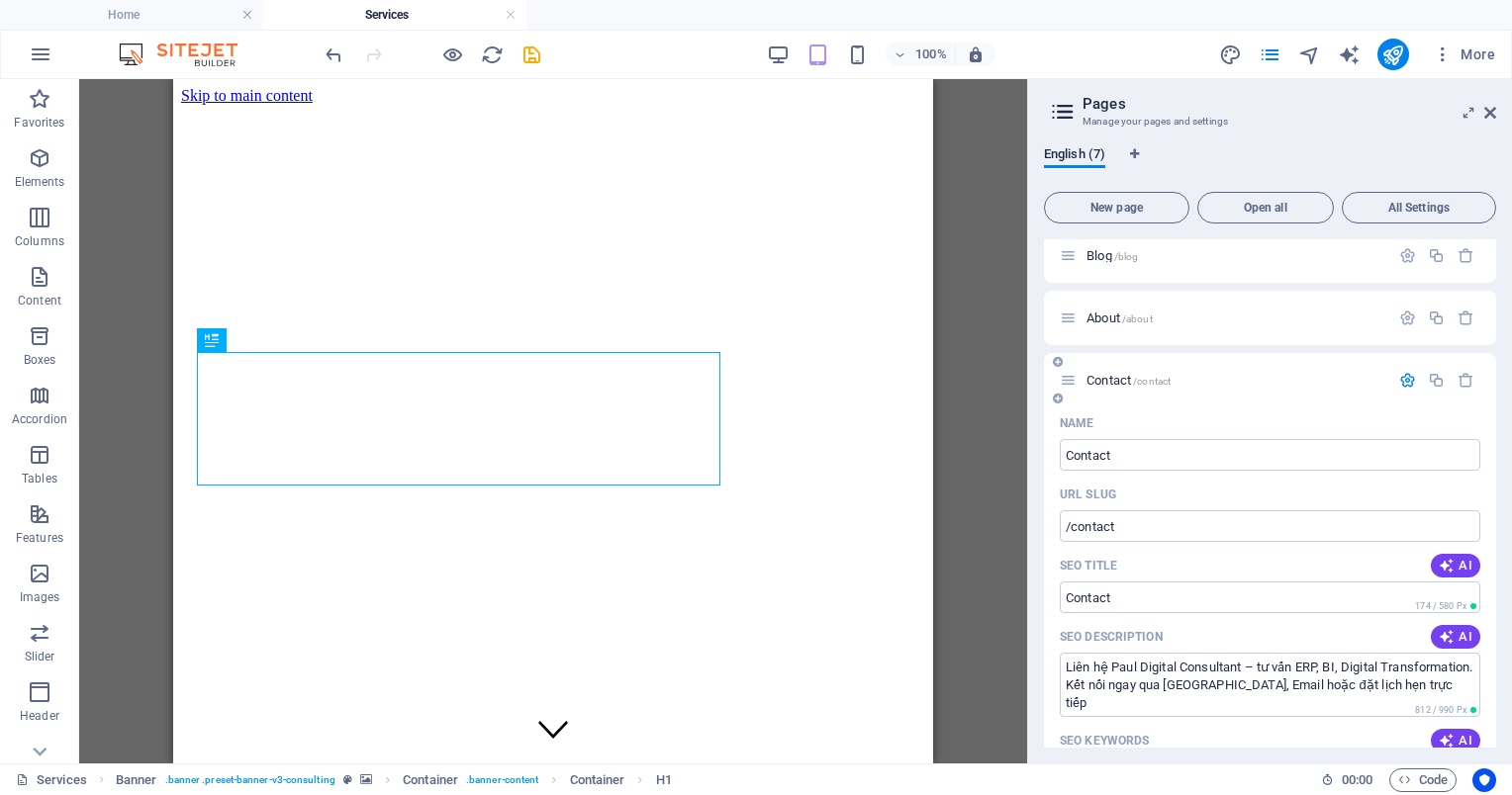
click at [1404, 382] on icon "button" at bounding box center [1407, 380] width 17 height 17
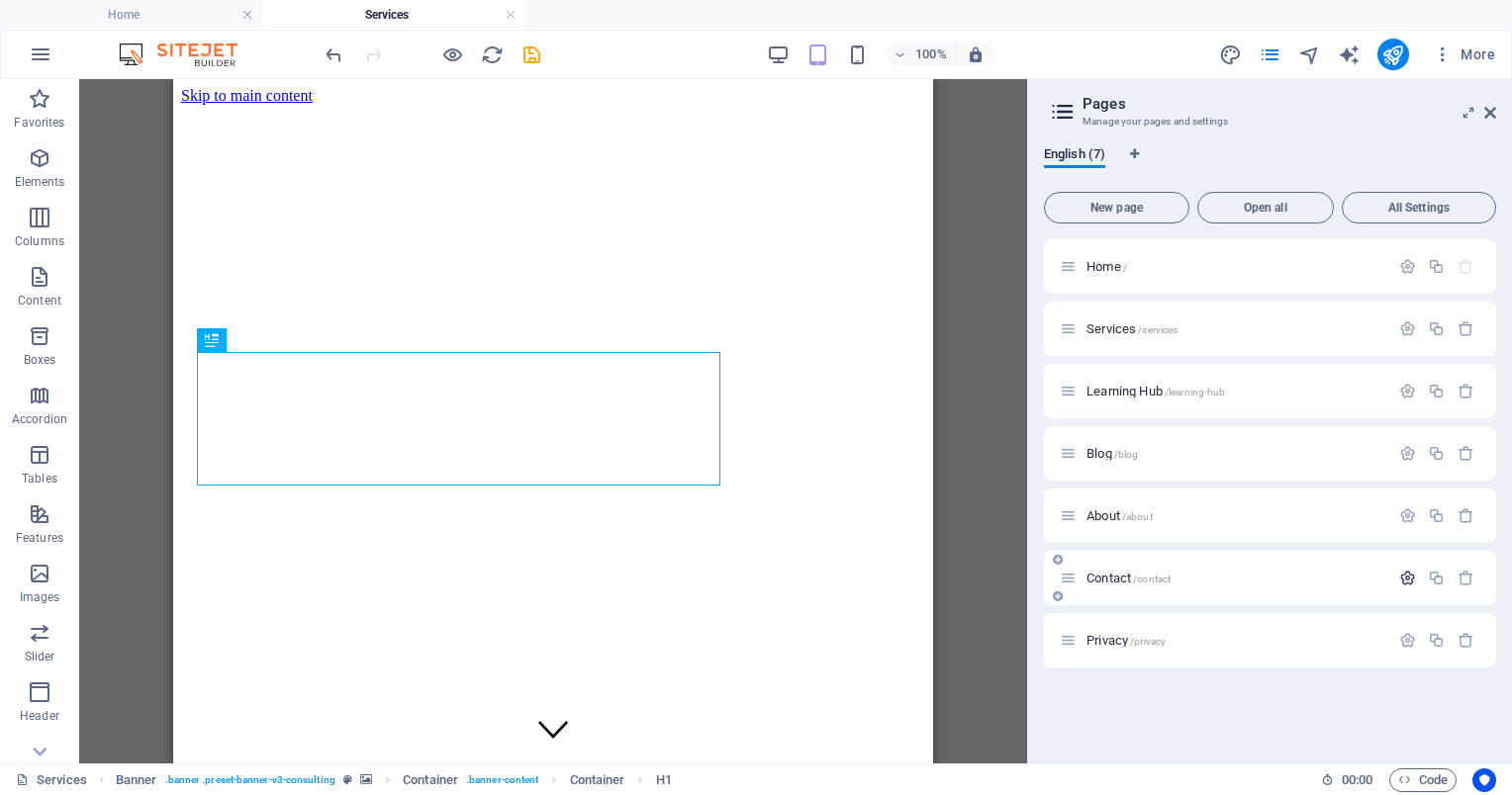
scroll to position [0, 0]
click at [33, 158] on icon "button" at bounding box center [40, 158] width 24 height 24
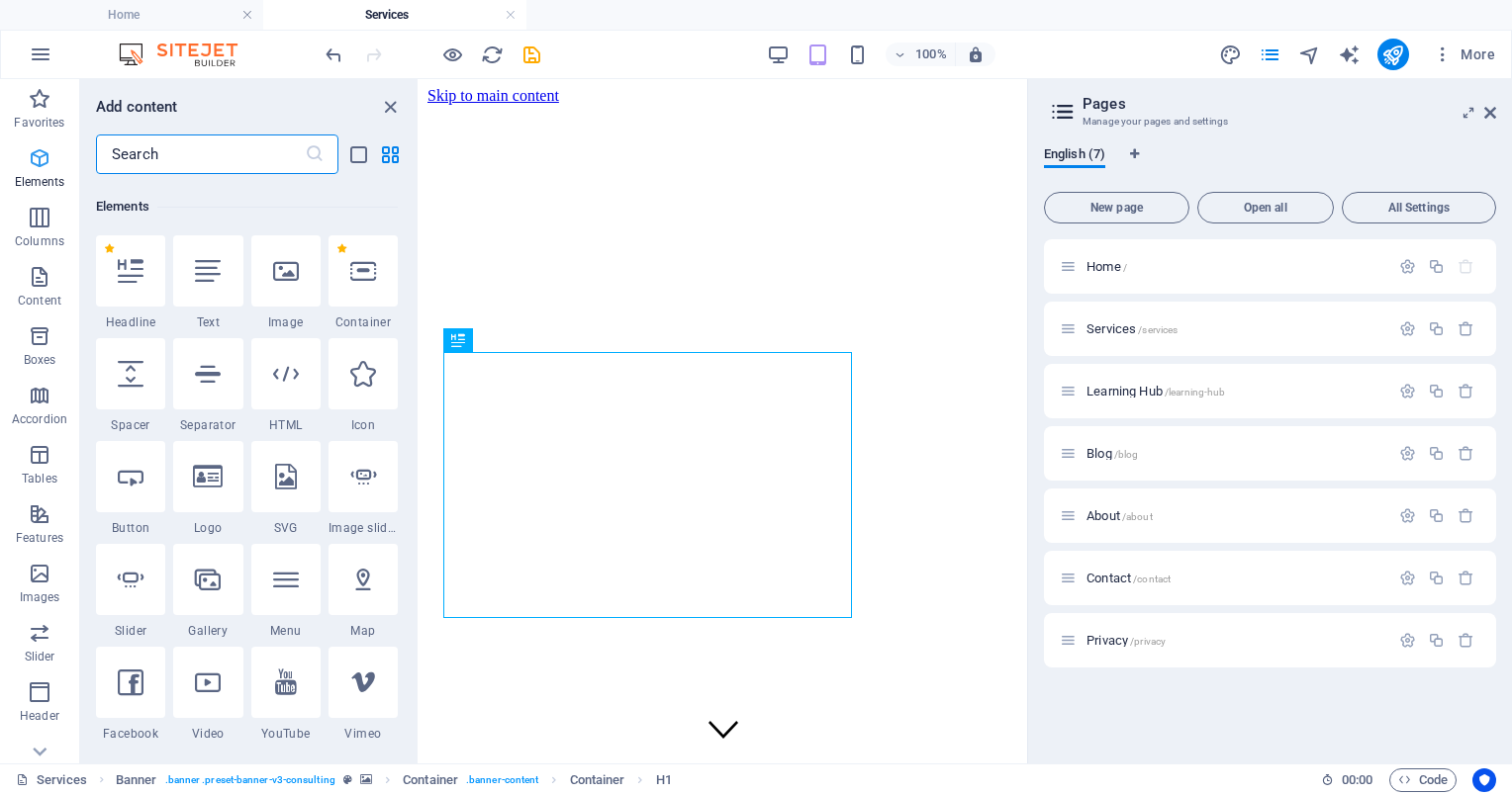
scroll to position [210, 0]
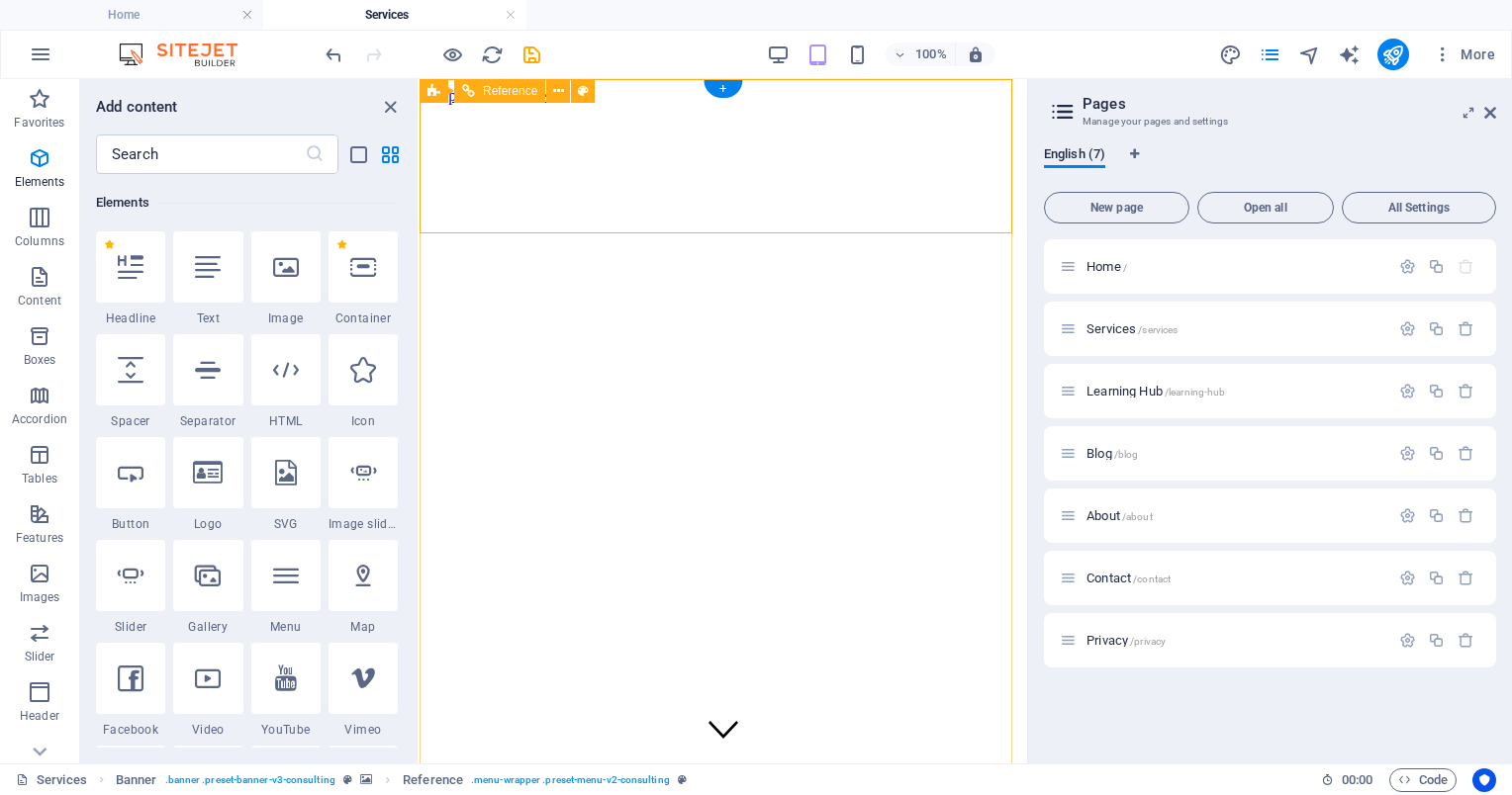
click at [1496, 108] on aside "Pages Manage your pages and settings English (7) New page Open all All Settings…" at bounding box center [1269, 422] width 485 height 685
click at [1491, 113] on icon at bounding box center [1490, 112] width 12 height 16
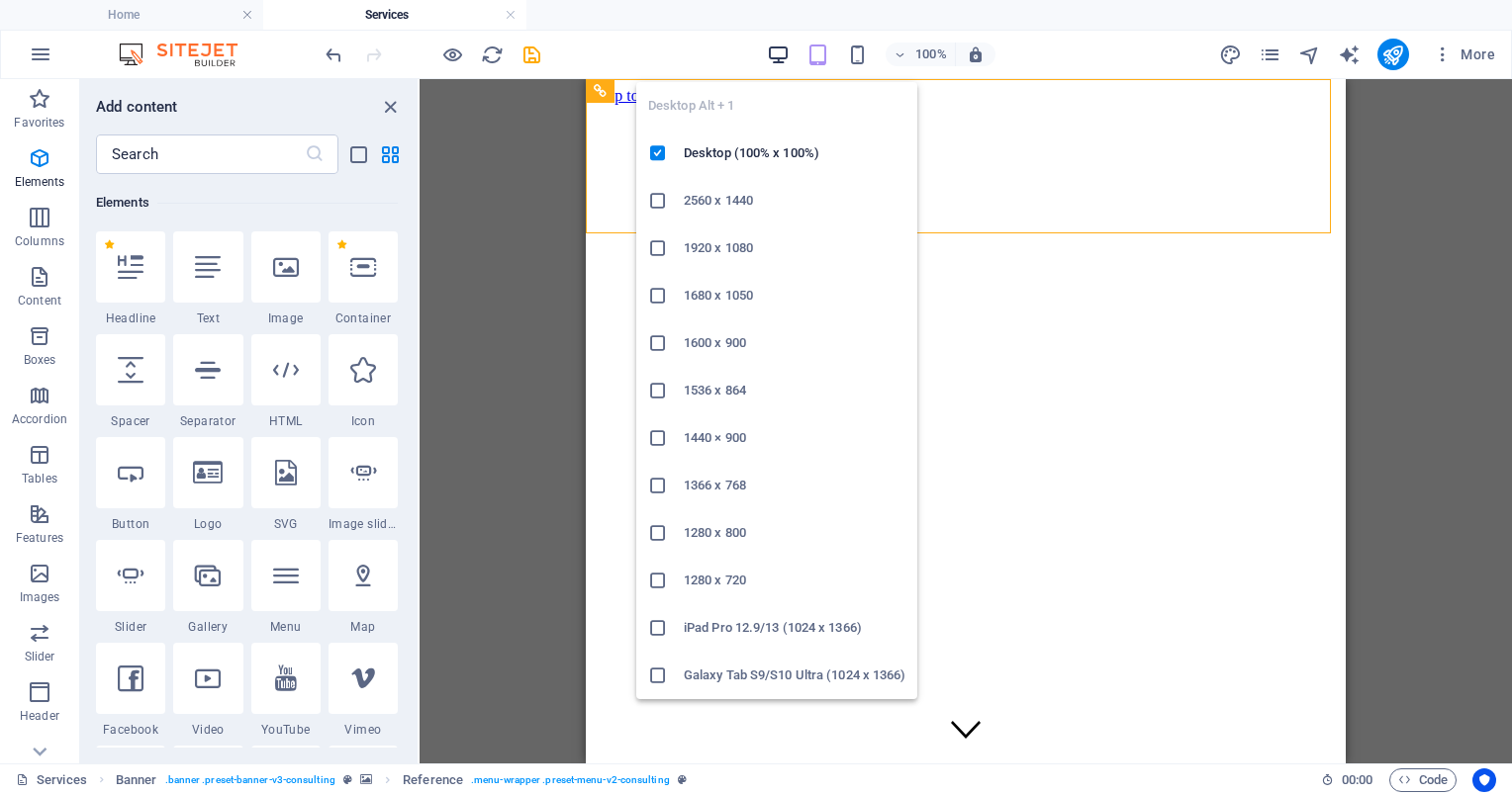
click at [775, 64] on icon "button" at bounding box center [777, 55] width 23 height 23
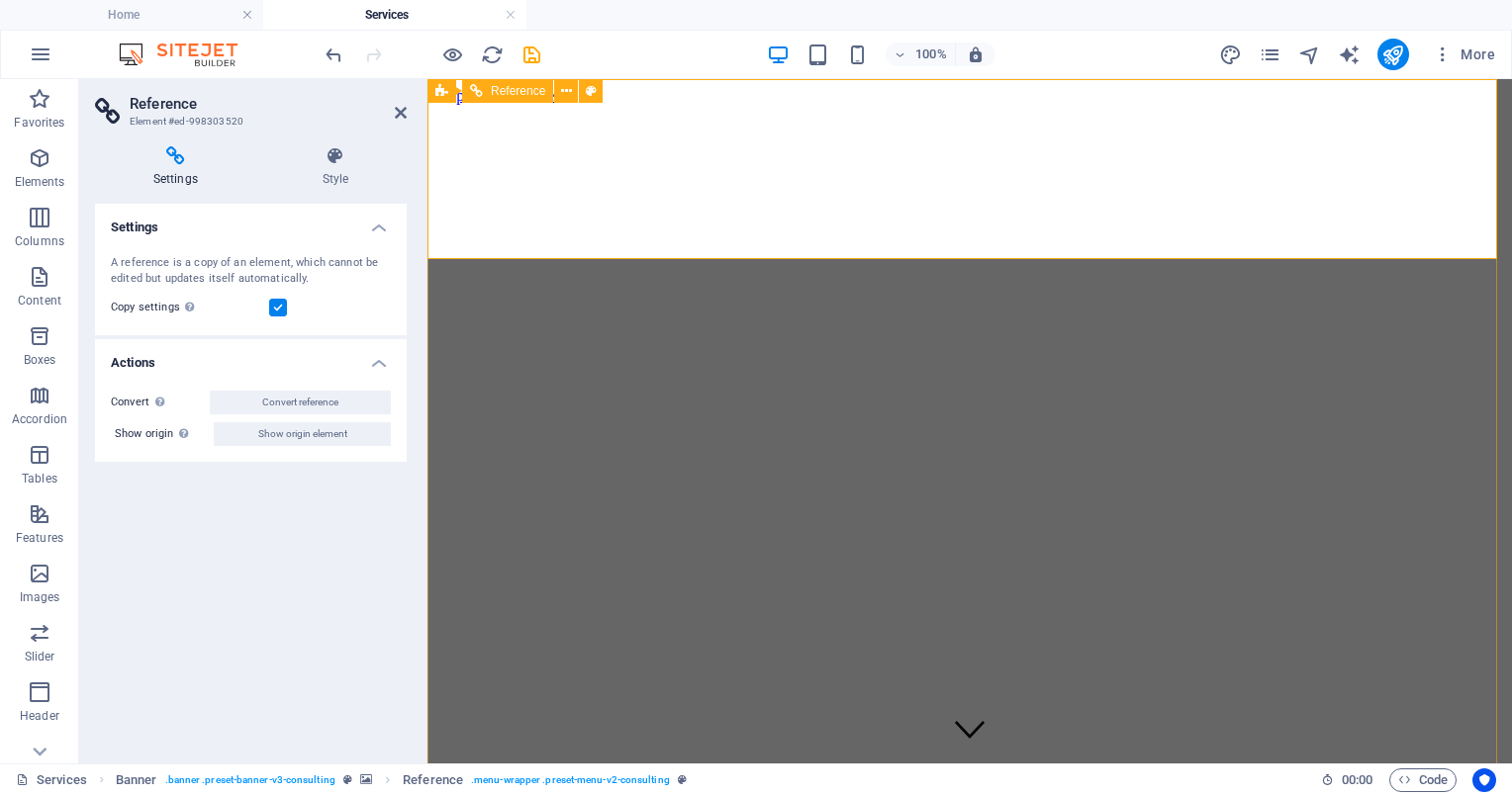
click at [34, 156] on icon "button" at bounding box center [40, 158] width 24 height 24
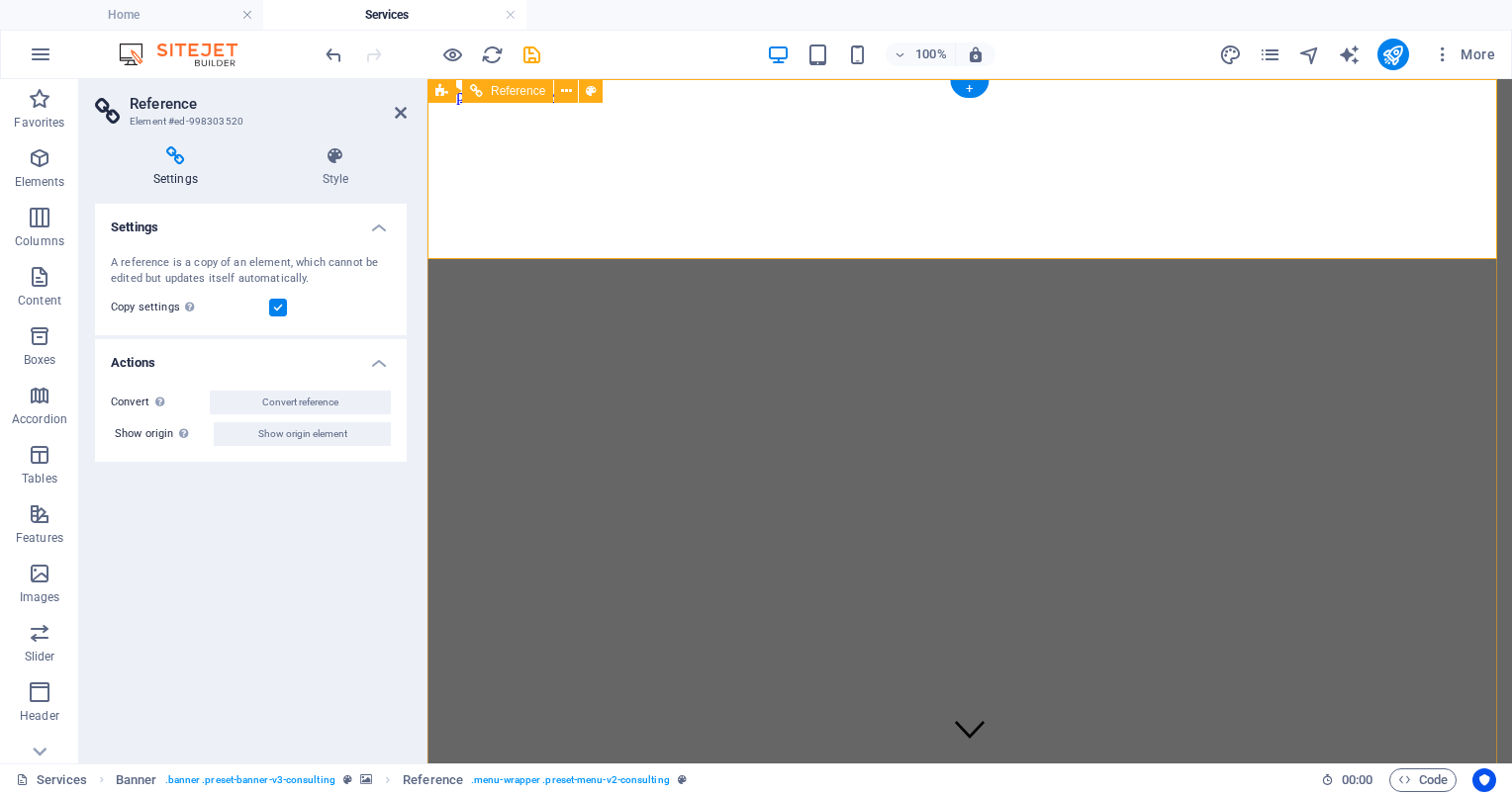
click at [399, 109] on icon at bounding box center [401, 112] width 12 height 16
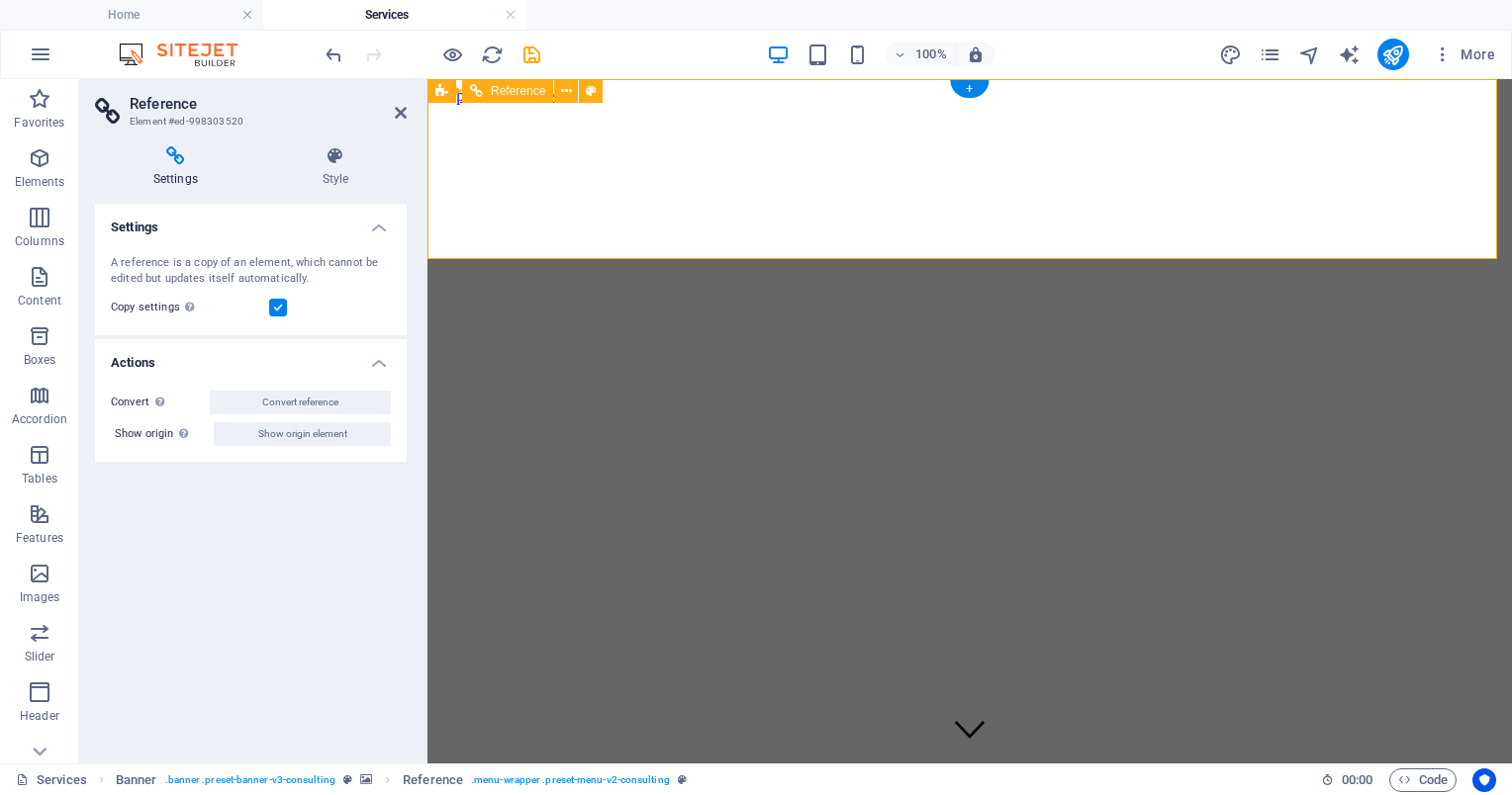
click at [384, 360] on h4 "Actions" at bounding box center [250, 357] width 312 height 36
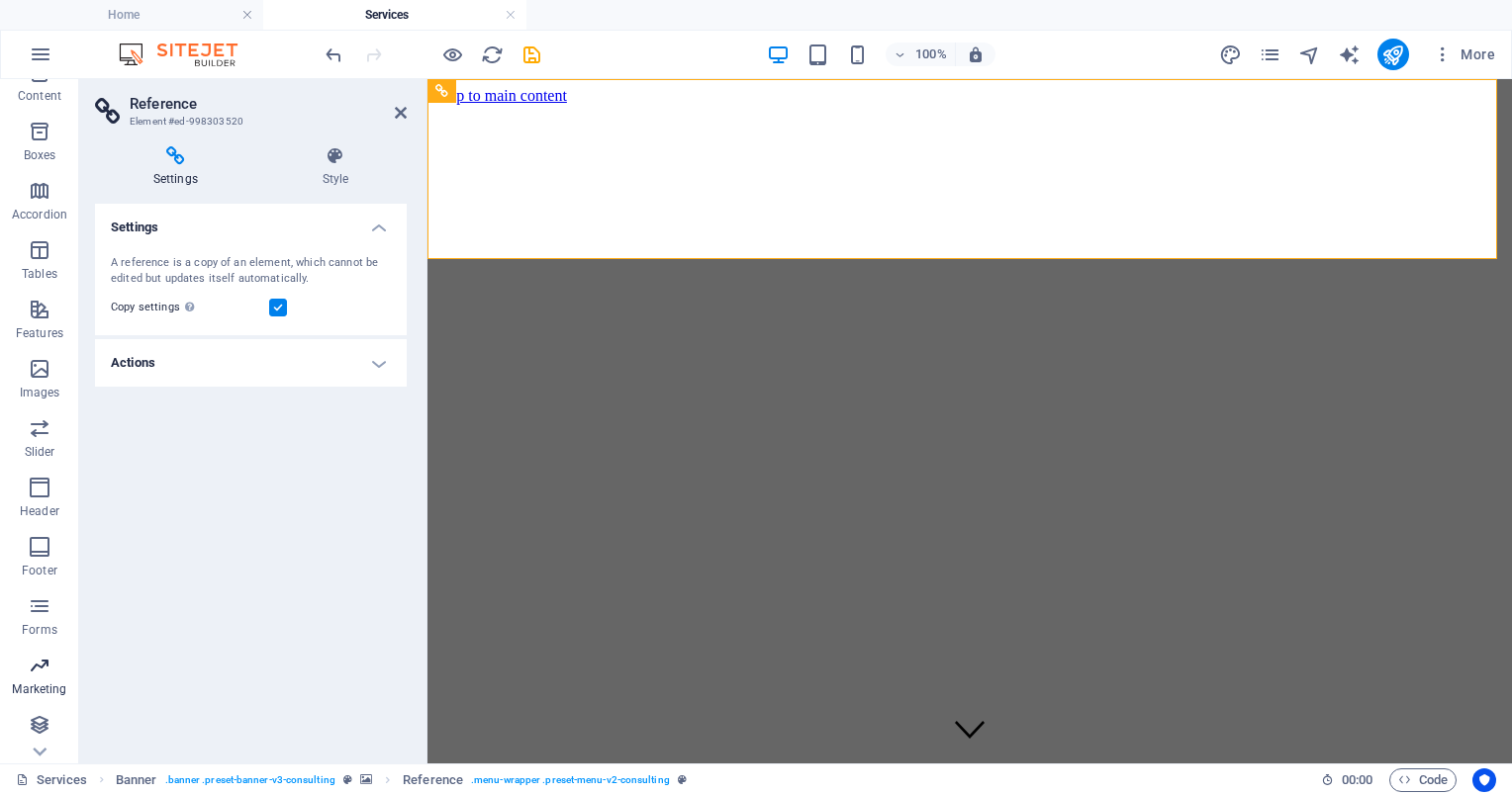
scroll to position [206, 0]
click at [41, 740] on p "Collections" at bounding box center [39, 748] width 61 height 16
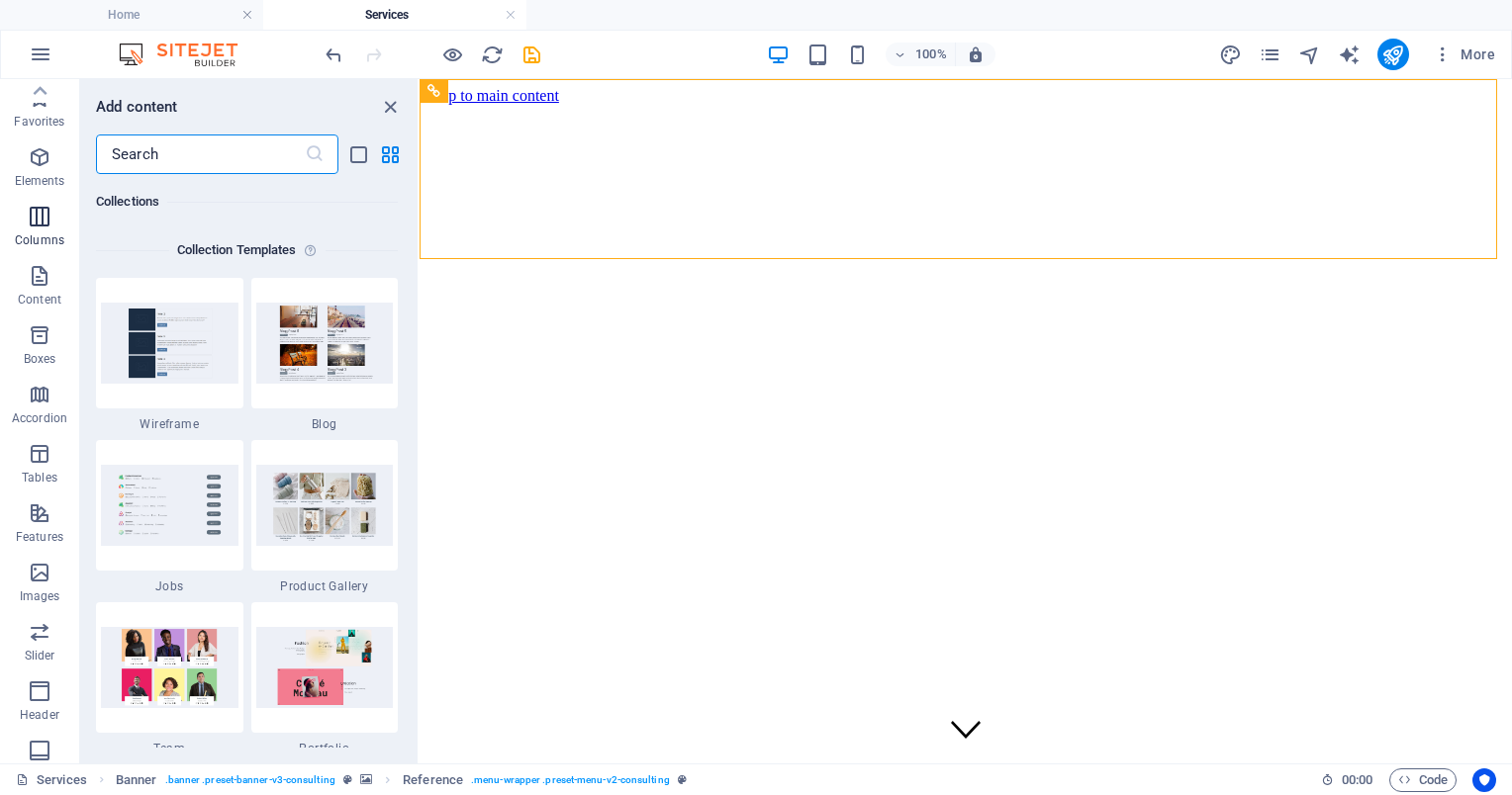
scroll to position [0, 0]
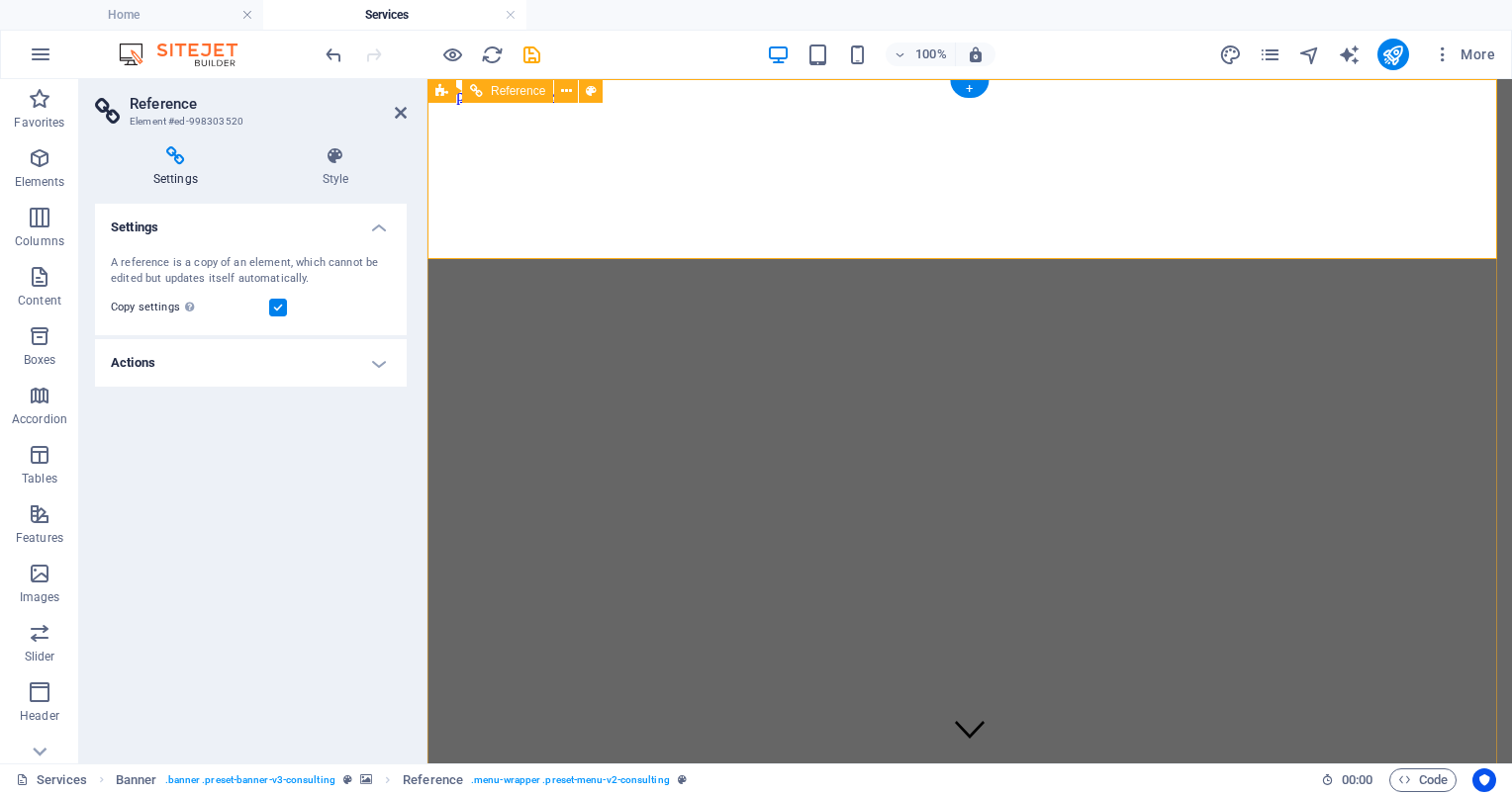
click at [541, 56] on div "100% More" at bounding box center [912, 55] width 1182 height 32
click at [531, 56] on icon "save" at bounding box center [532, 55] width 23 height 23
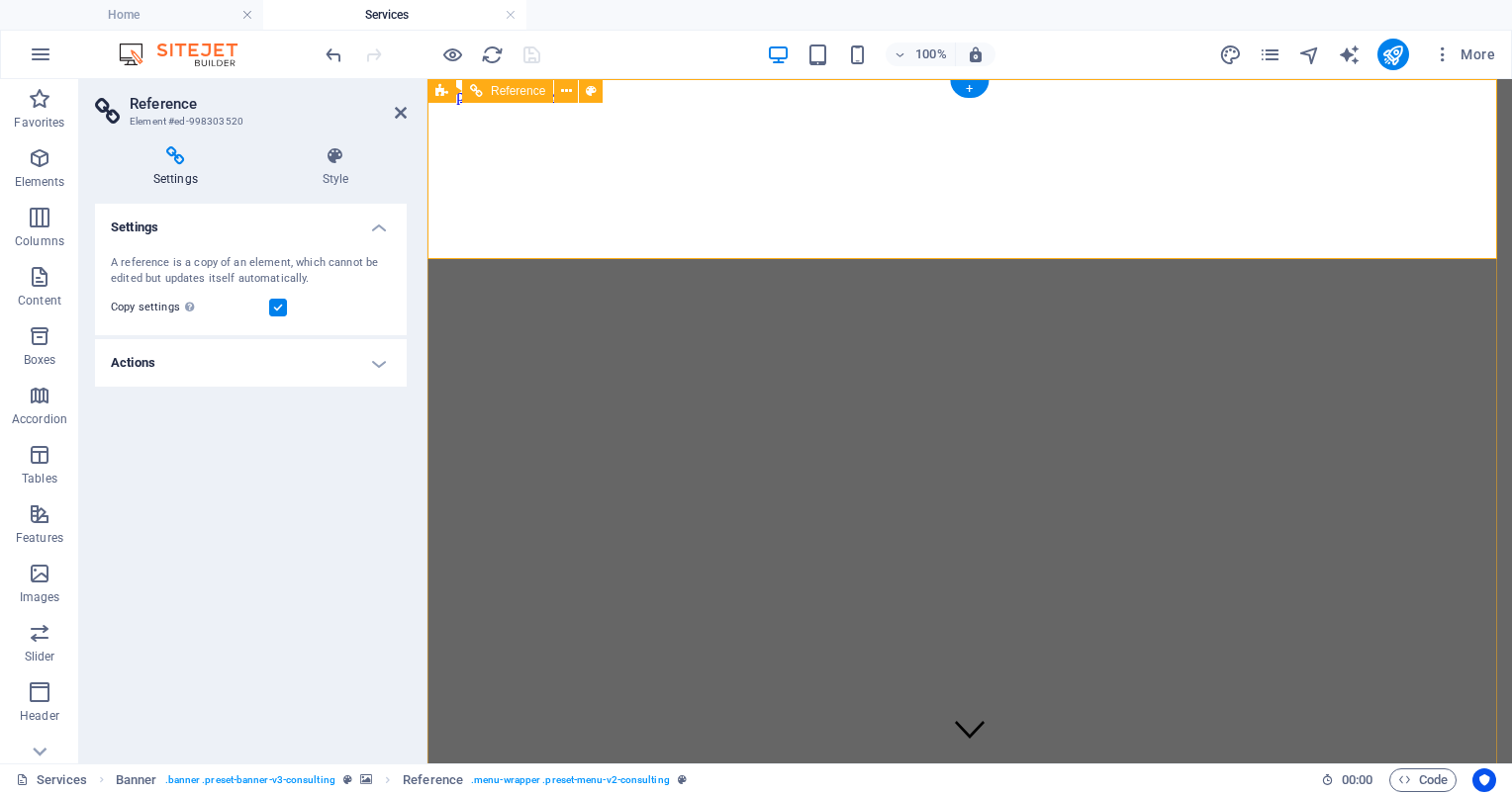
click at [37, 152] on icon "button" at bounding box center [40, 158] width 24 height 24
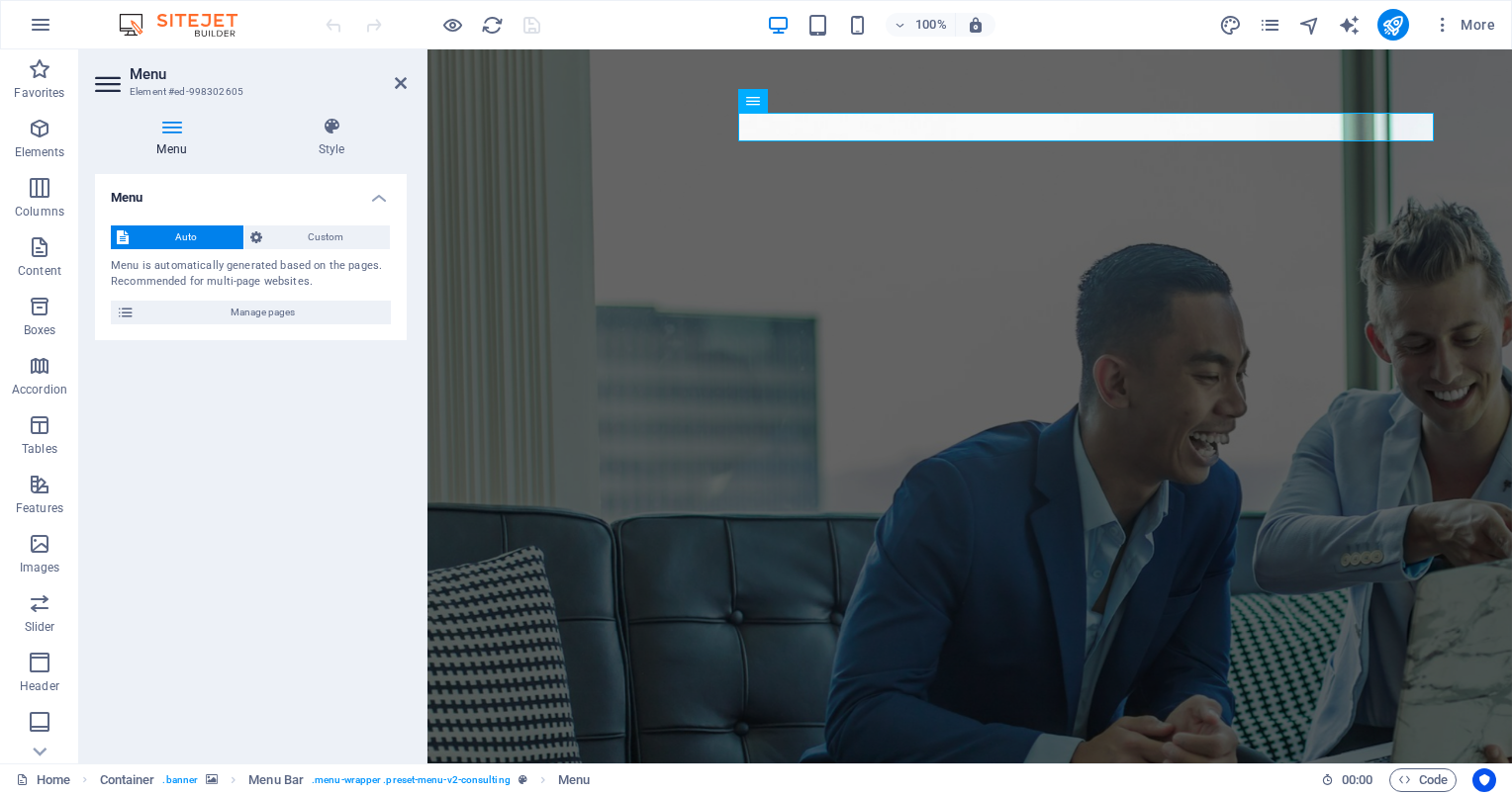
click at [167, 132] on icon at bounding box center [171, 126] width 153 height 20
click at [206, 308] on span "Manage pages" at bounding box center [263, 312] width 245 height 24
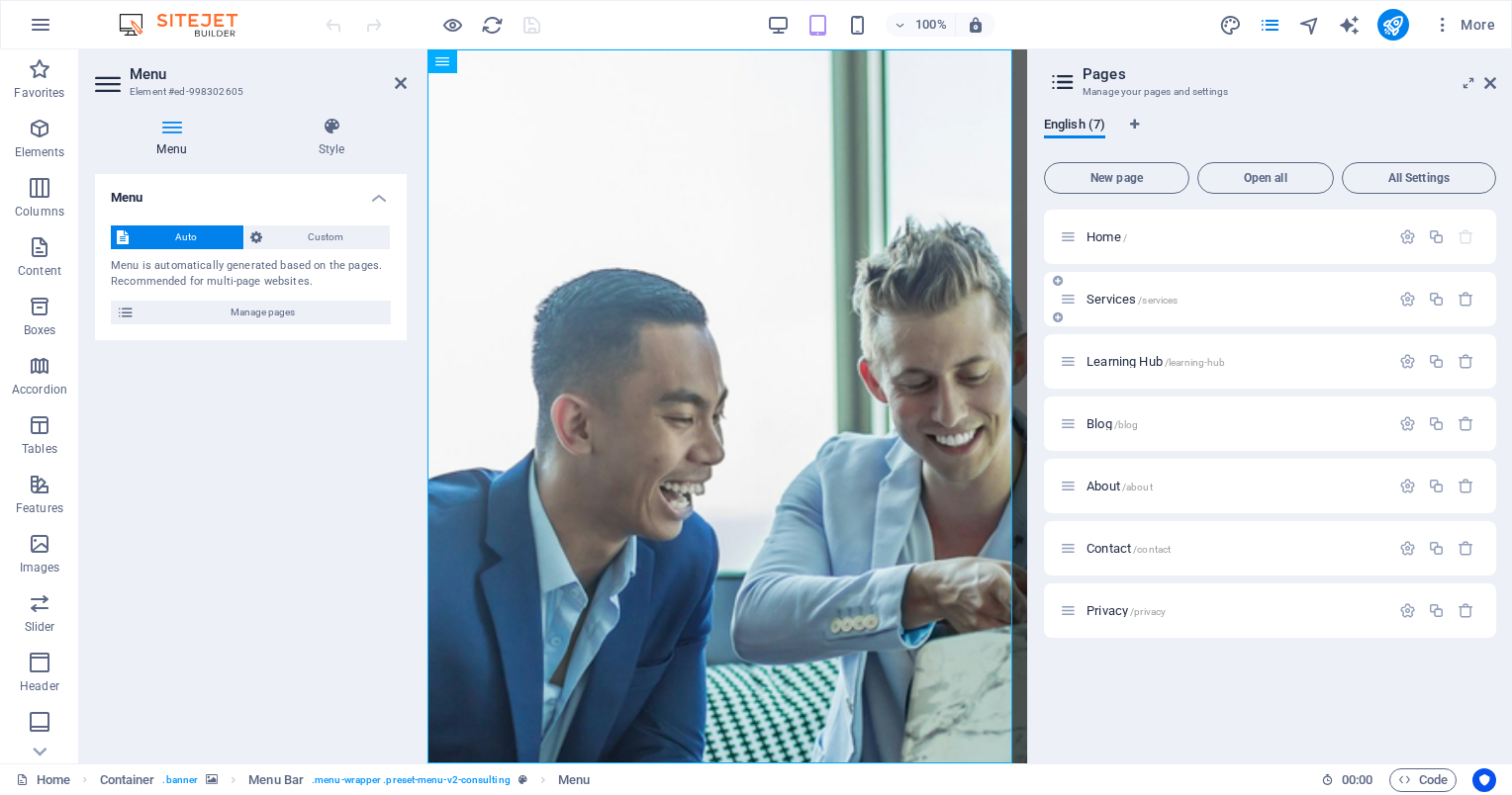
click at [1120, 296] on span "Services /services" at bounding box center [1132, 298] width 91 height 15
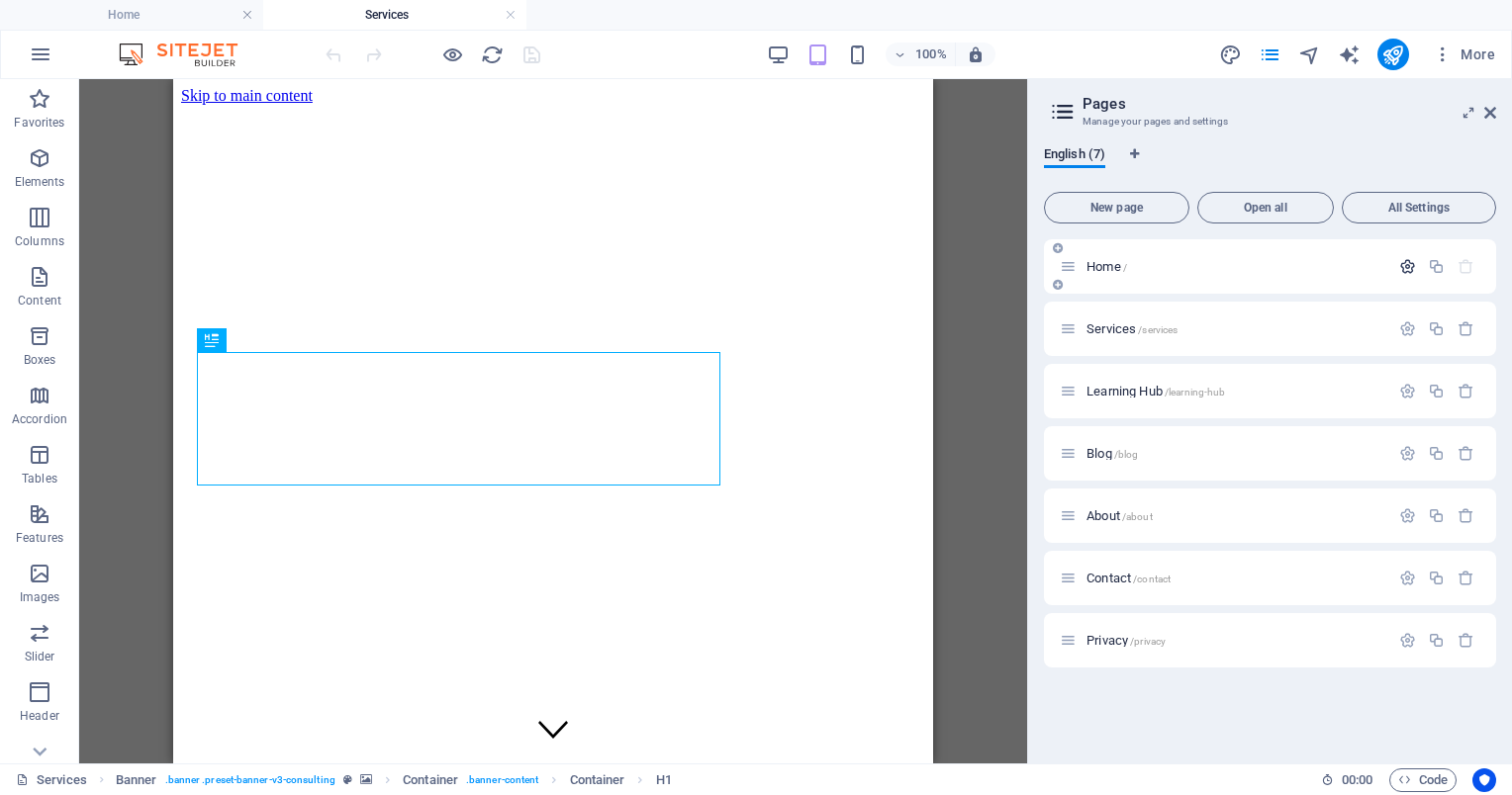
click at [1408, 265] on icon "button" at bounding box center [1407, 266] width 17 height 17
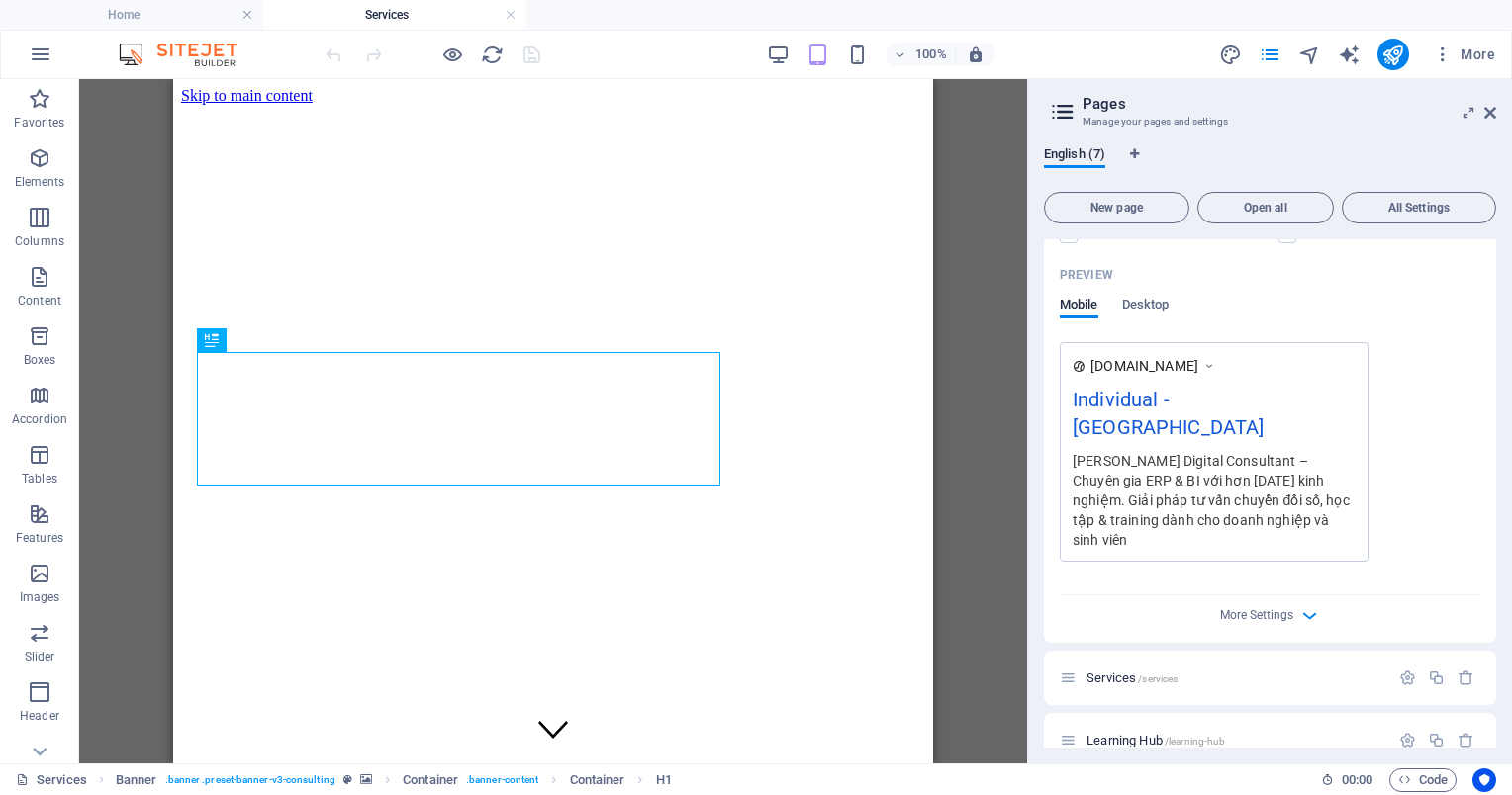
scroll to position [724, 0]
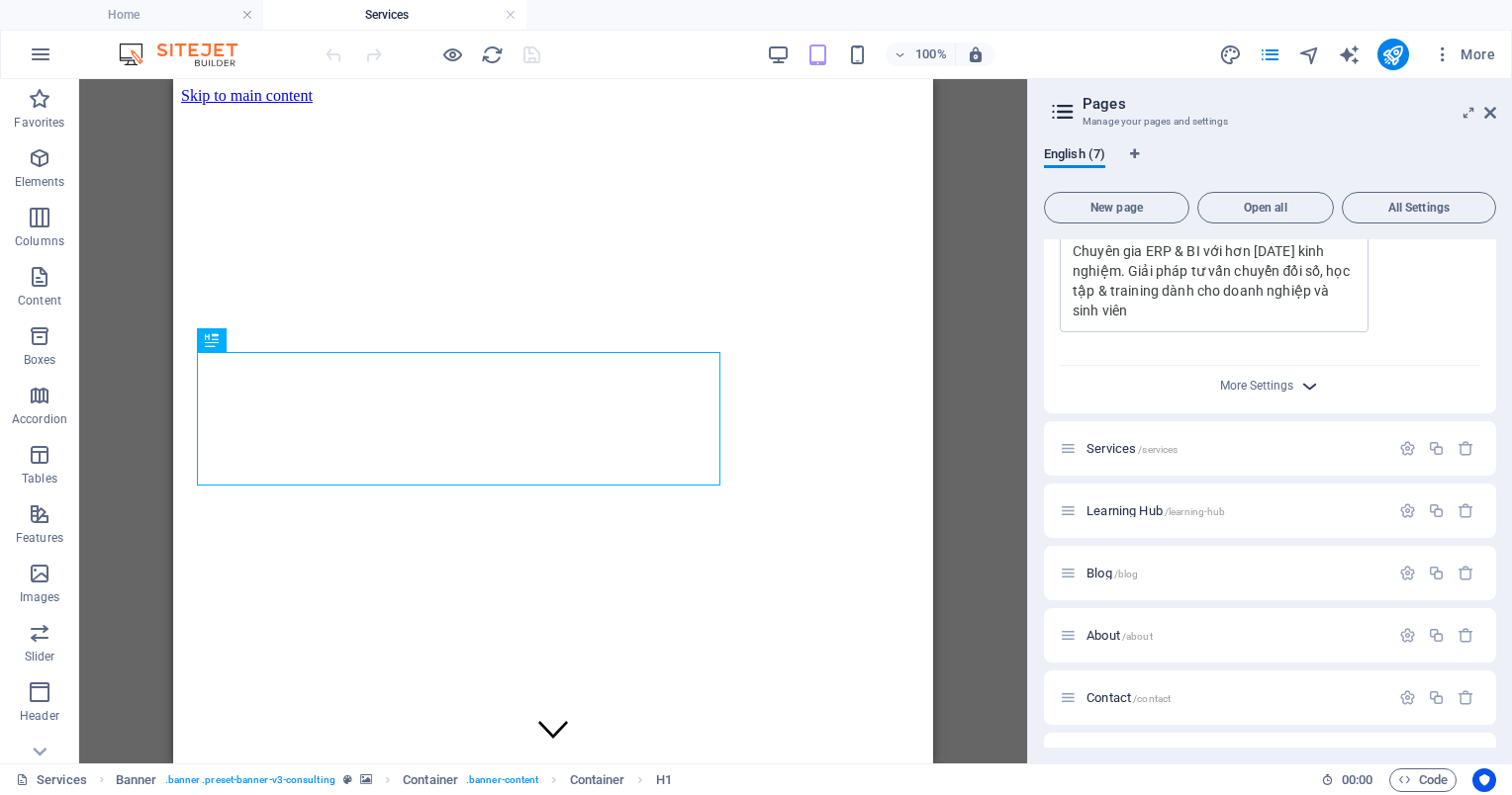
drag, startPoint x: 1303, startPoint y: 341, endPoint x: 1265, endPoint y: 399, distance: 69.3
click at [1302, 375] on icon "button" at bounding box center [1309, 386] width 23 height 23
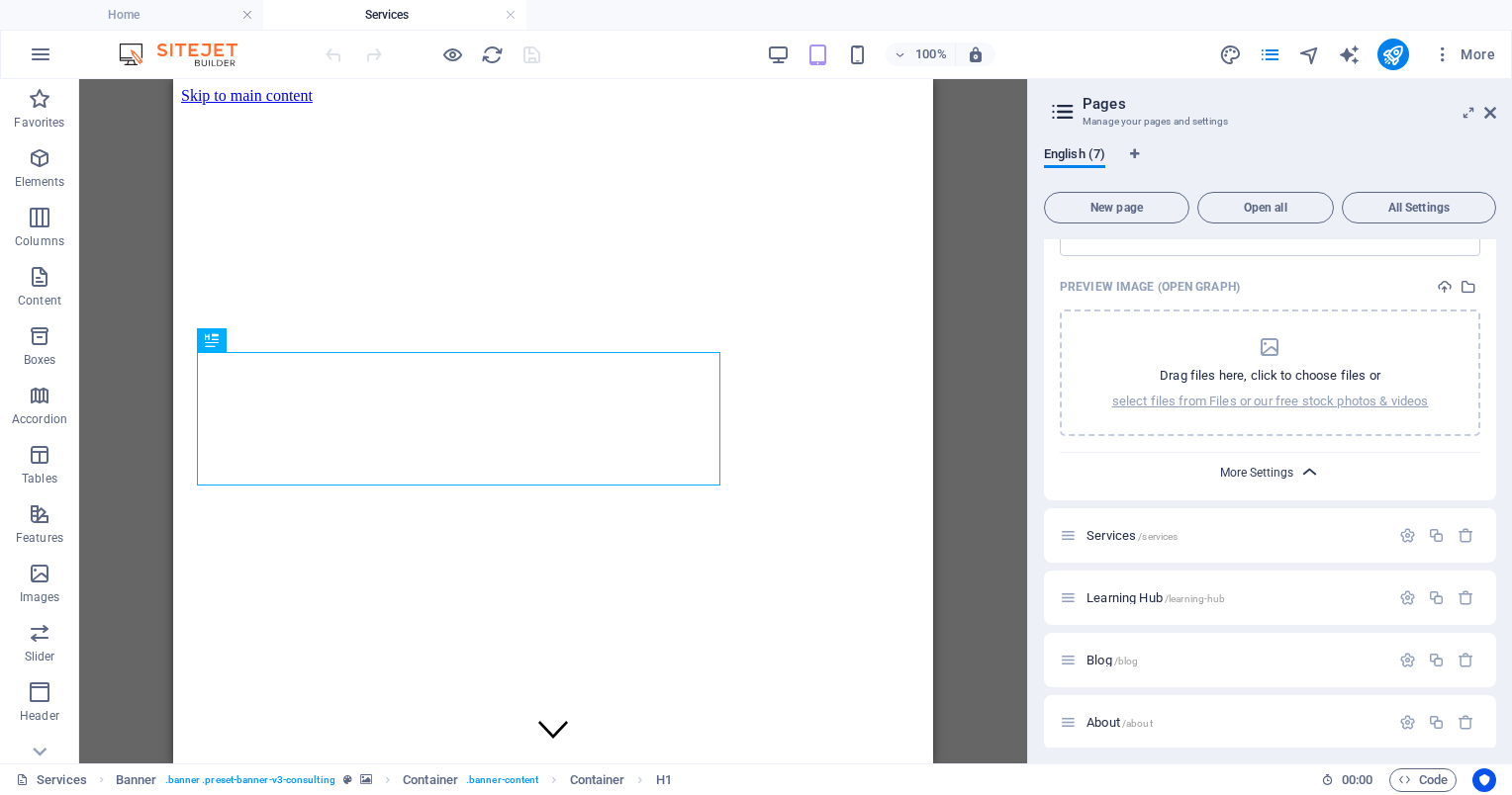
click at [1271, 466] on span "More Settings" at bounding box center [1257, 473] width 74 height 14
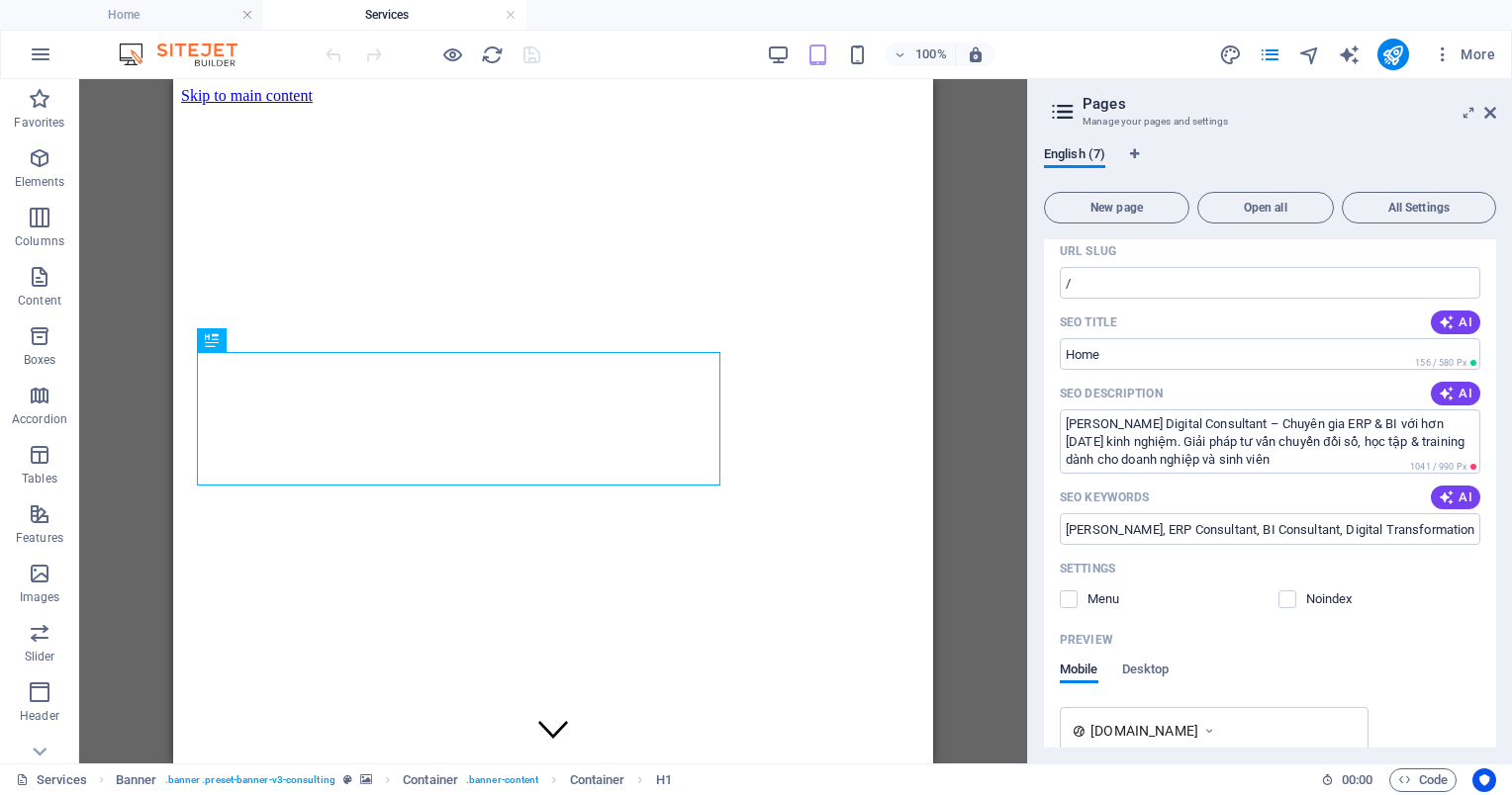
scroll to position [32, 0]
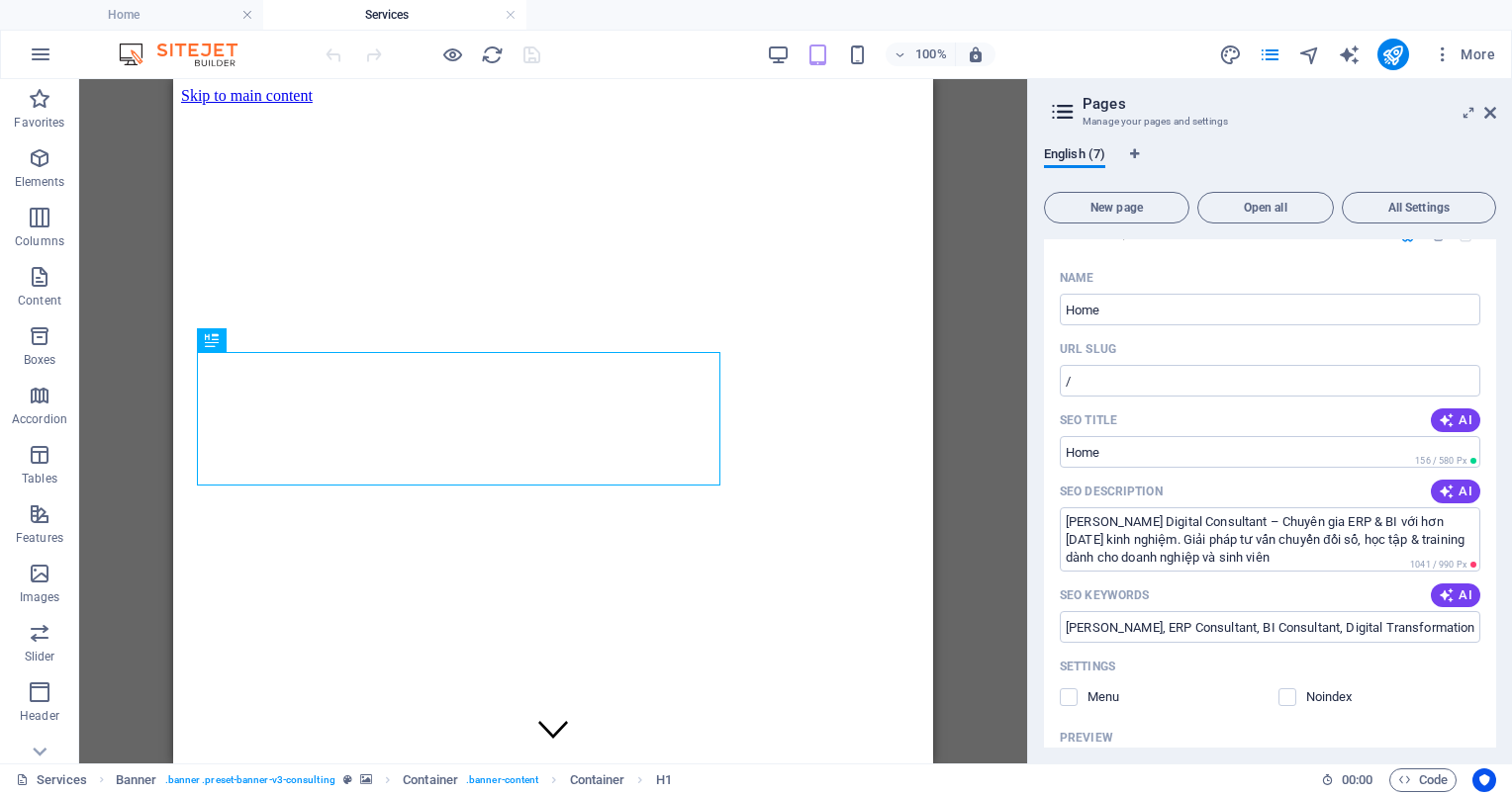
click at [1067, 102] on icon at bounding box center [1063, 111] width 30 height 28
click at [1504, 116] on aside "Pages Manage your pages and settings English (7) New page Open all All Settings…" at bounding box center [1269, 422] width 485 height 685
click at [1492, 112] on icon at bounding box center [1490, 112] width 12 height 16
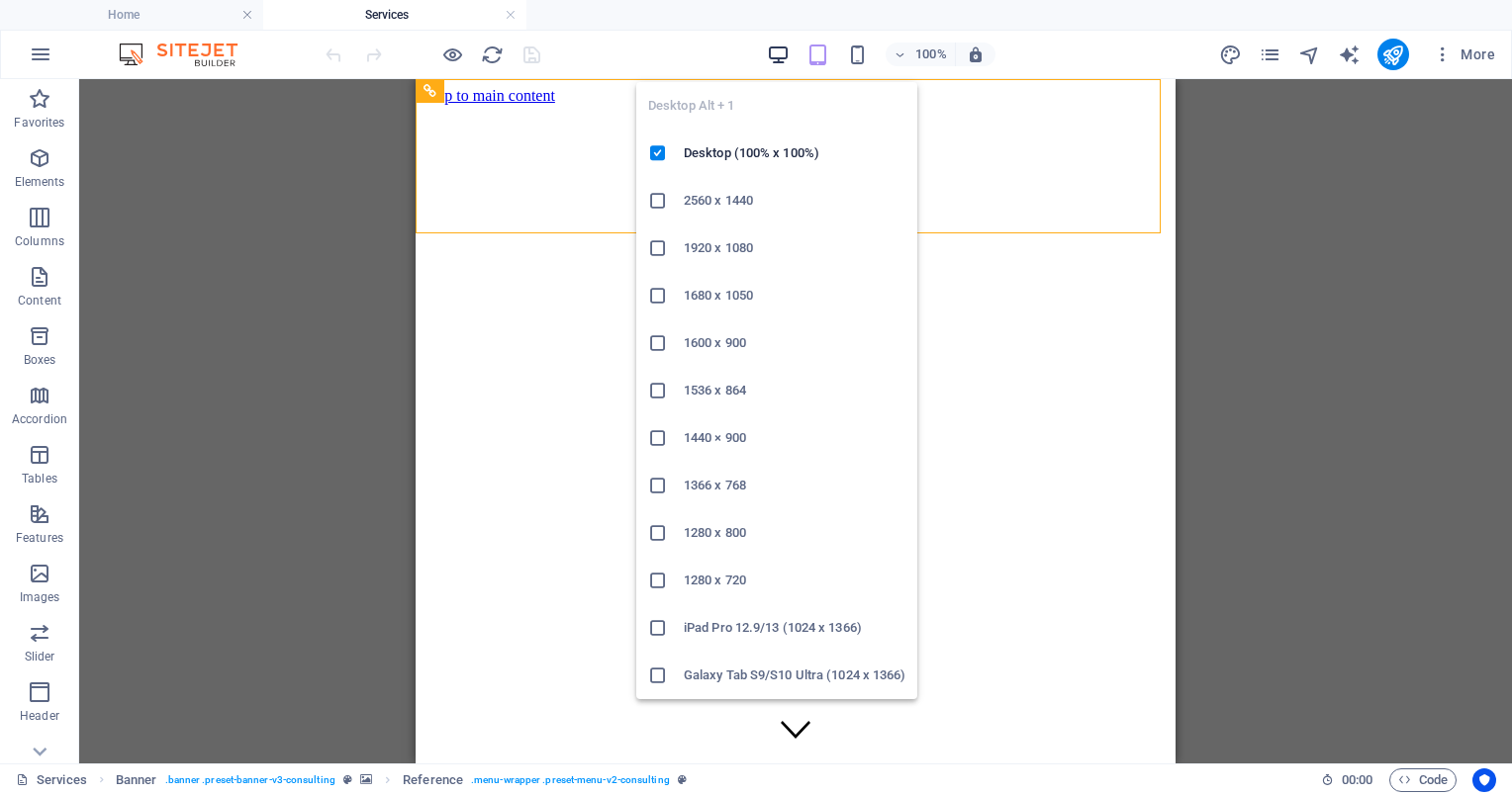
click at [786, 50] on icon "button" at bounding box center [777, 55] width 23 height 23
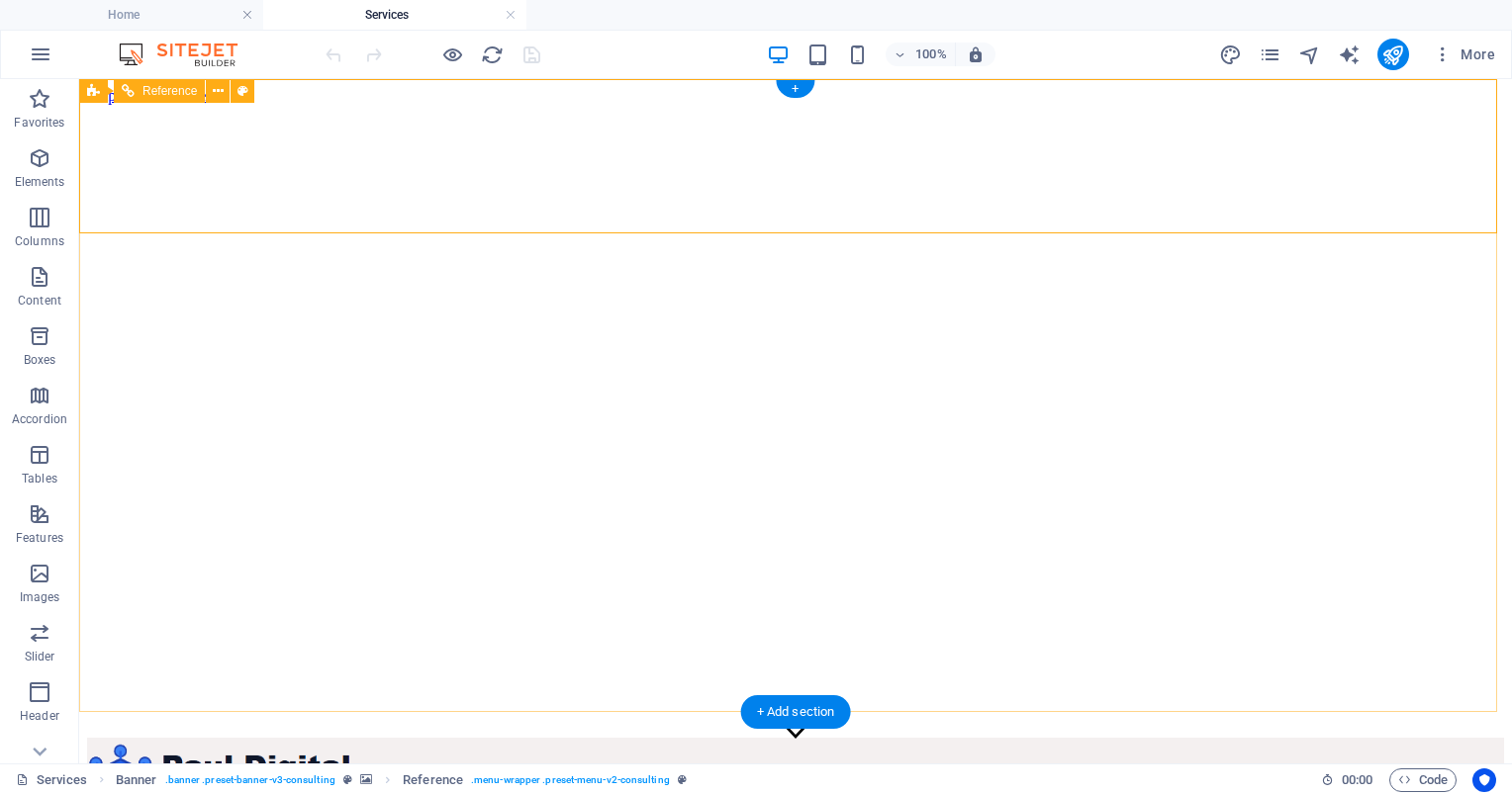
drag, startPoint x: 1164, startPoint y: 144, endPoint x: 688, endPoint y: 149, distance: 476.0
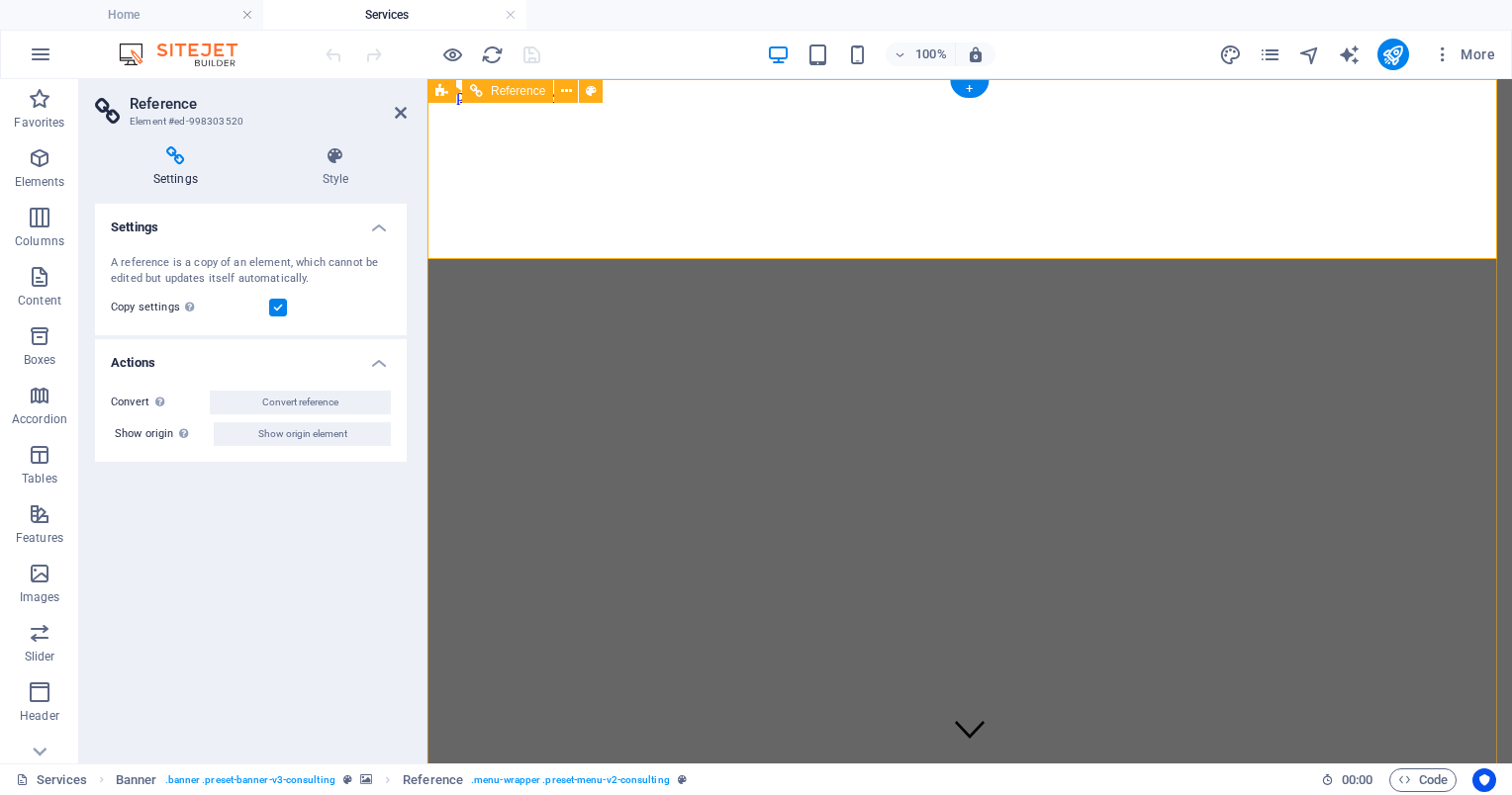
click at [401, 108] on icon at bounding box center [401, 112] width 12 height 16
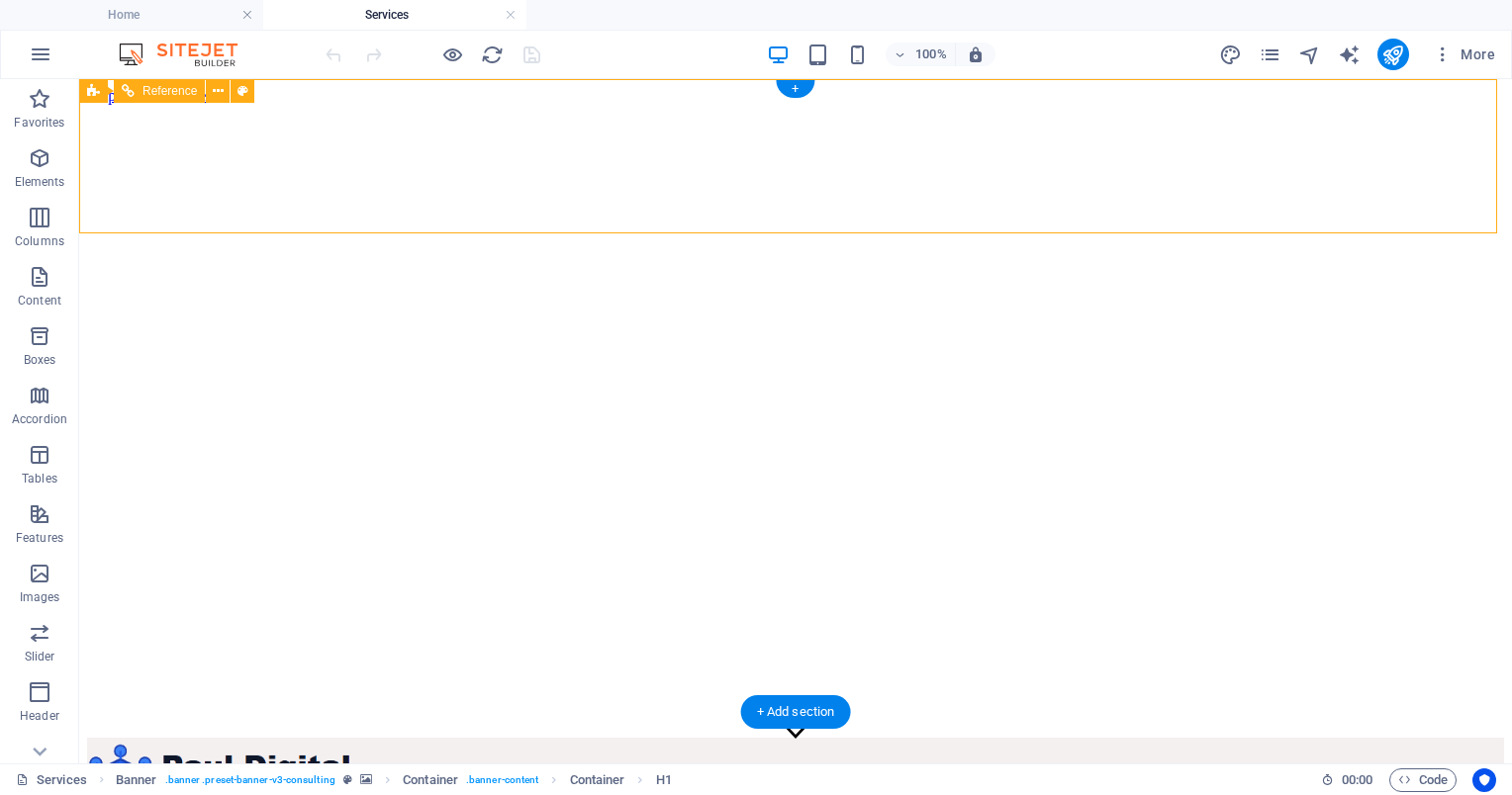
drag, startPoint x: 1148, startPoint y: 217, endPoint x: 1158, endPoint y: 214, distance: 10.4
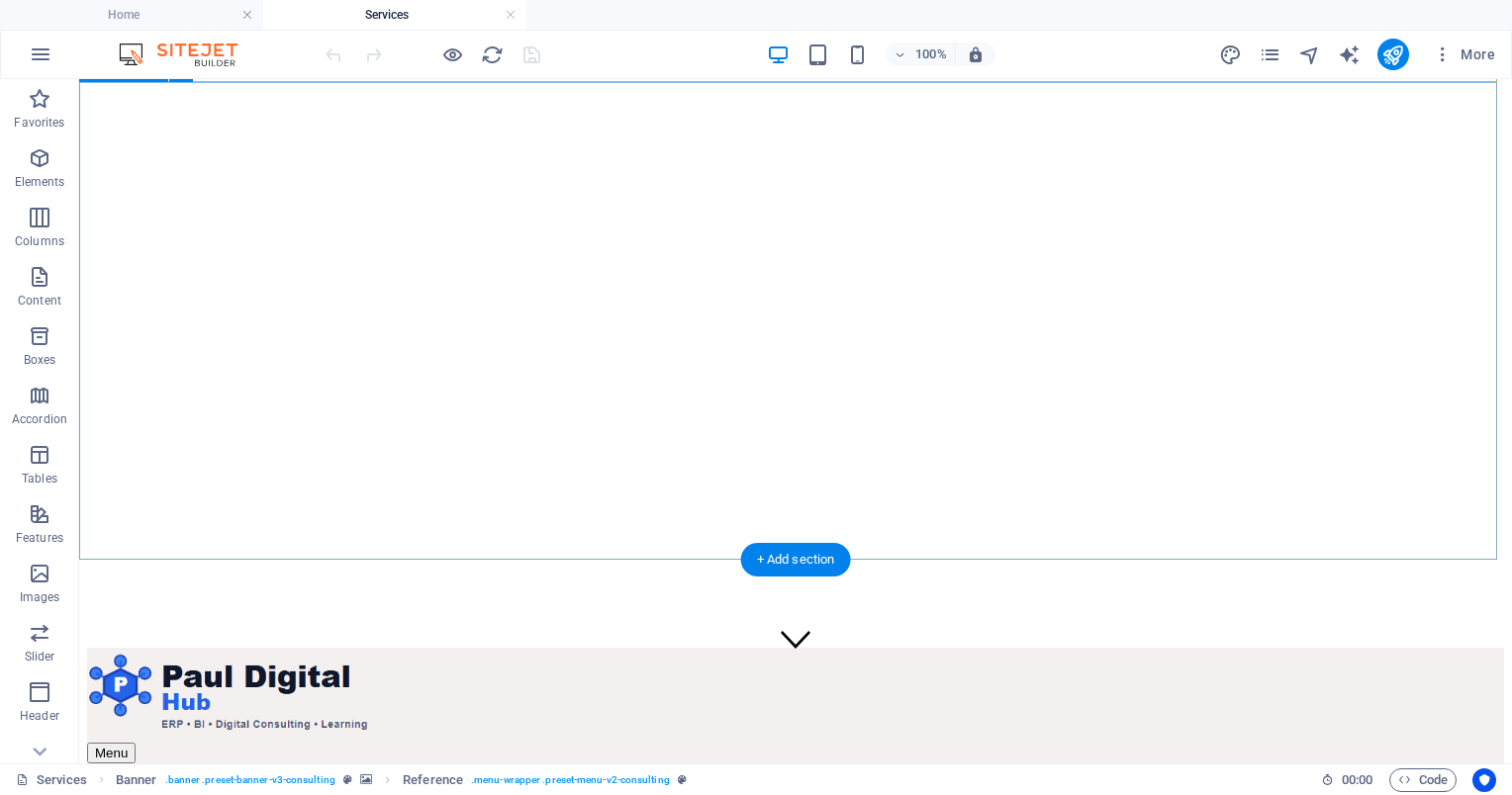
scroll to position [0, 0]
